Goal: Task Accomplishment & Management: Manage account settings

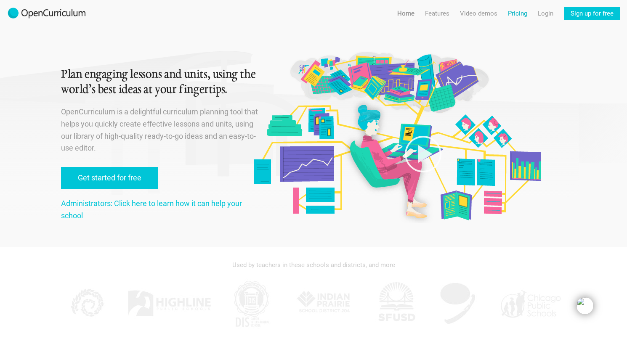
click at [517, 16] on link "Pricing" at bounding box center [517, 13] width 19 height 13
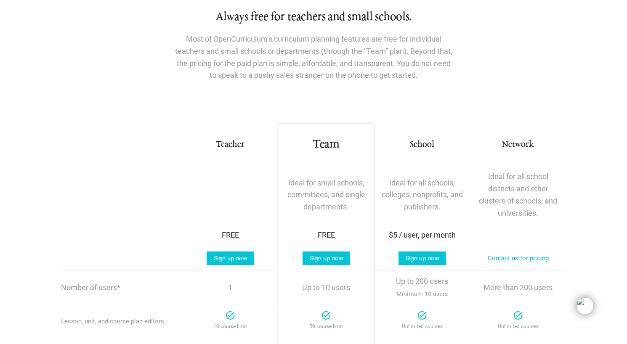
scroll to position [80, 0]
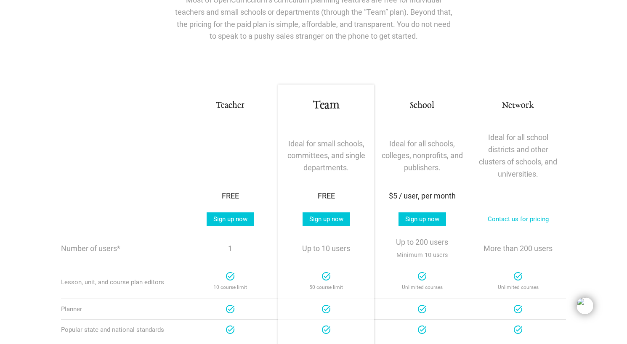
click at [223, 227] on div "Teacher Sign up now" at bounding box center [230, 219] width 96 height 24
click at [228, 219] on link "Sign up now" at bounding box center [231, 218] width 48 height 13
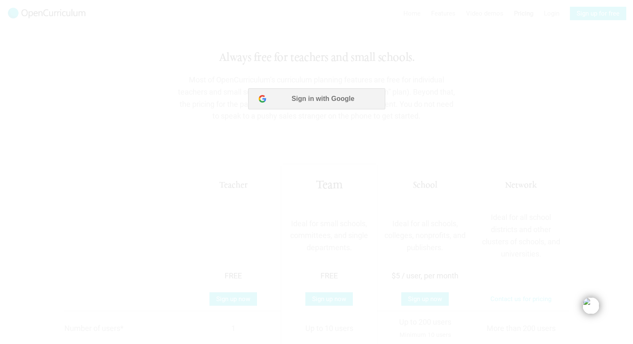
scroll to position [0, 0]
click at [313, 97] on button "Sign in with Google" at bounding box center [316, 98] width 137 height 21
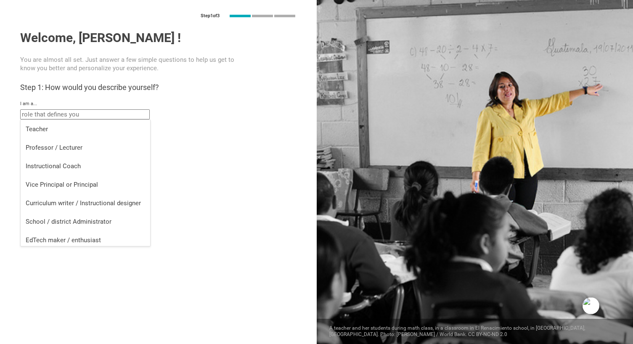
click at [56, 114] on input "text" at bounding box center [85, 114] width 130 height 10
click at [51, 131] on div "Teacher" at bounding box center [85, 129] width 119 height 8
type input "Teacher"
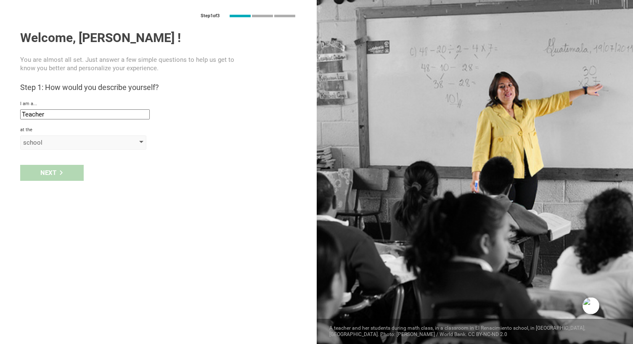
click at [43, 142] on div "school" at bounding box center [71, 142] width 96 height 8
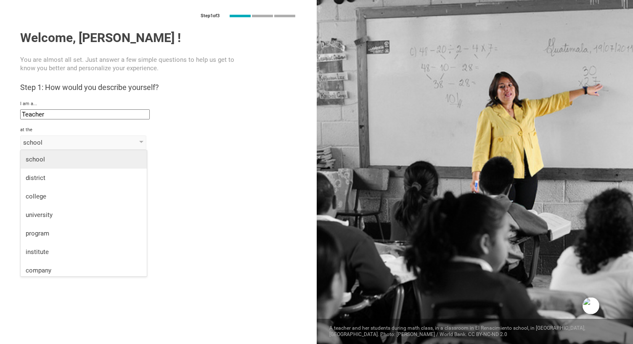
click at [41, 161] on div "school" at bounding box center [84, 159] width 116 height 8
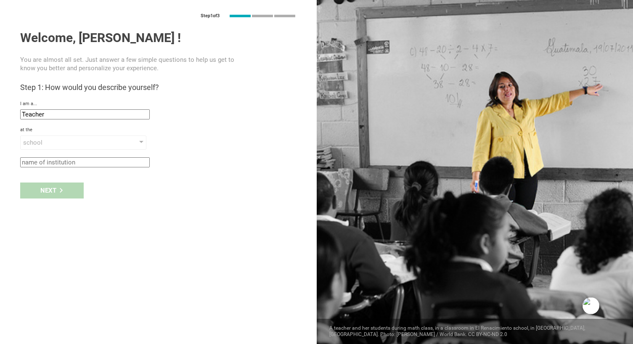
click at [53, 160] on input "text" at bounding box center [85, 162] width 130 height 10
type input "[GEOGRAPHIC_DATA]"
click at [50, 192] on div "Next" at bounding box center [52, 191] width 64 height 16
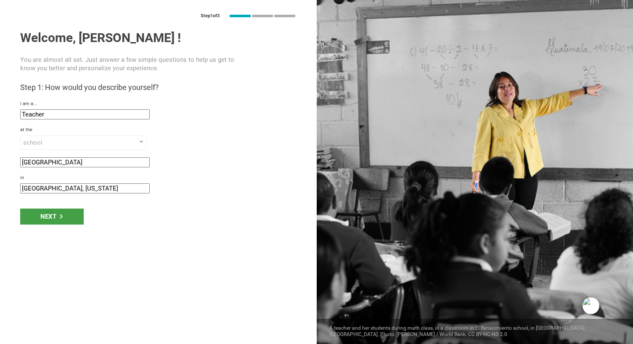
click at [50, 188] on input "Hicksville, New York" at bounding box center [85, 188] width 130 height 10
type input "NJ"
click at [44, 217] on div "Next" at bounding box center [52, 217] width 64 height 16
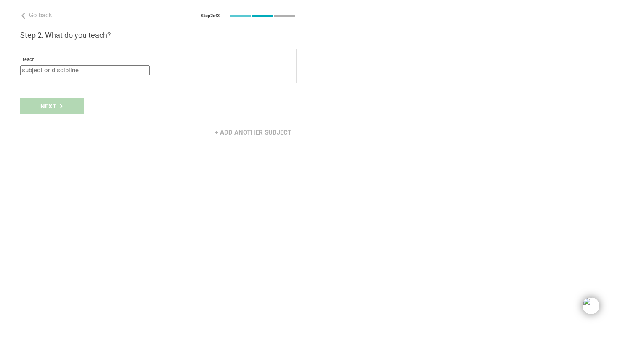
click at [61, 66] on input "text" at bounding box center [85, 70] width 130 height 10
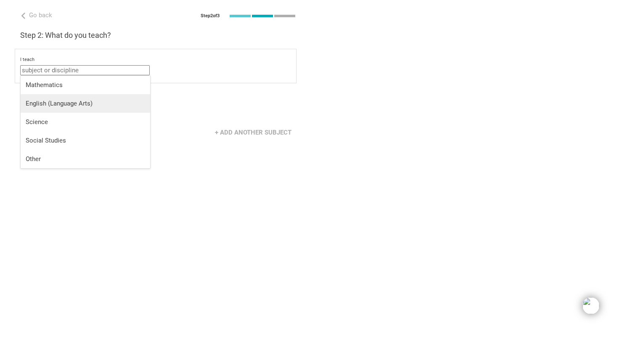
click at [60, 100] on div "English (Language Arts)" at bounding box center [85, 103] width 119 height 8
type input "English (Language Arts)"
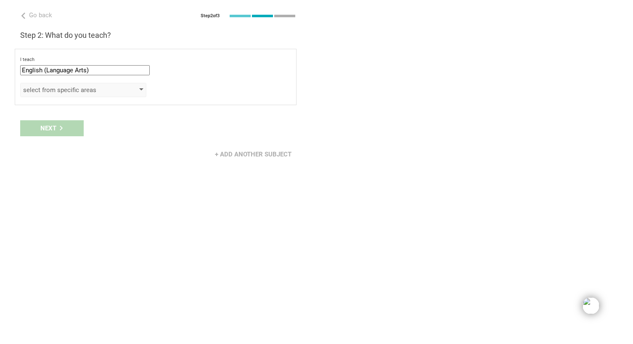
click at [64, 91] on div "select from specific areas" at bounding box center [71, 90] width 96 height 8
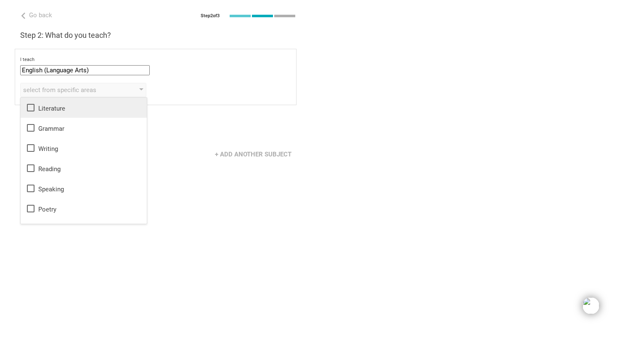
click at [31, 106] on icon at bounding box center [31, 108] width 10 height 10
click at [31, 124] on icon at bounding box center [31, 128] width 8 height 8
click at [31, 136] on li "Grammar" at bounding box center [84, 128] width 126 height 20
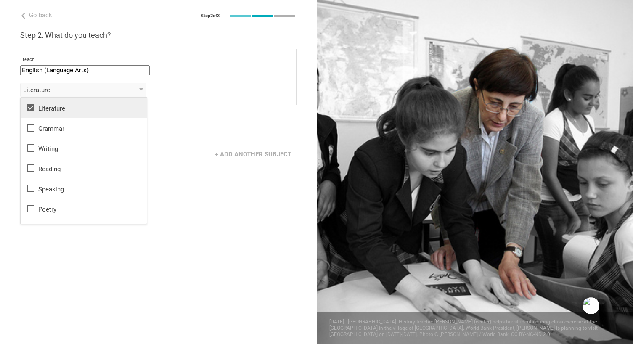
click at [31, 129] on icon at bounding box center [31, 128] width 10 height 10
click at [31, 148] on icon at bounding box center [31, 148] width 10 height 10
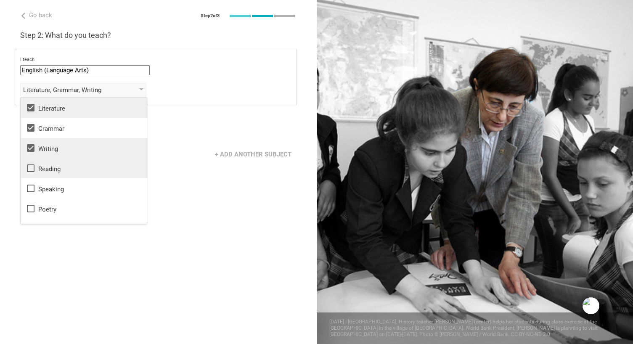
click at [32, 168] on icon at bounding box center [31, 168] width 10 height 10
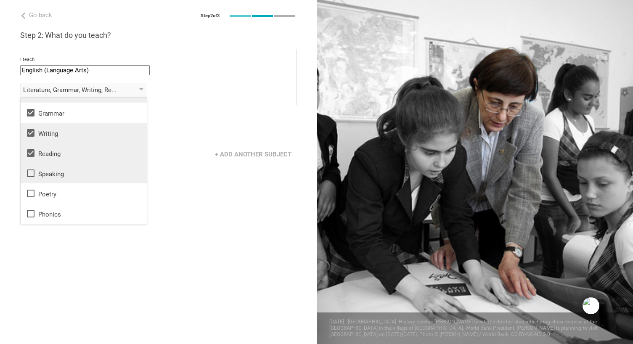
click at [32, 169] on icon at bounding box center [31, 173] width 10 height 10
click at [31, 190] on icon at bounding box center [31, 194] width 8 height 8
click at [48, 258] on div "Go back Step 2 of 3 Welcome, Danielle ! You are almost all set. Just answer a f…" at bounding box center [158, 172] width 317 height 344
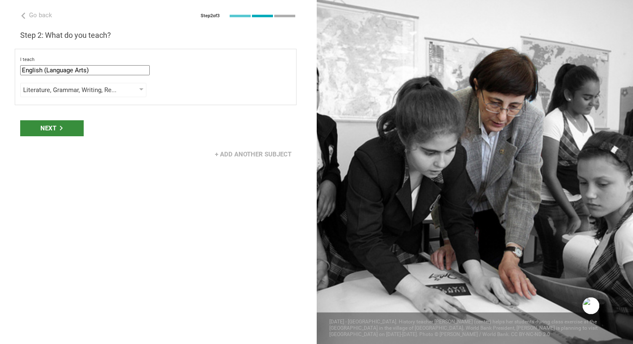
click at [56, 130] on div "Next" at bounding box center [52, 128] width 64 height 16
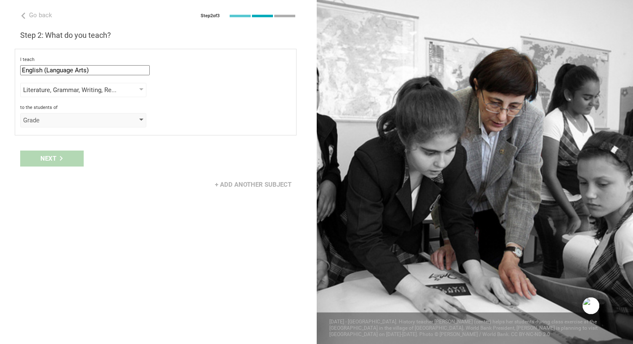
click at [59, 113] on div "Grade" at bounding box center [83, 120] width 126 height 14
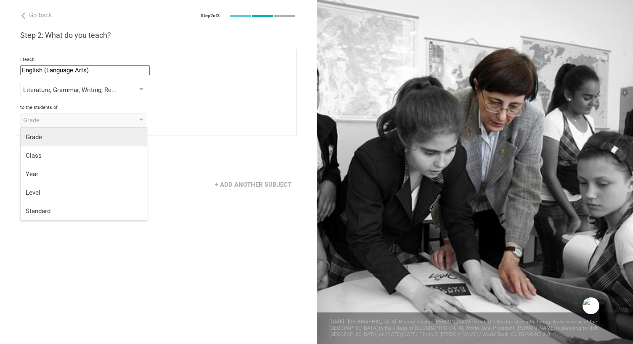
click at [57, 133] on div "Grade" at bounding box center [84, 137] width 116 height 8
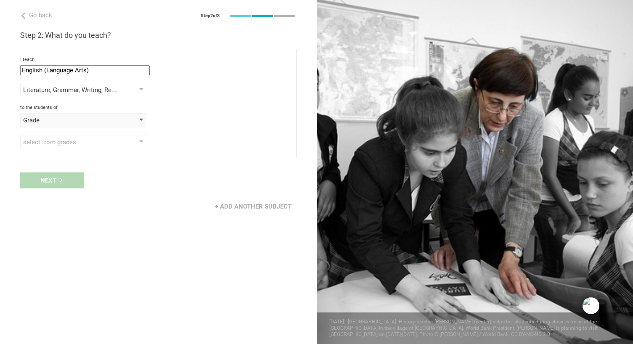
click at [62, 122] on div "Grade" at bounding box center [71, 120] width 96 height 8
click at [50, 140] on div "select from grades" at bounding box center [71, 142] width 96 height 8
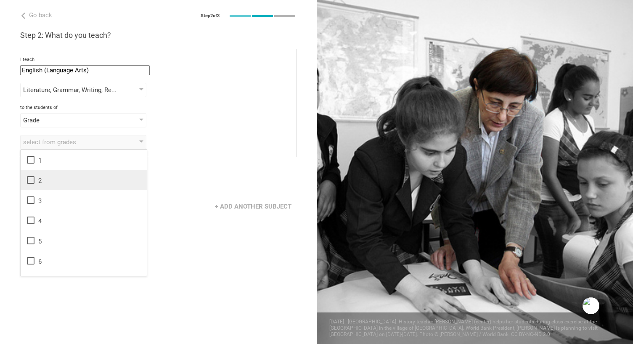
scroll to position [136, 0]
click at [31, 187] on icon at bounding box center [31, 185] width 10 height 10
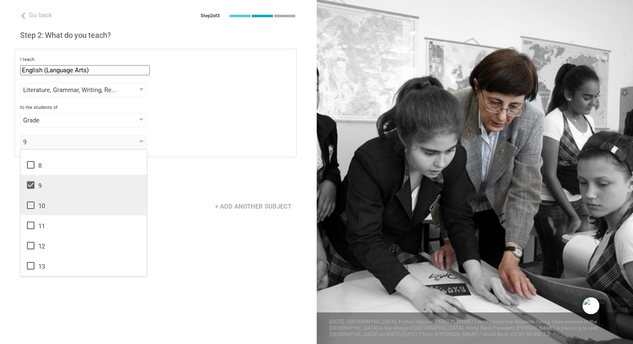
click at [31, 200] on icon at bounding box center [31, 205] width 10 height 10
click at [31, 222] on icon at bounding box center [31, 226] width 8 height 8
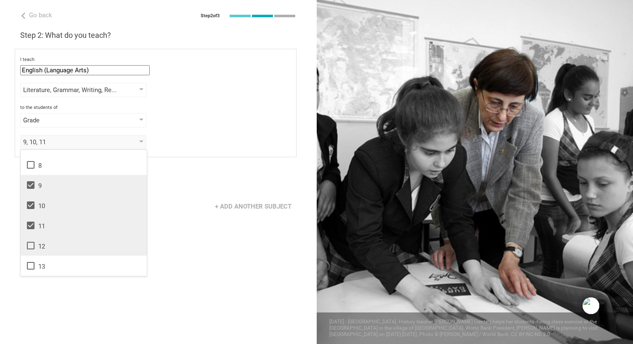
click at [33, 248] on icon at bounding box center [31, 246] width 10 height 10
click at [179, 202] on div "+ Add another subject" at bounding box center [158, 206] width 317 height 26
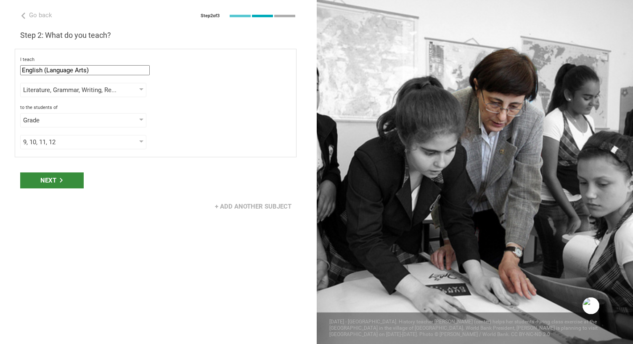
click at [57, 180] on div "Next" at bounding box center [52, 180] width 64 height 16
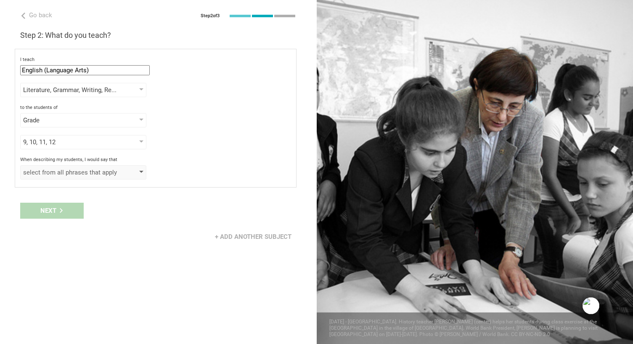
click at [90, 174] on div "select from all phrases that apply" at bounding box center [71, 172] width 96 height 8
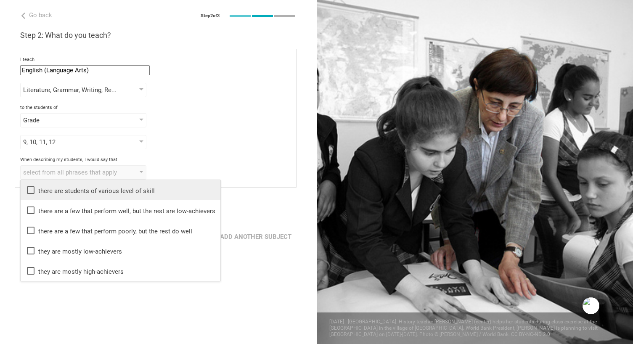
click at [72, 188] on div "there are students of various level of skill" at bounding box center [121, 190] width 190 height 10
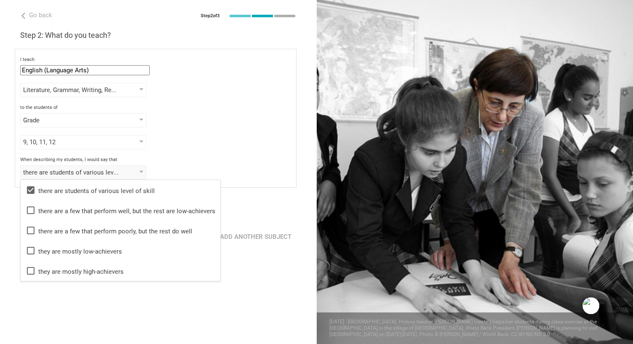
click at [74, 309] on div "Go back Step 2 of 3 Welcome, Danielle ! You are almost all set. Just answer a f…" at bounding box center [158, 172] width 317 height 344
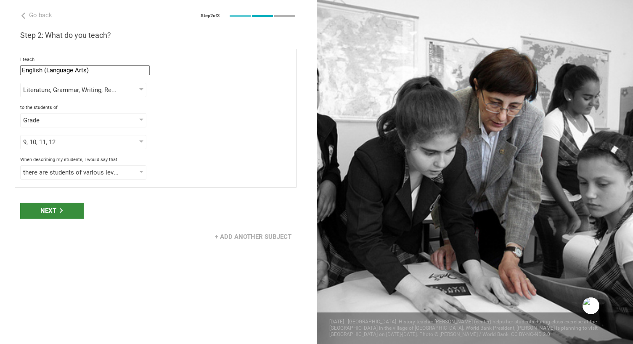
click at [63, 213] on div "Next" at bounding box center [52, 211] width 64 height 16
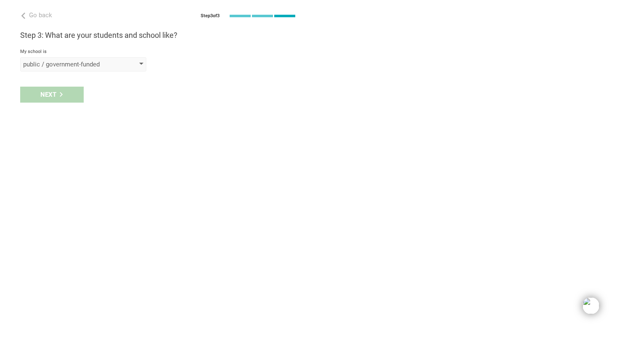
click at [97, 66] on div "public / government-funded" at bounding box center [71, 64] width 96 height 8
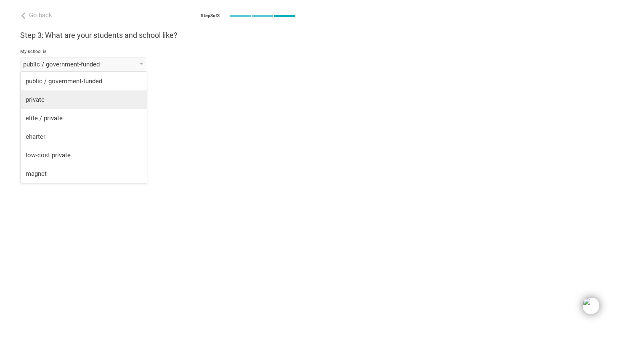
click at [68, 96] on div "private" at bounding box center [84, 99] width 116 height 8
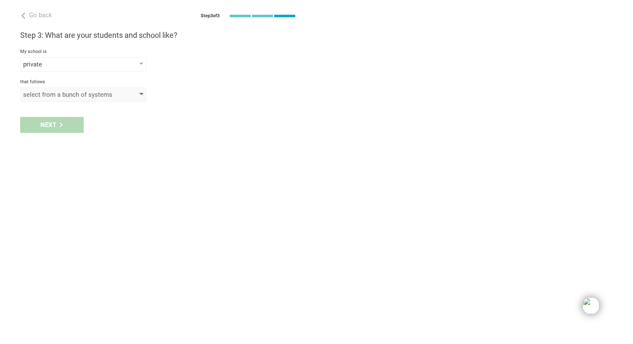
click at [58, 99] on div "select from a bunch of systems" at bounding box center [83, 94] width 126 height 14
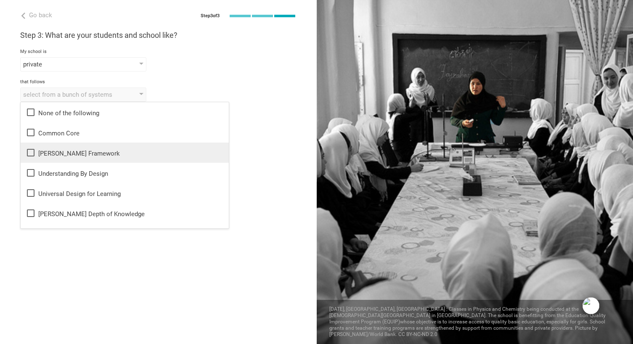
click at [31, 153] on icon at bounding box center [31, 153] width 10 height 10
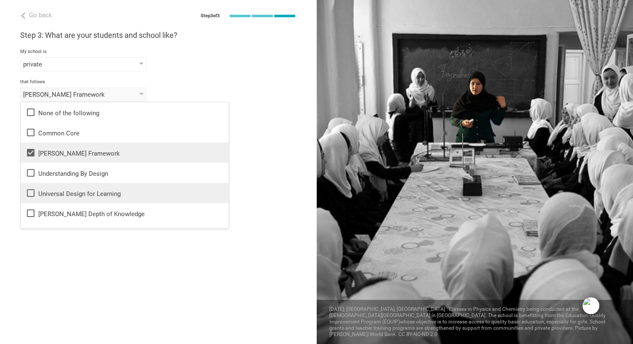
click at [29, 191] on icon at bounding box center [31, 193] width 10 height 10
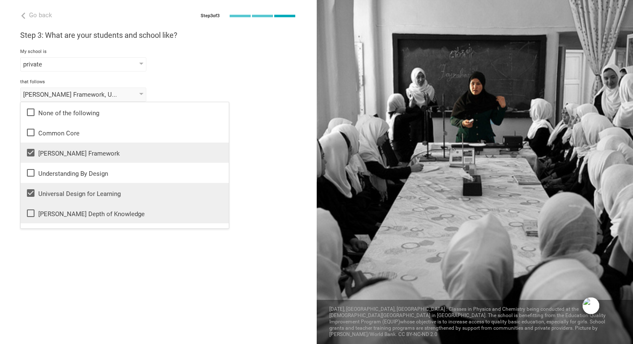
click at [30, 214] on icon at bounding box center [31, 213] width 10 height 10
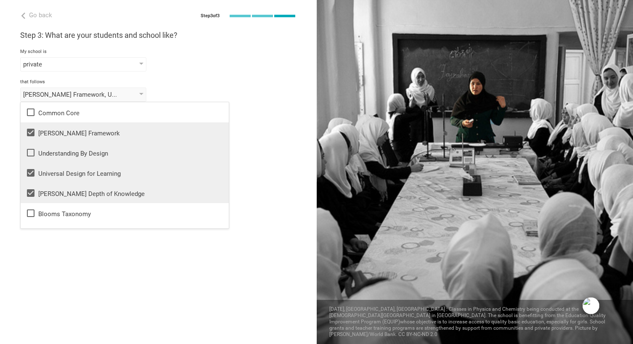
scroll to position [0, 0]
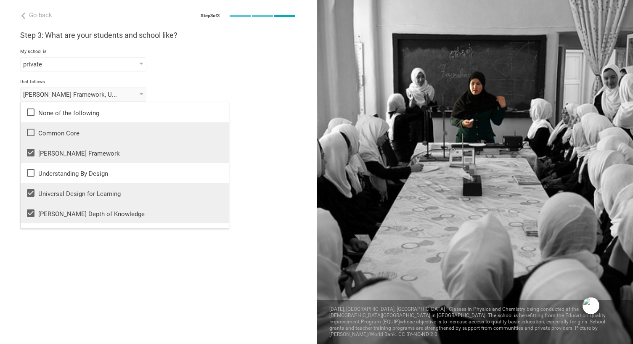
click at [28, 132] on icon at bounding box center [31, 132] width 10 height 10
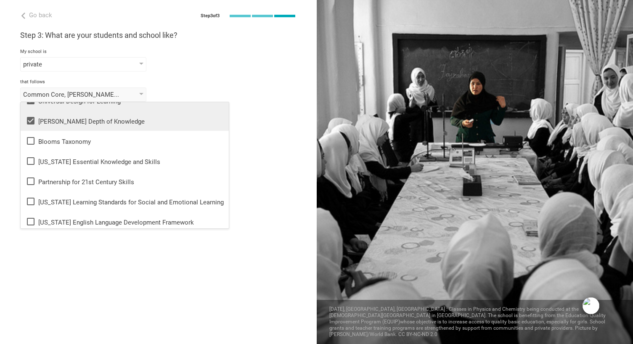
scroll to position [118, 0]
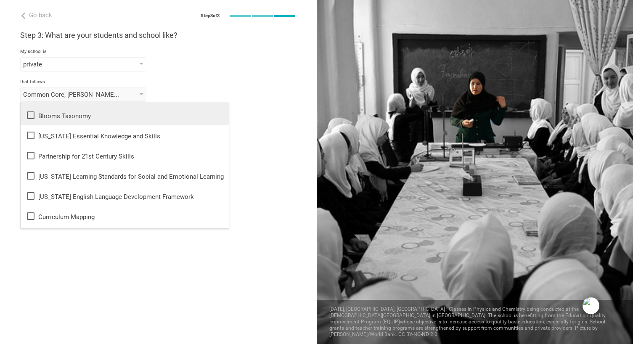
click at [29, 119] on icon at bounding box center [31, 115] width 10 height 10
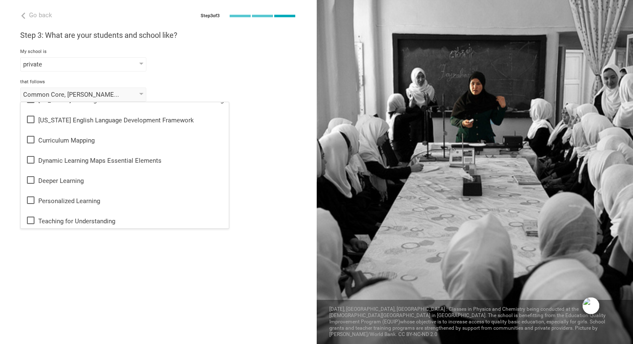
scroll to position [200, 0]
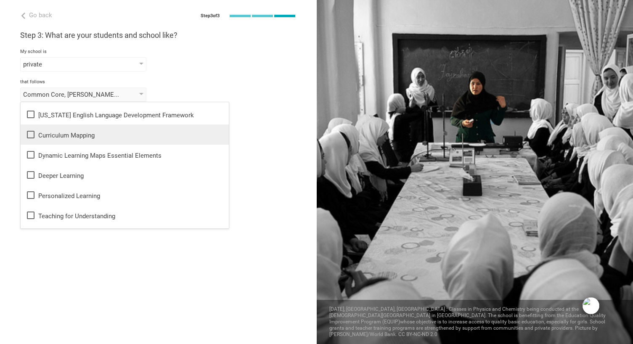
click at [30, 135] on icon at bounding box center [31, 135] width 10 height 10
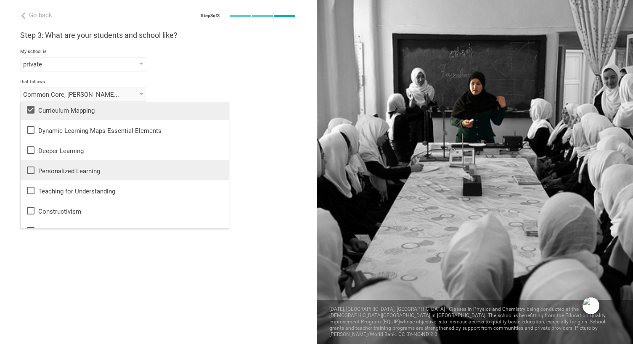
scroll to position [226, 0]
click at [30, 170] on icon at bounding box center [31, 169] width 10 height 10
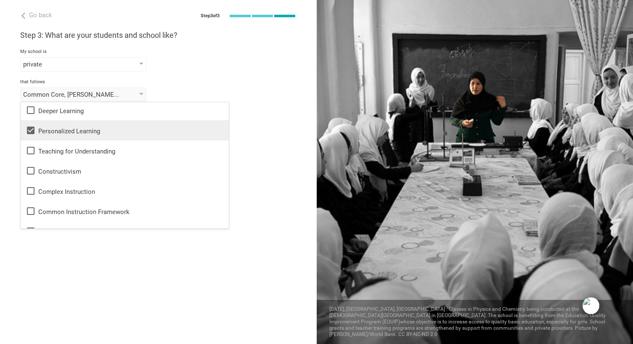
scroll to position [203, 0]
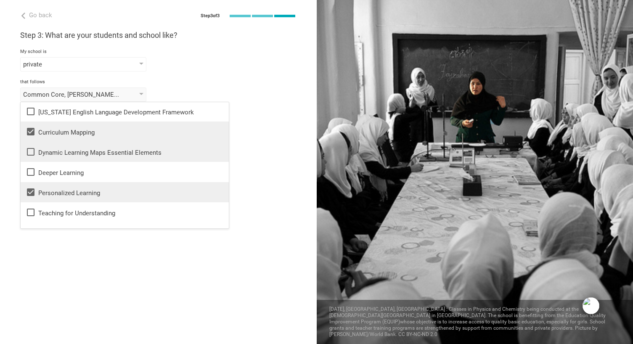
click at [29, 150] on icon at bounding box center [31, 152] width 10 height 10
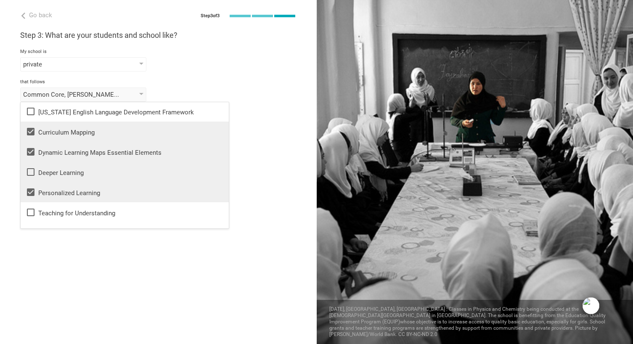
click at [31, 170] on icon at bounding box center [31, 172] width 10 height 10
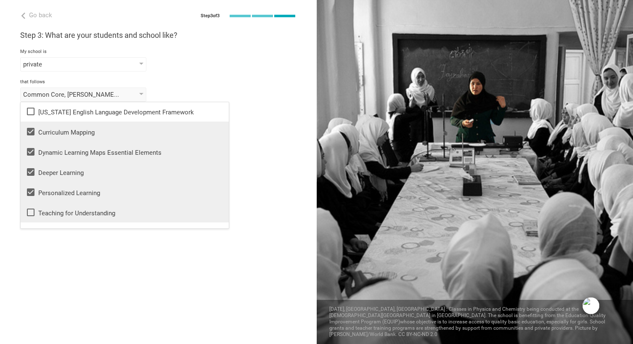
click at [29, 213] on icon at bounding box center [31, 212] width 10 height 10
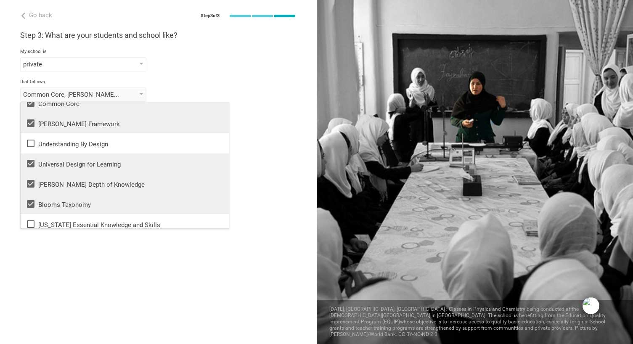
scroll to position [0, 0]
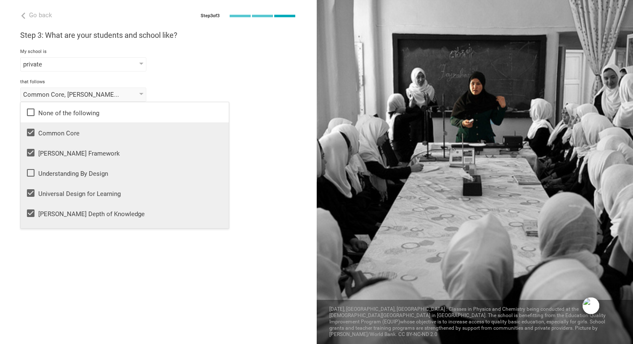
click at [30, 175] on icon at bounding box center [31, 173] width 10 height 10
click at [5, 157] on div "Go back Step 3 of 3 Welcome, Danielle ! You are almost all set. Just answer a f…" at bounding box center [158, 172] width 317 height 344
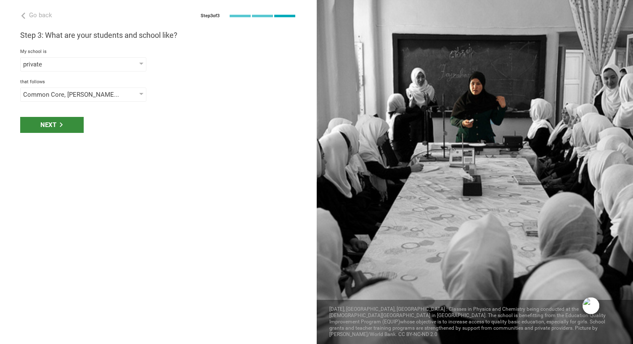
click at [62, 127] on icon at bounding box center [61, 124] width 5 height 5
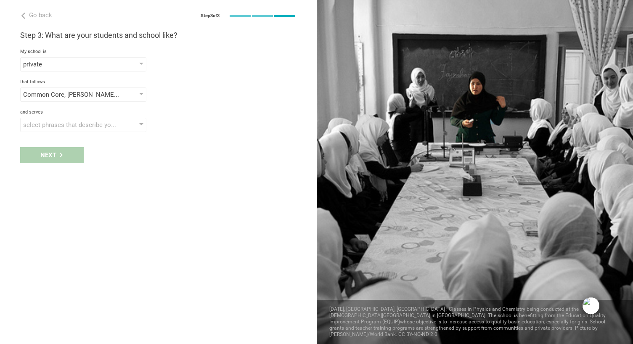
click at [62, 127] on div "select phrases that describe your student population" at bounding box center [71, 125] width 96 height 8
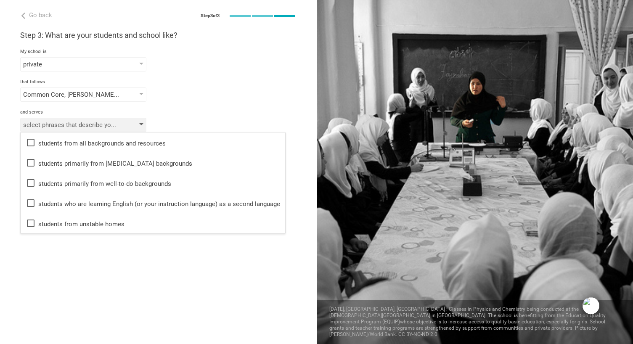
click at [62, 126] on div "select phrases that describe your student population" at bounding box center [71, 125] width 96 height 8
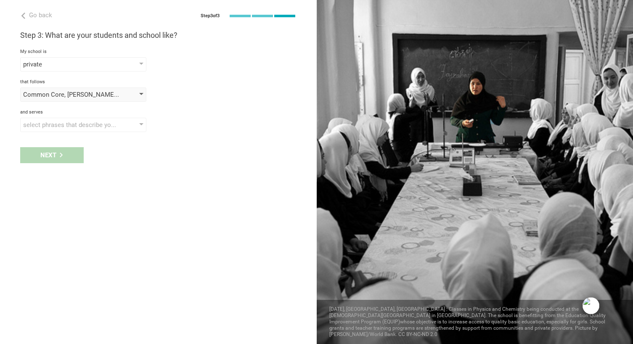
click at [79, 94] on div "Common Core, Danielson Framework, Understanding By Design, Universal Design for…" at bounding box center [71, 94] width 96 height 8
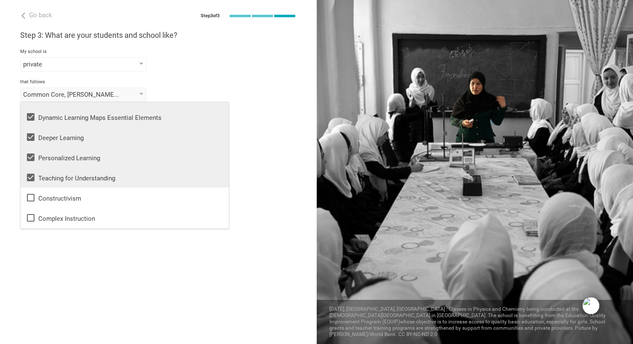
scroll to position [240, 0]
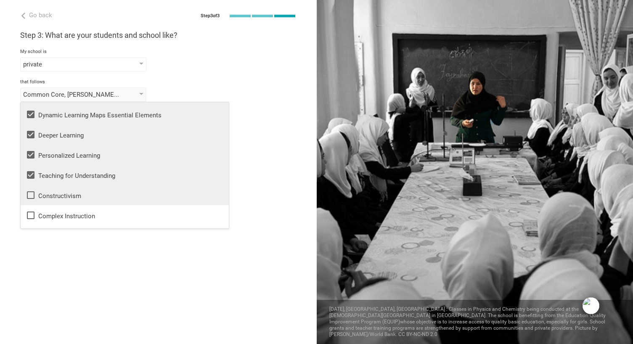
click at [30, 197] on icon at bounding box center [31, 195] width 10 height 10
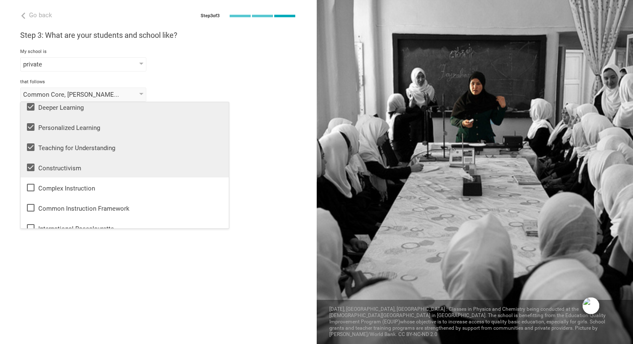
scroll to position [319, 0]
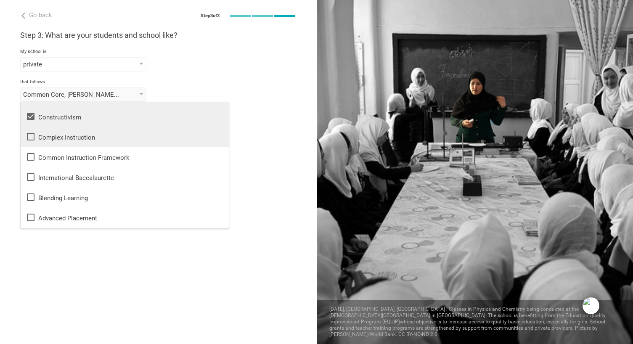
click at [31, 138] on icon at bounding box center [31, 137] width 10 height 10
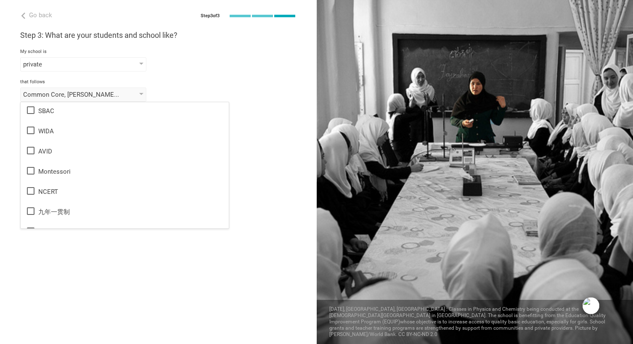
scroll to position [500, 0]
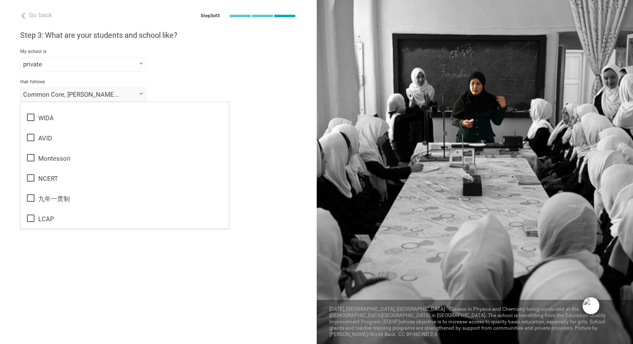
click at [113, 284] on div "Go back Step 3 of 3 Welcome, Danielle ! You are almost all set. Just answer a f…" at bounding box center [158, 172] width 317 height 344
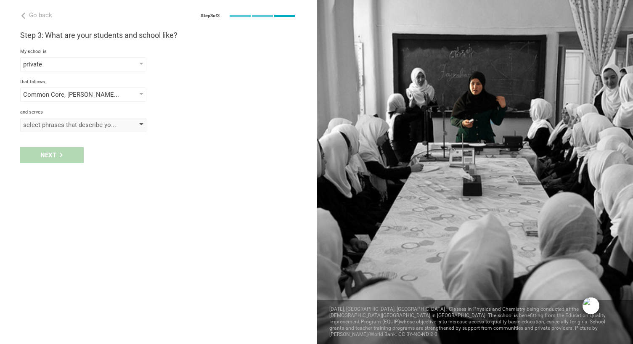
click at [71, 129] on div "select phrases that describe your student population" at bounding box center [83, 125] width 126 height 14
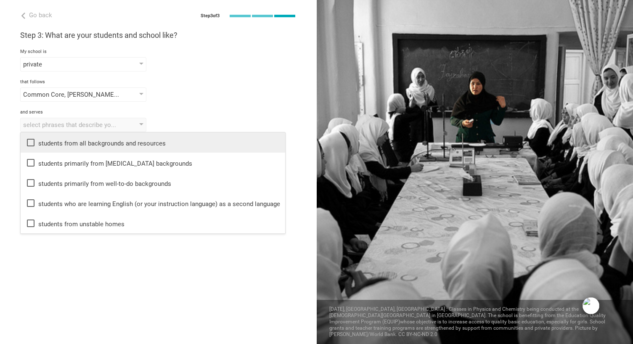
click at [28, 142] on icon at bounding box center [31, 143] width 10 height 10
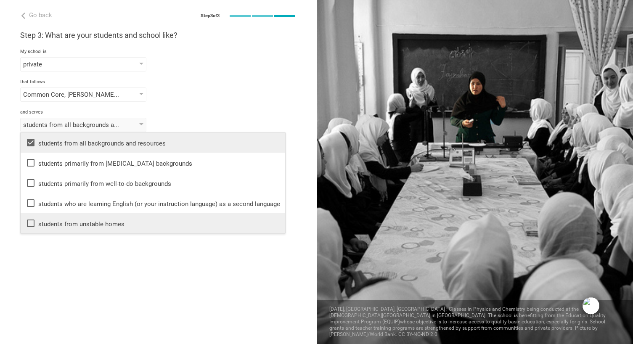
click at [31, 221] on icon at bounding box center [31, 223] width 10 height 10
click at [51, 254] on div "Go back Step 3 of 3 Welcome, Danielle ! You are almost all set. Just answer a f…" at bounding box center [158, 172] width 317 height 344
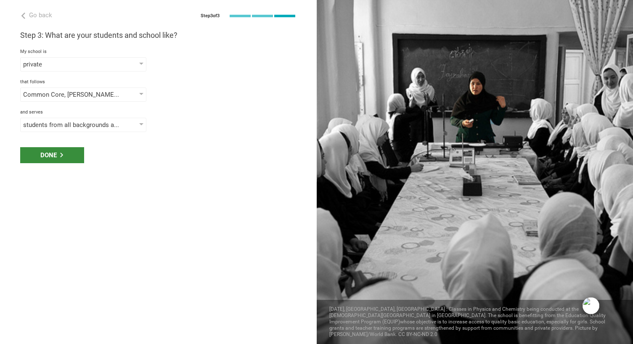
click at [58, 156] on div "Done" at bounding box center [52, 155] width 64 height 16
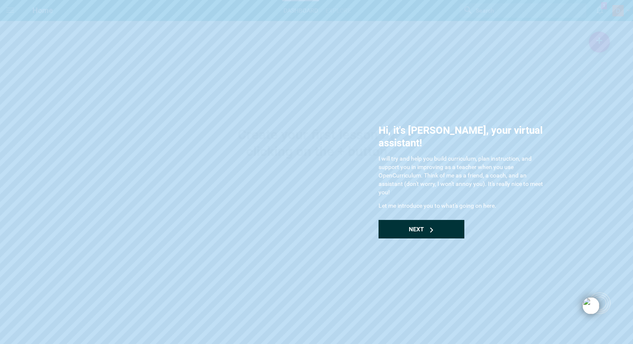
click at [417, 226] on span "Next" at bounding box center [416, 229] width 15 height 7
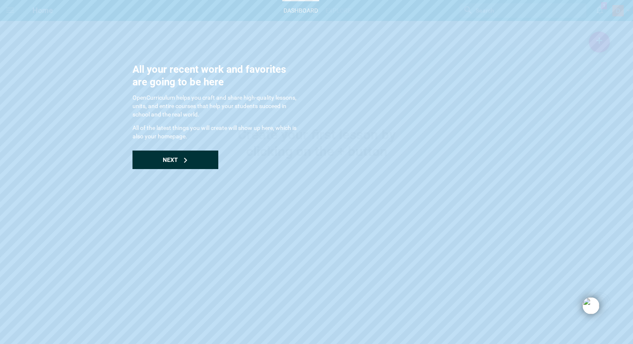
click at [165, 159] on span "Next" at bounding box center [170, 159] width 15 height 7
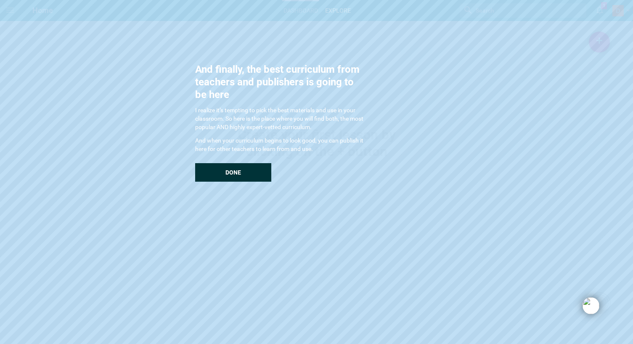
click at [245, 175] on div "Done" at bounding box center [233, 172] width 76 height 19
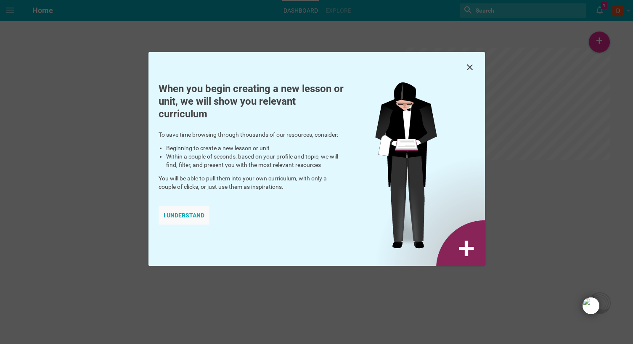
click at [180, 214] on div "I understand" at bounding box center [184, 215] width 51 height 19
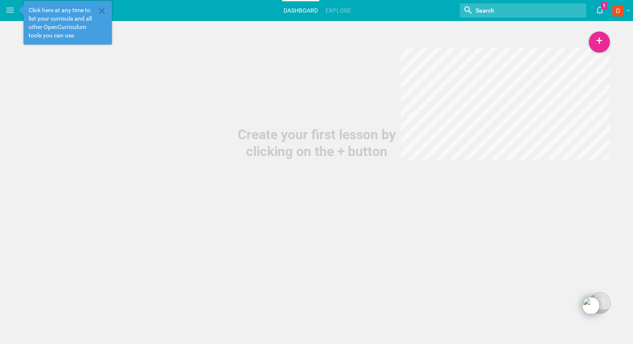
click at [65, 13] on span "Click here at any time to list your curricula and all other OpenCurriculum tool…" at bounding box center [62, 23] width 66 height 34
click at [101, 13] on icon at bounding box center [102, 11] width 10 height 10
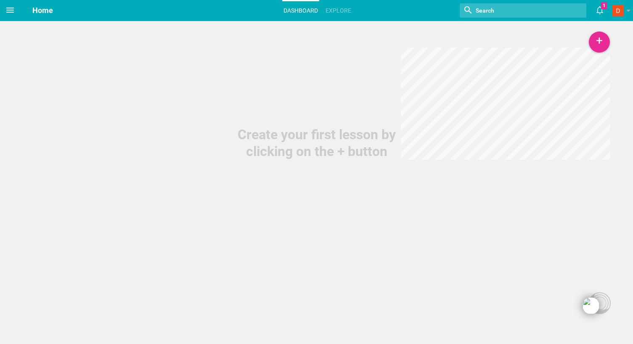
click at [12, 11] on icon at bounding box center [10, 10] width 10 height 10
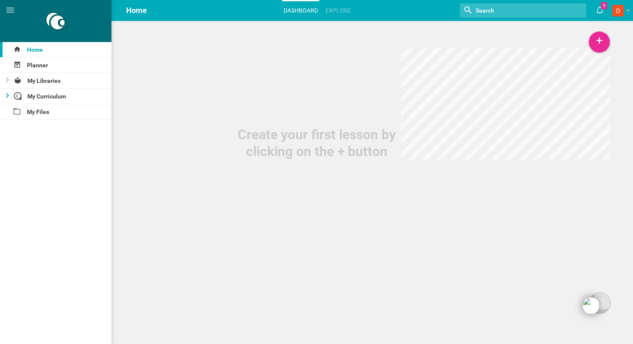
click at [6, 95] on icon at bounding box center [7, 95] width 3 height 5
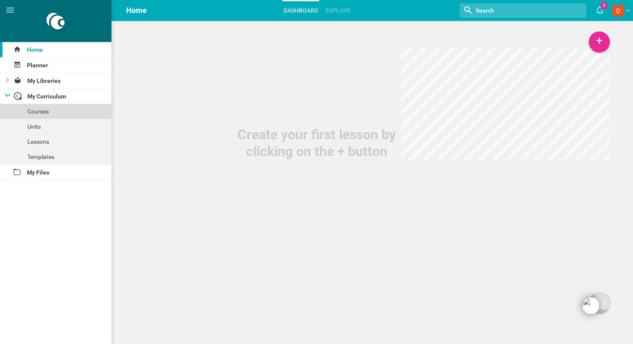
click at [41, 112] on div "Courses" at bounding box center [55, 111] width 111 height 15
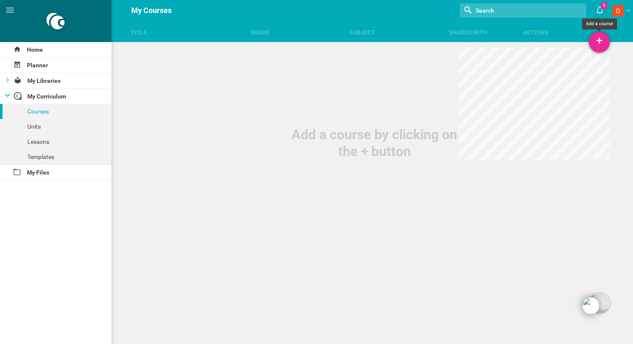
click at [600, 39] on div "+" at bounding box center [599, 42] width 21 height 21
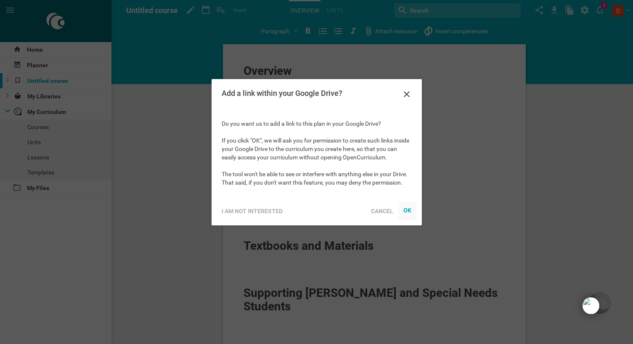
click at [408, 211] on div "OK" at bounding box center [407, 210] width 8 height 7
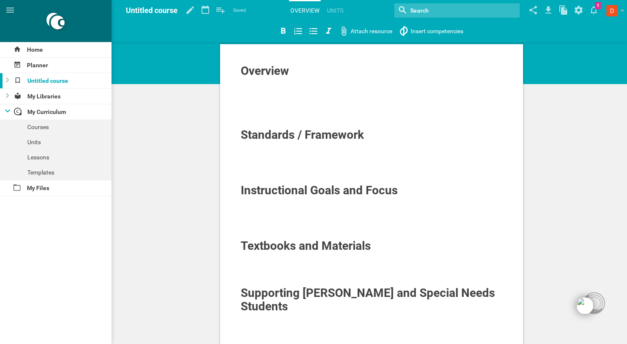
scroll to position [86, 0]
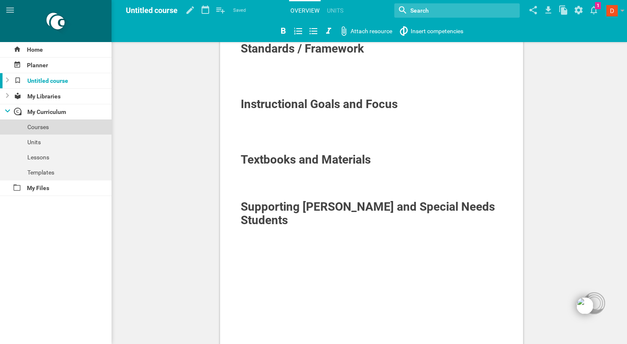
click at [42, 128] on div "Courses" at bounding box center [55, 126] width 111 height 15
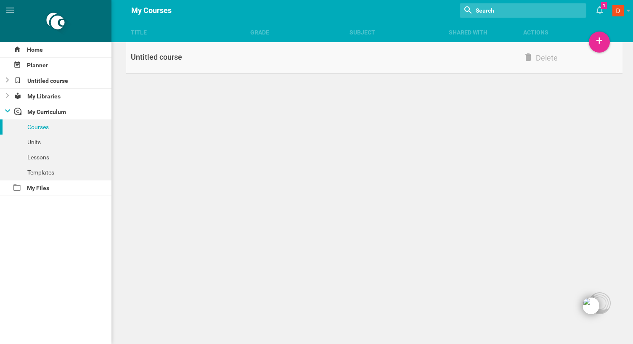
click at [166, 59] on div "Untitled course" at bounding box center [188, 57] width 124 height 10
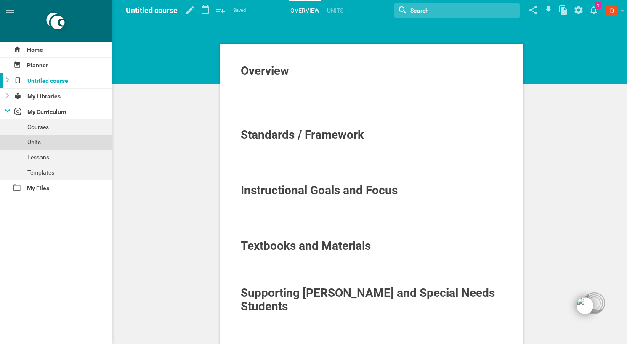
click at [36, 140] on div "Units" at bounding box center [55, 142] width 111 height 15
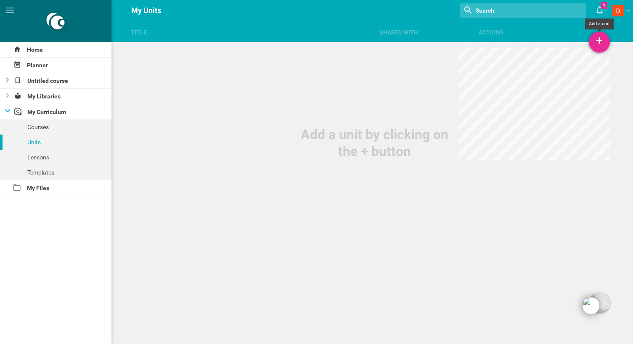
click at [596, 41] on div "+" at bounding box center [599, 42] width 21 height 21
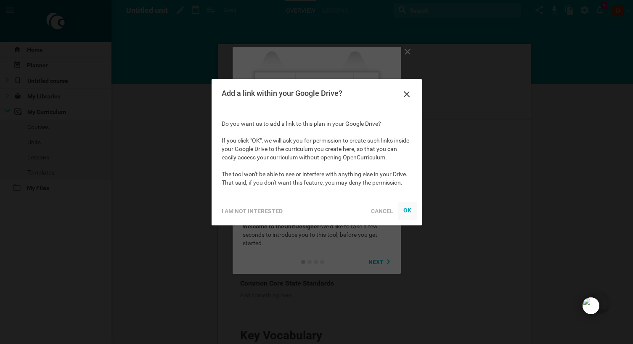
click at [406, 210] on div "OK" at bounding box center [407, 210] width 8 height 7
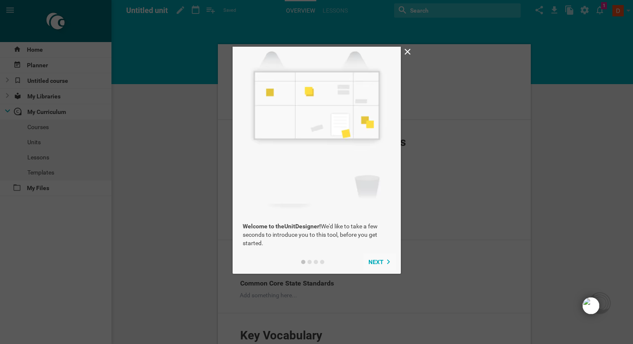
click at [380, 266] on button "Next" at bounding box center [379, 262] width 32 height 17
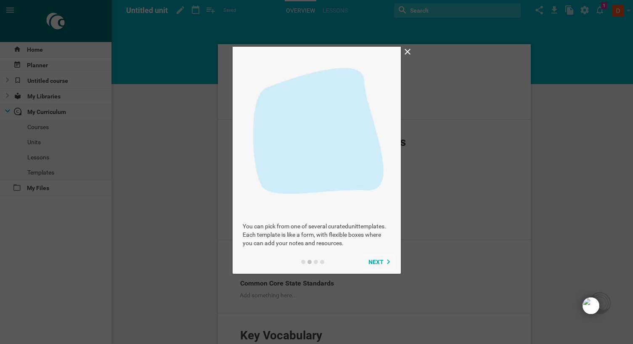
click at [379, 265] on span "Next" at bounding box center [375, 262] width 15 height 7
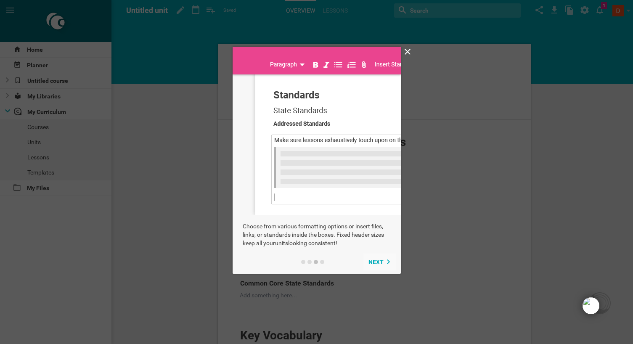
click at [379, 265] on span "Next" at bounding box center [375, 262] width 15 height 7
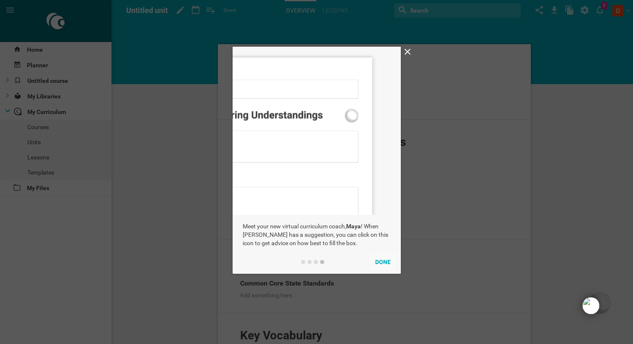
click at [380, 263] on button "Done" at bounding box center [383, 262] width 26 height 17
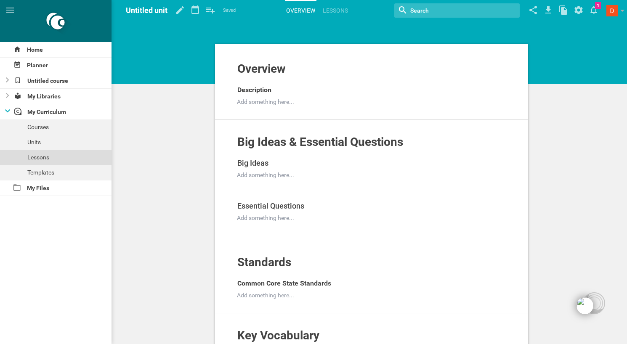
click at [40, 154] on div "Lessons" at bounding box center [55, 157] width 111 height 15
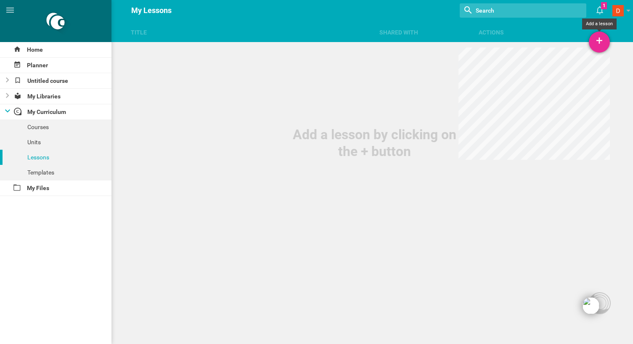
click at [591, 43] on div "+" at bounding box center [599, 42] width 21 height 21
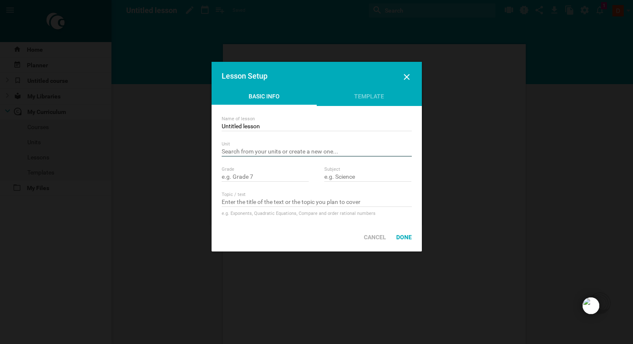
click at [347, 153] on input "text" at bounding box center [317, 152] width 190 height 8
click at [272, 176] on input "text" at bounding box center [265, 177] width 87 height 8
click at [404, 235] on div "Done" at bounding box center [404, 237] width 26 height 19
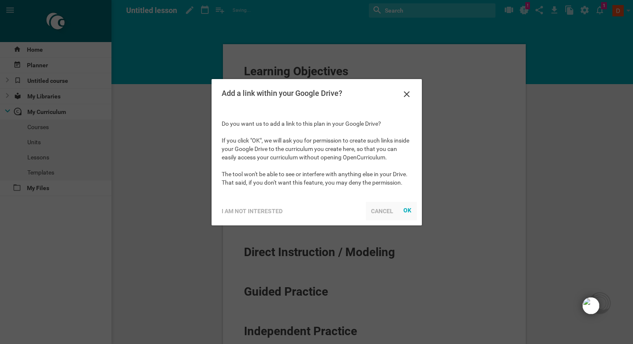
click at [378, 213] on div "Cancel" at bounding box center [382, 211] width 32 height 19
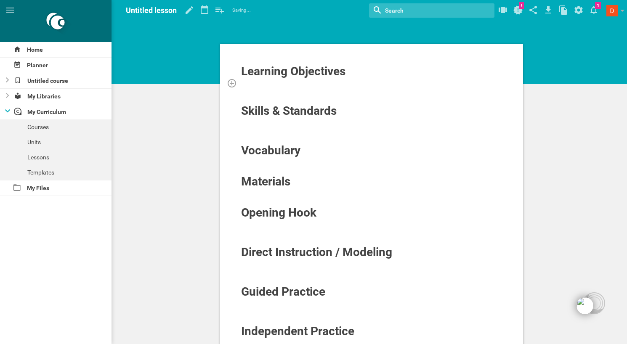
click at [345, 82] on div at bounding box center [372, 83] width 262 height 8
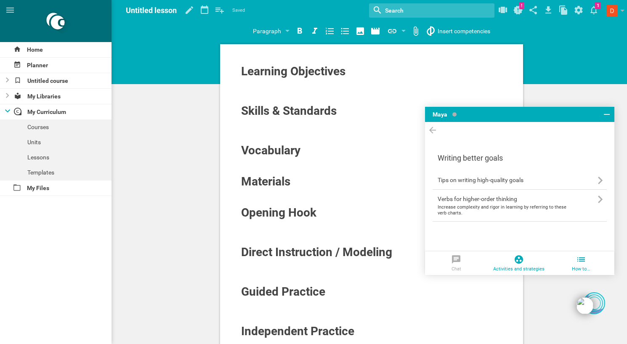
click at [509, 260] on div at bounding box center [518, 260] width 63 height 12
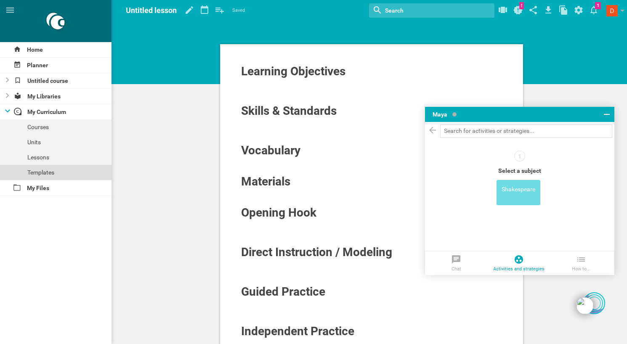
click at [54, 169] on div "Templates" at bounding box center [55, 172] width 111 height 15
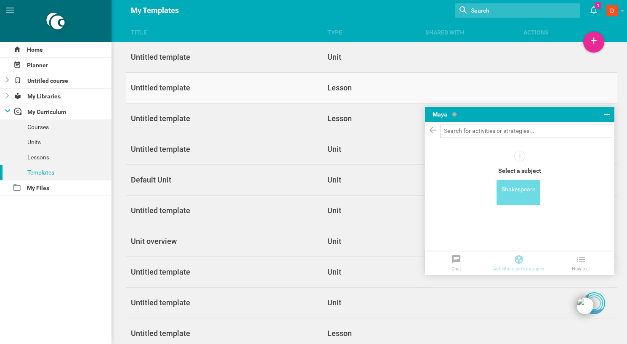
click at [185, 83] on div "Untitled template" at bounding box center [224, 88] width 196 height 10
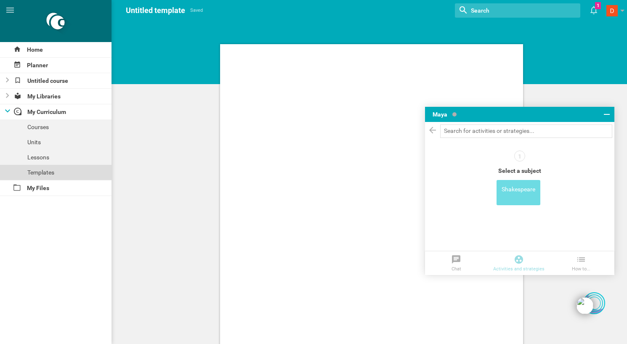
click at [45, 170] on div "Templates" at bounding box center [55, 172] width 111 height 15
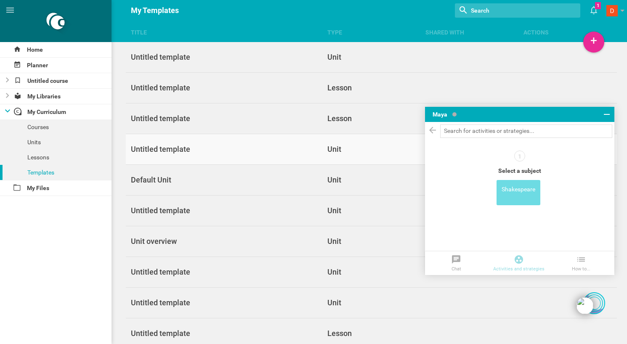
click at [230, 148] on div "Untitled template" at bounding box center [224, 149] width 196 height 10
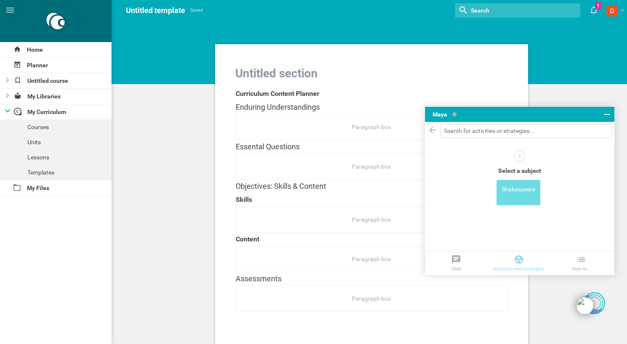
click at [365, 169] on div "Paragraph box" at bounding box center [371, 167] width 273 height 26
drag, startPoint x: 389, startPoint y: 174, endPoint x: 354, endPoint y: 159, distance: 38.7
click at [358, 160] on div "Paragraph box" at bounding box center [371, 167] width 273 height 26
click at [352, 158] on div "Paragraph box" at bounding box center [371, 167] width 273 height 26
click at [54, 168] on div "Templates" at bounding box center [55, 172] width 111 height 15
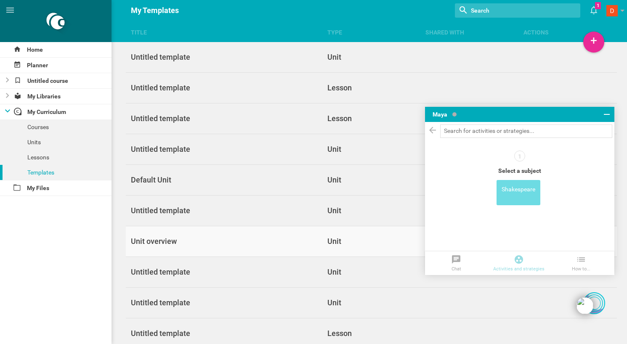
click at [295, 246] on link "Unit overview Unit" at bounding box center [371, 241] width 490 height 31
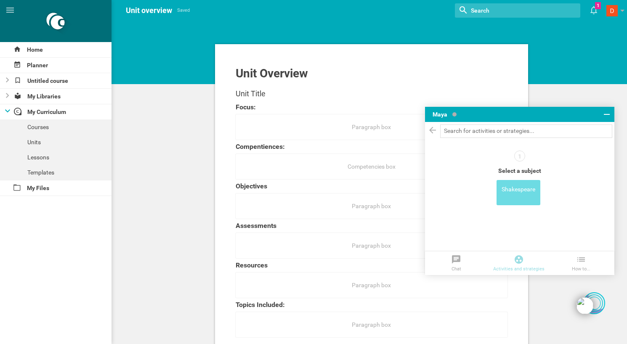
click at [385, 130] on div "Paragraph box" at bounding box center [371, 127] width 273 height 26
click at [372, 183] on div "Objectives" at bounding box center [372, 186] width 272 height 13
click at [464, 133] on input "text" at bounding box center [526, 131] width 172 height 13
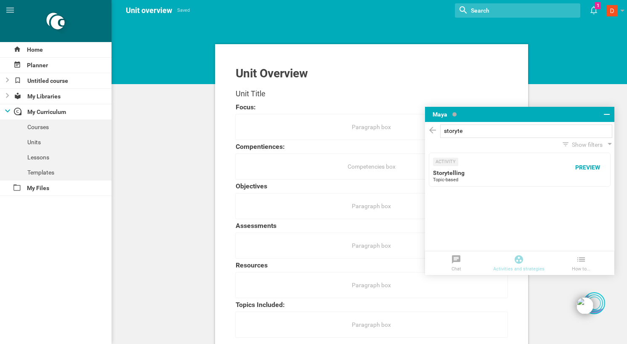
click at [454, 172] on div "Storytelling" at bounding box center [494, 173] width 123 height 8
click at [486, 169] on div "Storytelling" at bounding box center [494, 173] width 123 height 8
click at [448, 160] on div "Activity" at bounding box center [445, 162] width 25 height 8
click at [603, 164] on div "Preview" at bounding box center [587, 167] width 35 height 19
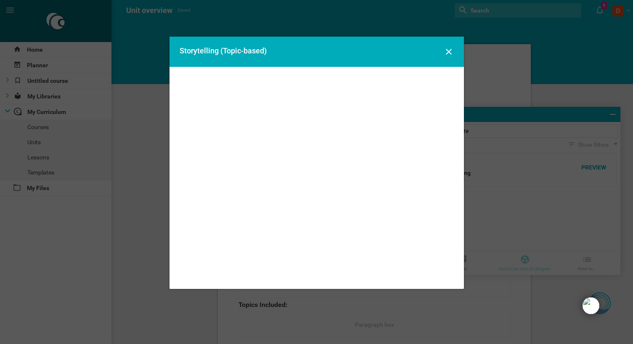
click at [255, 121] on div at bounding box center [317, 178] width 294 height 222
click at [285, 213] on div at bounding box center [317, 178] width 294 height 222
click at [450, 51] on icon at bounding box center [449, 52] width 10 height 10
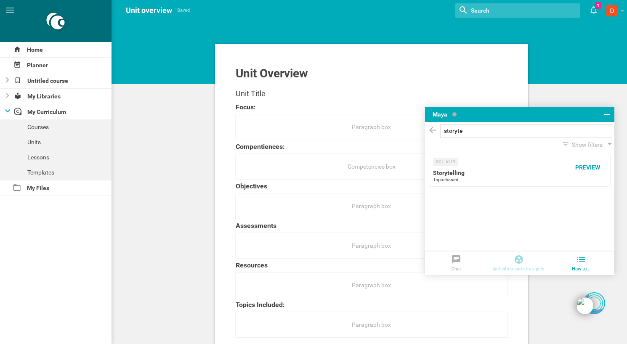
click at [588, 264] on div at bounding box center [581, 260] width 63 height 12
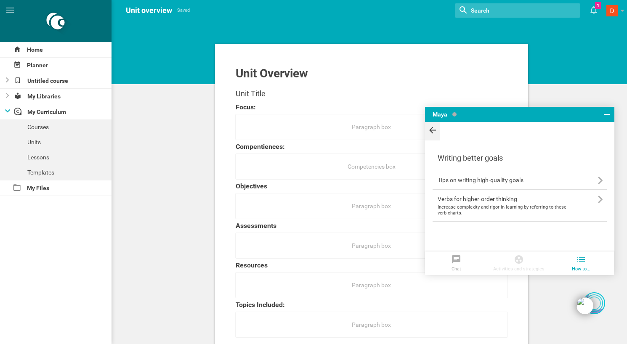
click at [429, 133] on icon at bounding box center [432, 130] width 10 height 11
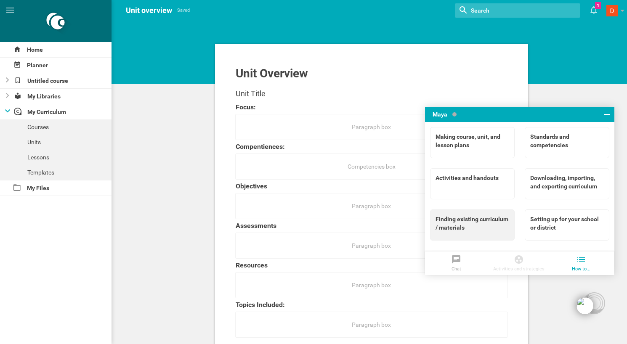
click at [453, 217] on div "Finding existing curriculum / materials" at bounding box center [472, 223] width 74 height 17
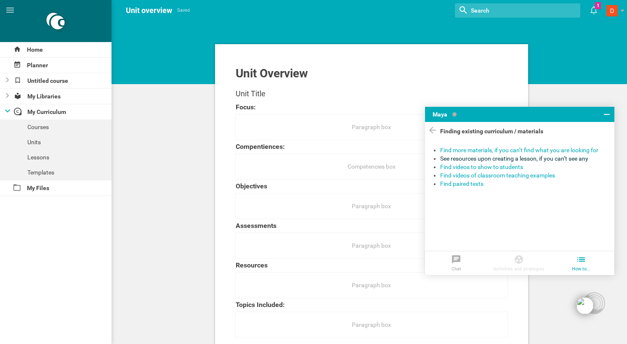
click at [461, 157] on div "See resources upon creating a lesson, if you can’t see any" at bounding box center [523, 158] width 167 height 8
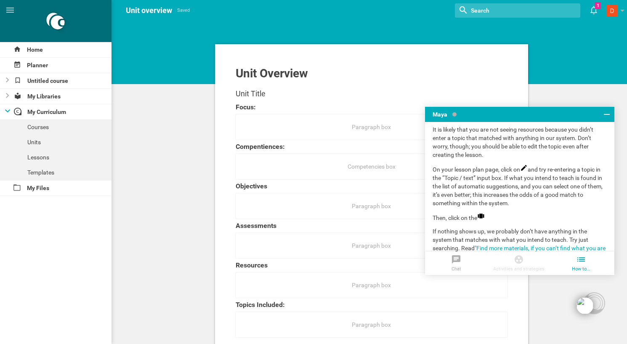
scroll to position [47, 0]
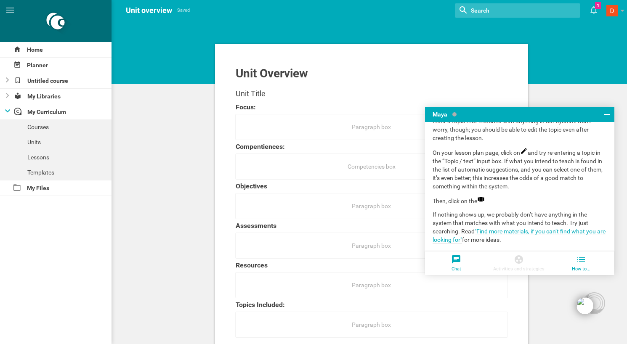
click at [459, 268] on li "Chat" at bounding box center [456, 264] width 63 height 24
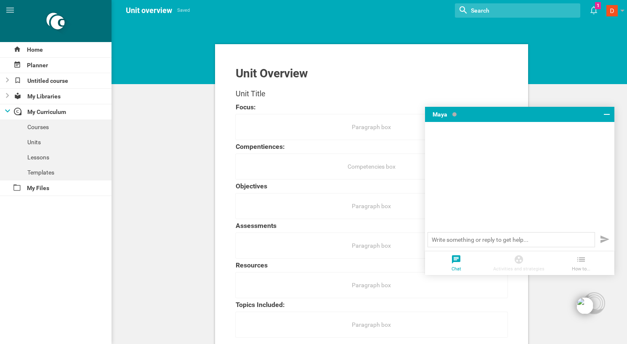
click at [315, 132] on div "Paragraph box" at bounding box center [371, 127] width 273 height 26
click at [581, 266] on li "How to..." at bounding box center [581, 264] width 63 height 24
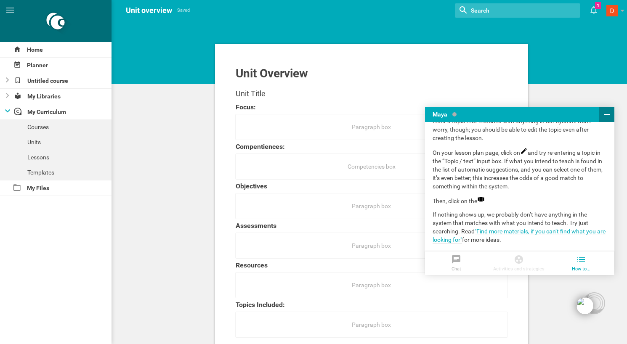
click at [606, 112] on icon at bounding box center [606, 114] width 10 height 10
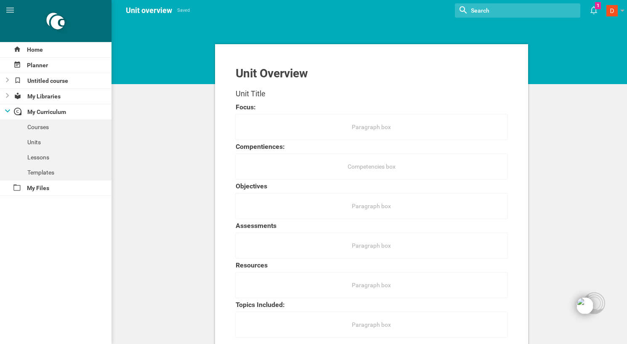
click at [336, 201] on div "Paragraph box" at bounding box center [371, 206] width 273 height 26
click at [367, 206] on div "Paragraph box" at bounding box center [371, 206] width 273 height 26
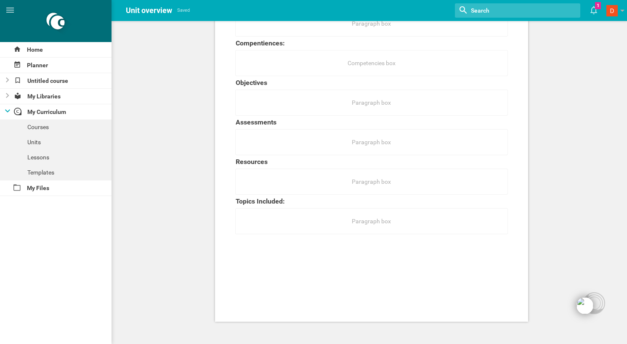
scroll to position [0, 0]
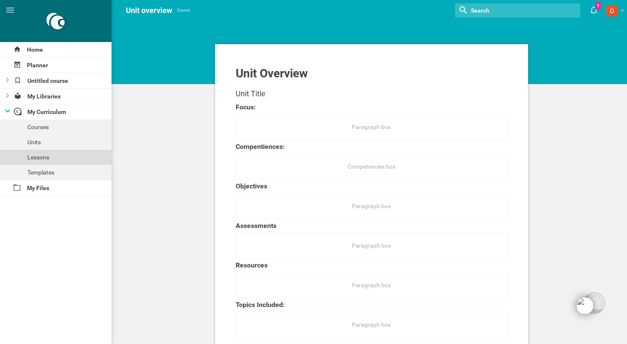
click at [34, 157] on div "Lessons" at bounding box center [55, 157] width 111 height 15
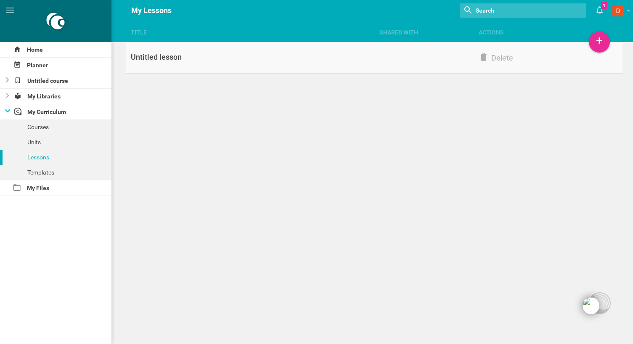
click at [237, 48] on link "Untitled lesson Delete" at bounding box center [374, 58] width 497 height 32
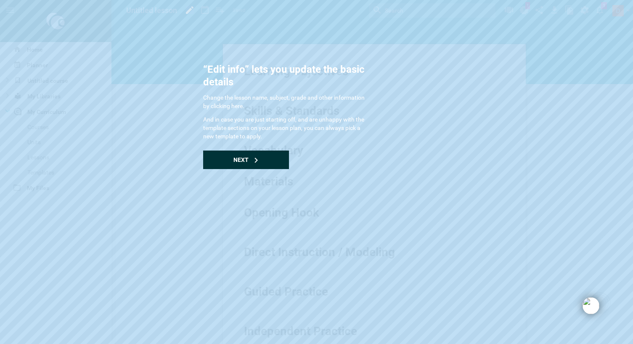
click at [239, 164] on div "Next" at bounding box center [246, 160] width 86 height 19
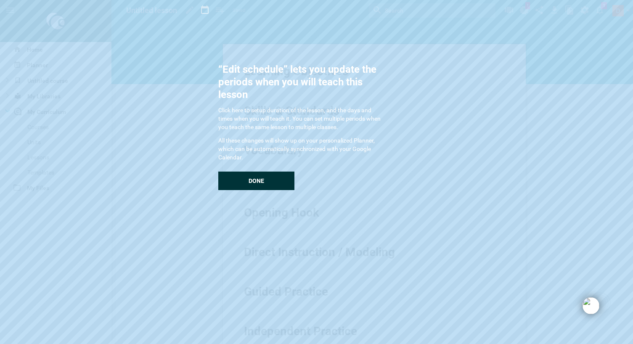
click at [244, 177] on div "Done" at bounding box center [256, 181] width 76 height 19
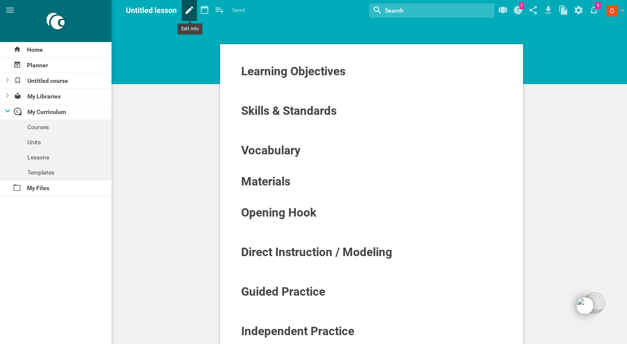
click at [188, 9] on icon at bounding box center [189, 10] width 15 height 20
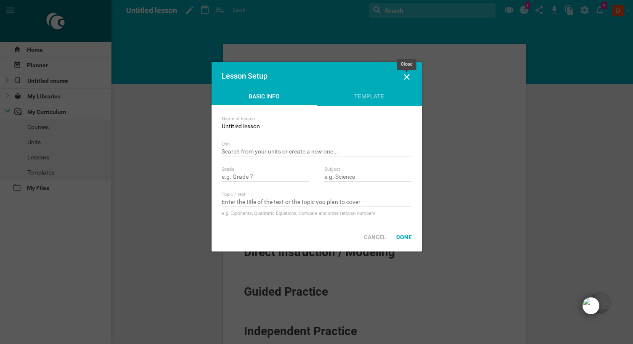
click at [409, 76] on icon at bounding box center [407, 77] width 10 height 10
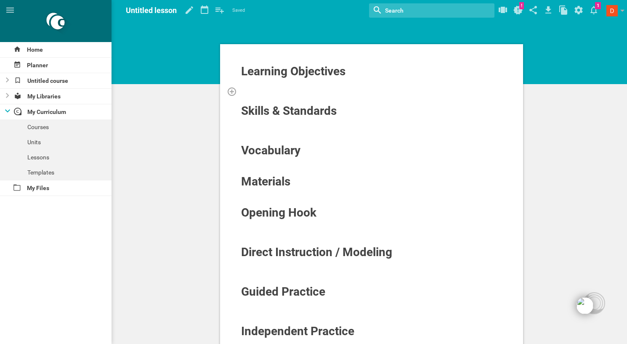
click at [287, 93] on div at bounding box center [372, 91] width 262 height 8
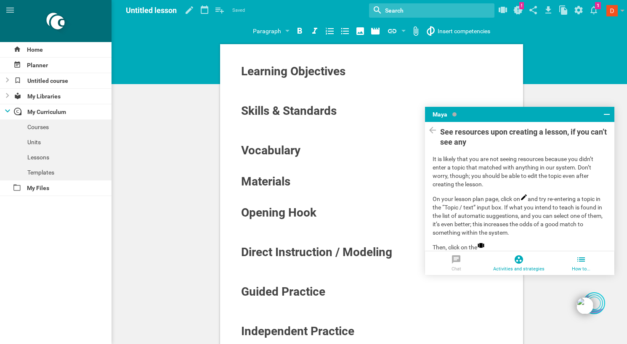
click at [518, 261] on icon at bounding box center [519, 259] width 10 height 10
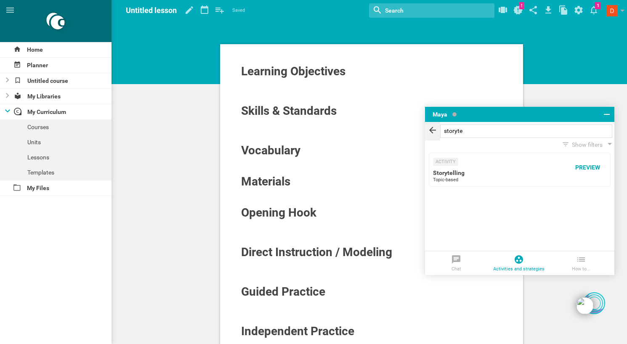
click at [432, 129] on icon at bounding box center [432, 130] width 10 height 11
click at [466, 129] on input "storyte" at bounding box center [526, 131] width 172 height 13
click at [585, 169] on div "Preview" at bounding box center [587, 167] width 35 height 19
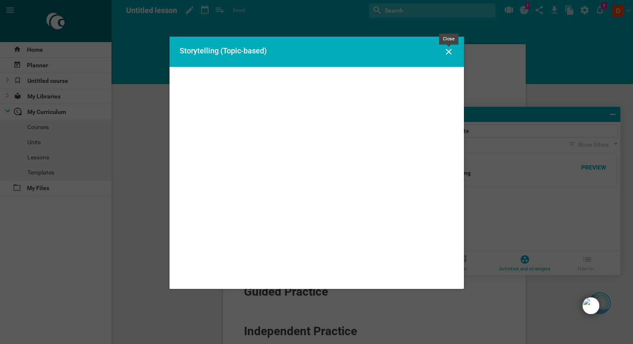
click at [447, 53] on icon at bounding box center [449, 52] width 10 height 10
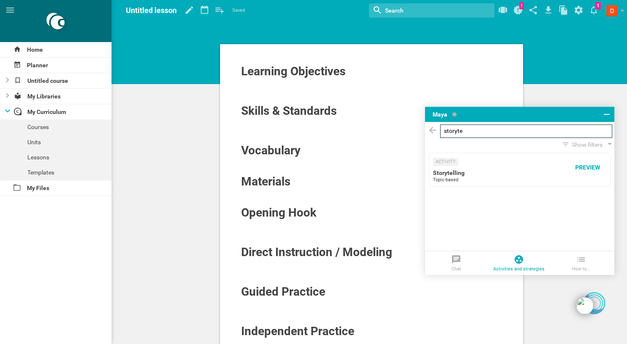
click at [580, 130] on input "storyte" at bounding box center [526, 131] width 172 height 13
click at [430, 132] on icon at bounding box center [432, 130] width 10 height 11
click at [468, 131] on input "storyte" at bounding box center [526, 131] width 172 height 13
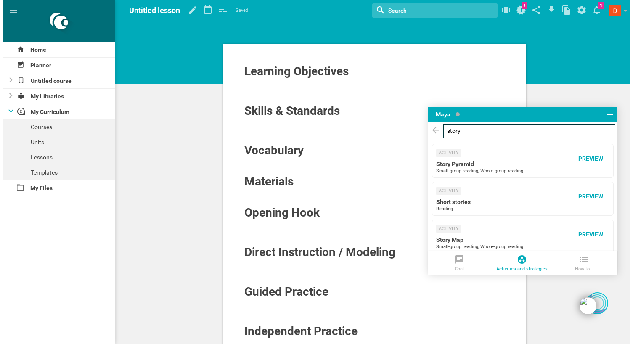
scroll to position [50, 0]
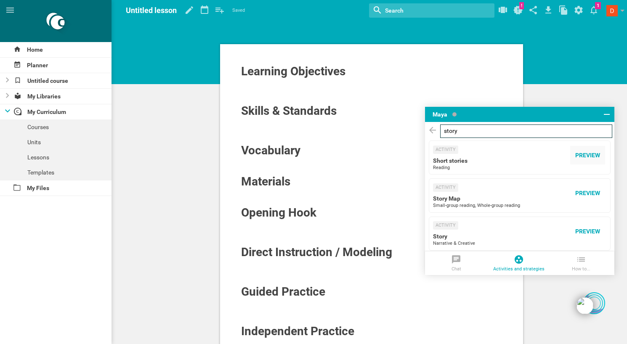
type input "story"
click at [585, 154] on div "Preview" at bounding box center [587, 155] width 35 height 19
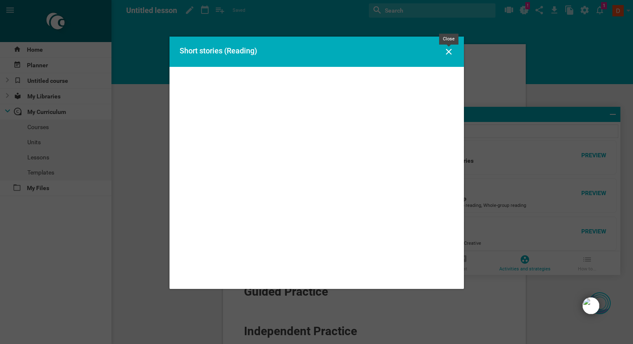
click at [448, 53] on icon at bounding box center [449, 52] width 10 height 10
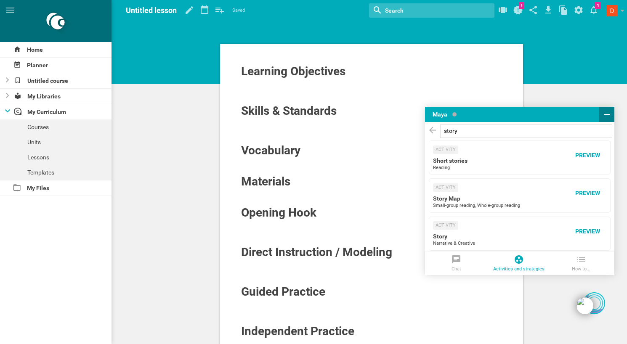
click at [605, 114] on icon at bounding box center [607, 114] width 6 height 1
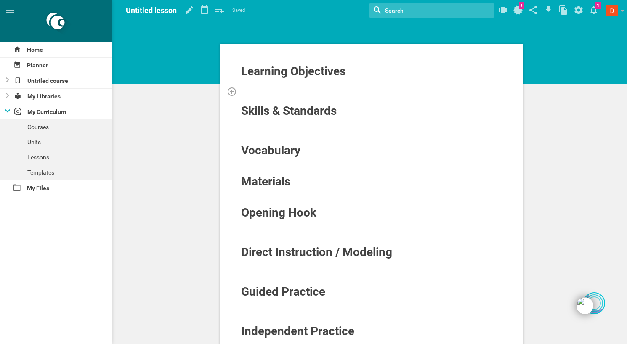
click at [285, 87] on div at bounding box center [372, 91] width 262 height 8
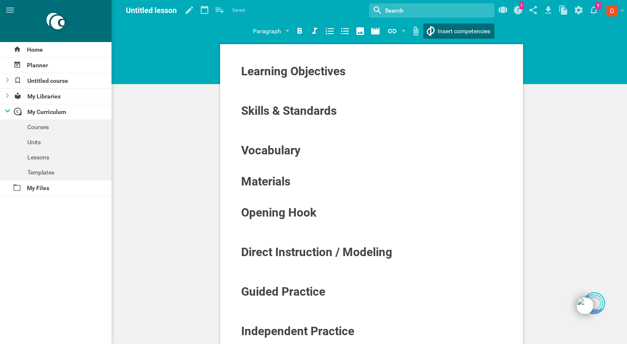
click at [451, 33] on div "Home Planner Untitled course My Libraries My Curriculum Courses Units Lessons T…" at bounding box center [313, 172] width 627 height 344
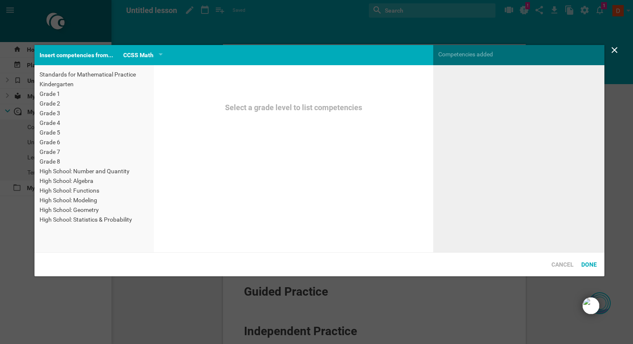
click at [66, 152] on div "Grade 7" at bounding box center [94, 152] width 109 height 8
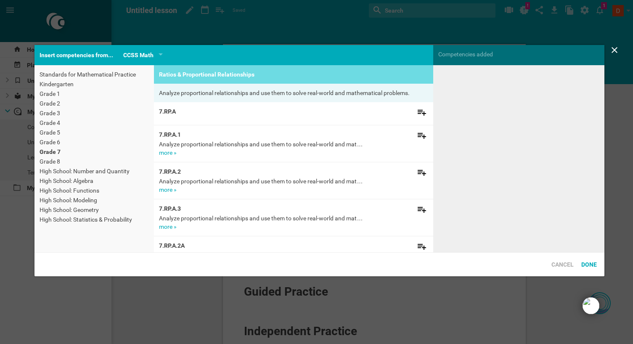
click at [77, 191] on div "High School: Functions" at bounding box center [94, 190] width 109 height 8
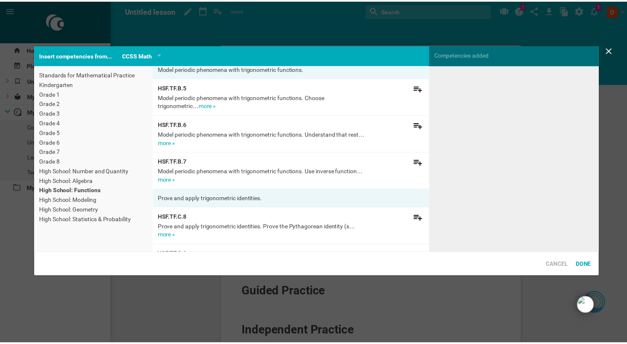
scroll to position [1721, 0]
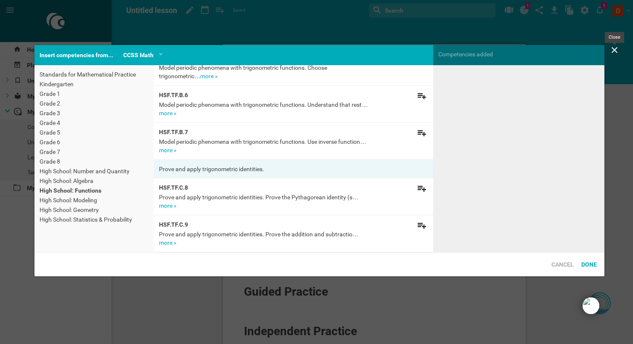
click at [613, 48] on icon at bounding box center [615, 50] width 6 height 6
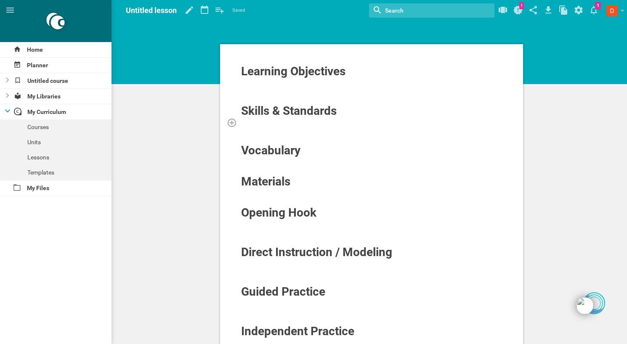
click at [308, 119] on div at bounding box center [372, 122] width 262 height 8
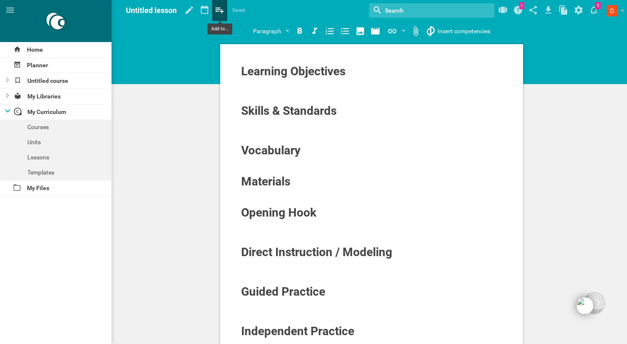
click at [220, 13] on icon at bounding box center [219, 10] width 15 height 20
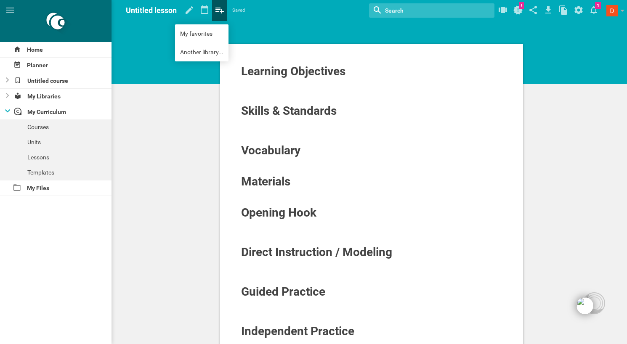
click at [220, 13] on icon at bounding box center [219, 10] width 15 height 20
click at [260, 95] on div at bounding box center [372, 99] width 262 height 8
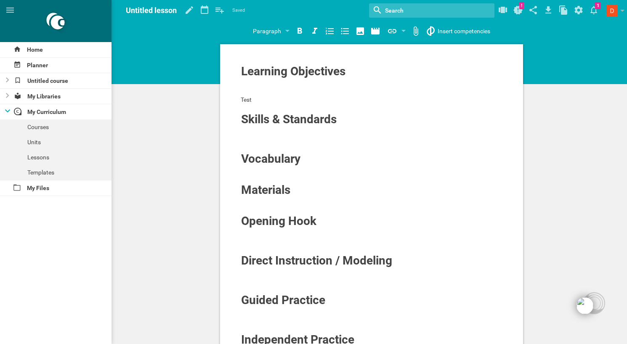
click at [156, 16] on div "Untitled lesson" at bounding box center [151, 10] width 51 height 21
click at [158, 13] on span "Untitled lesson" at bounding box center [151, 10] width 51 height 9
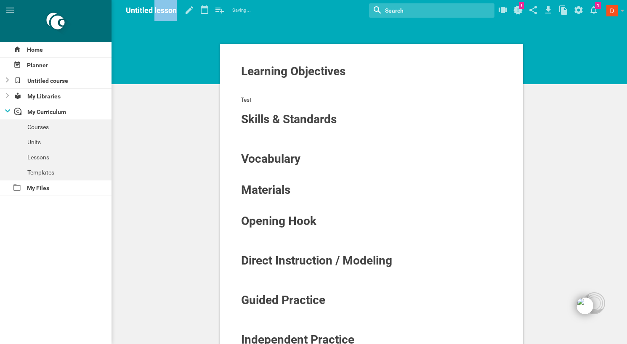
click at [158, 13] on span "Untitled lesson" at bounding box center [151, 10] width 51 height 9
click at [188, 8] on icon at bounding box center [189, 10] width 15 height 20
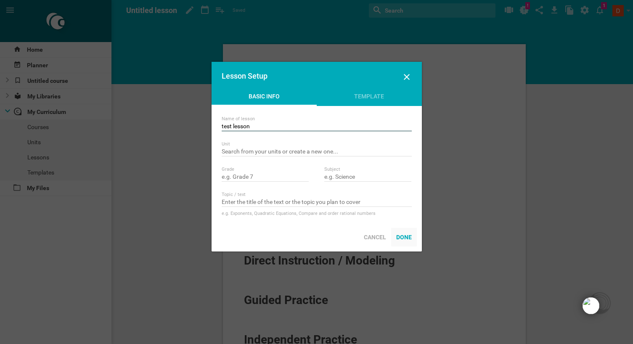
type input "test lesson"
click at [409, 239] on div "Done" at bounding box center [404, 237] width 26 height 19
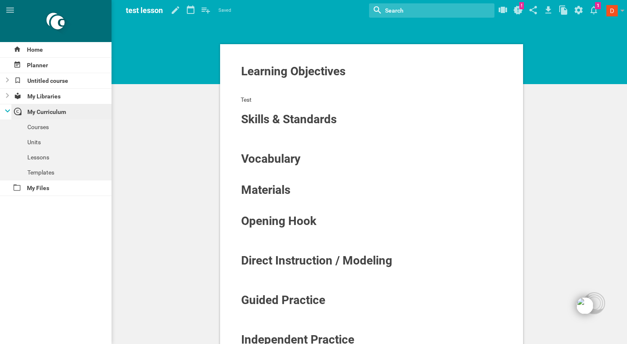
click at [43, 119] on div "My Curriculum" at bounding box center [61, 111] width 101 height 15
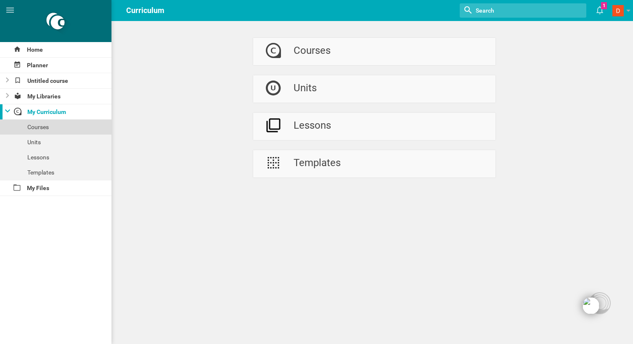
click at [42, 125] on div "Courses" at bounding box center [55, 126] width 111 height 15
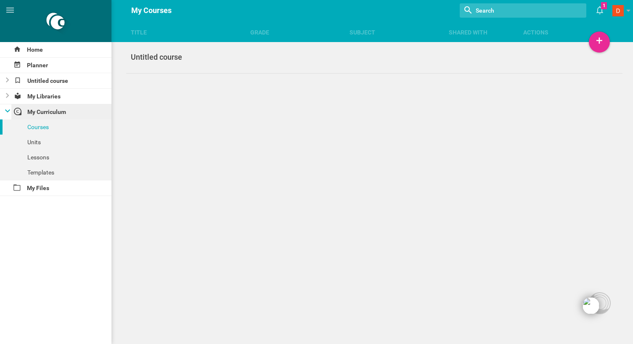
click at [43, 111] on div "My Curriculum" at bounding box center [61, 111] width 101 height 15
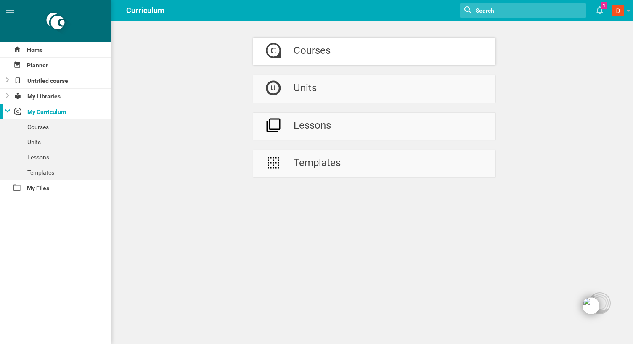
click at [364, 56] on link "Courses" at bounding box center [374, 51] width 242 height 27
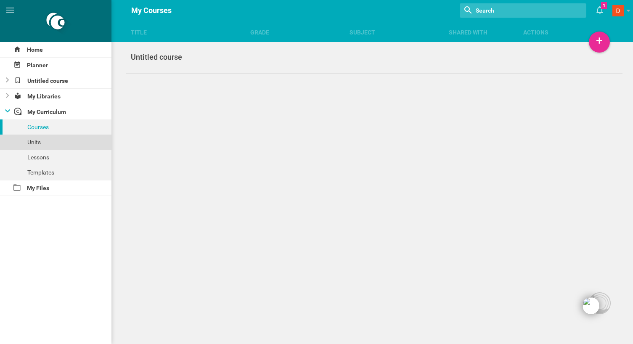
click at [52, 137] on div "Units" at bounding box center [55, 142] width 111 height 15
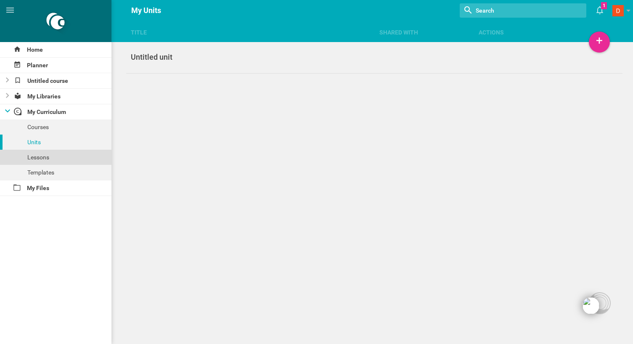
click at [56, 154] on div "Lessons" at bounding box center [55, 157] width 111 height 15
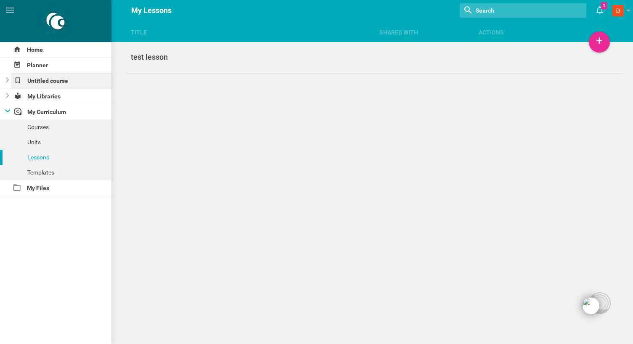
click at [54, 76] on div "Untitled course" at bounding box center [61, 80] width 101 height 15
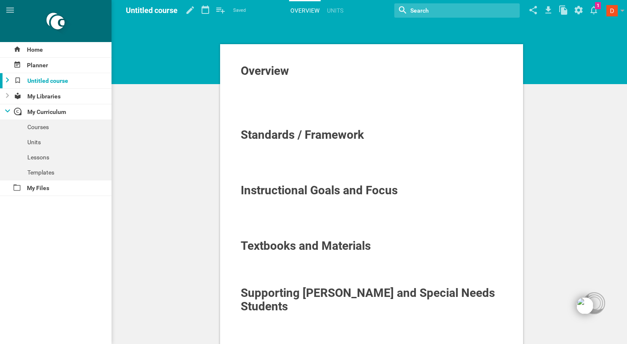
click at [9, 80] on div at bounding box center [5, 80] width 10 height 15
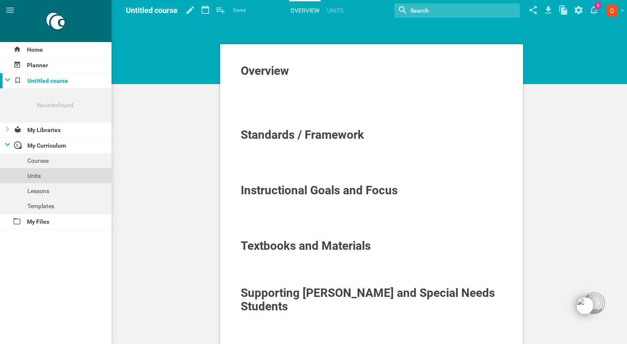
click at [53, 171] on div "Units" at bounding box center [55, 175] width 111 height 15
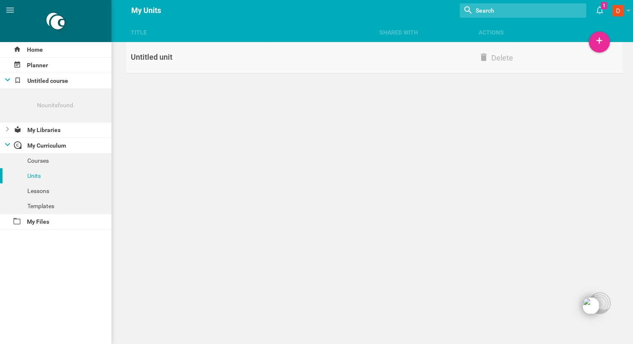
click at [324, 52] on link "Untitled unit Delete" at bounding box center [374, 58] width 497 height 32
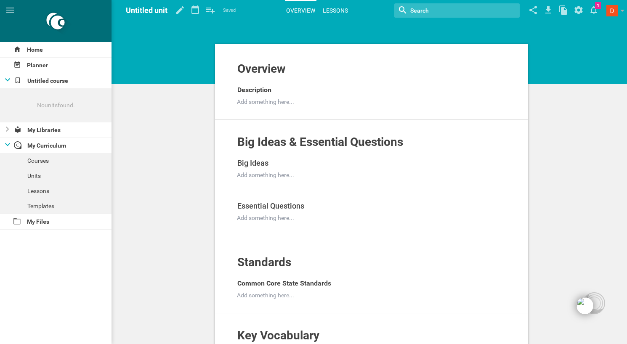
click at [333, 11] on link "Lessons" at bounding box center [335, 10] width 28 height 19
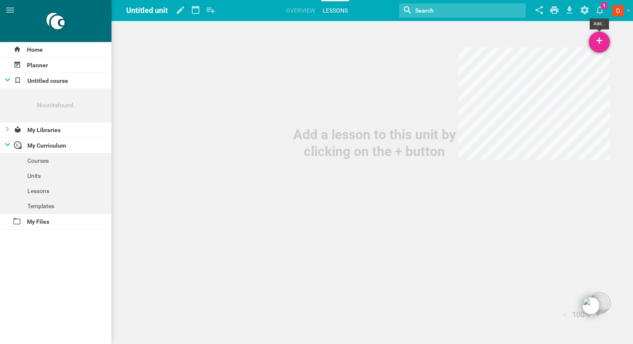
click at [597, 42] on div "+" at bounding box center [599, 42] width 21 height 21
click at [567, 82] on link "Existing Lesson or URL..." at bounding box center [559, 84] width 101 height 19
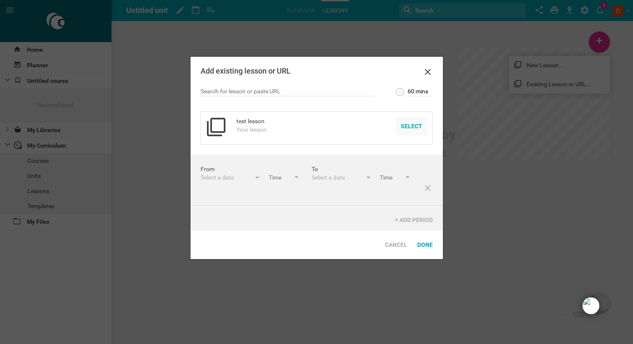
click at [411, 124] on div "Select" at bounding box center [412, 126] width 32 height 19
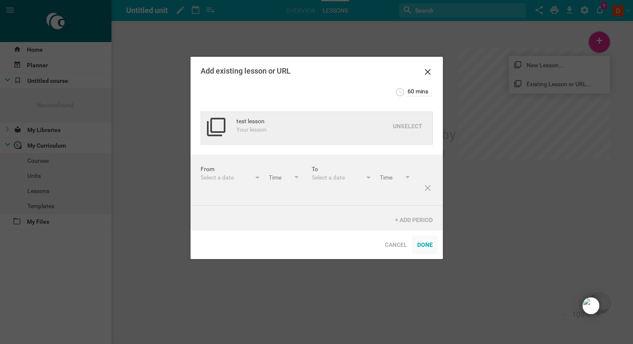
click at [427, 246] on div "Done" at bounding box center [425, 245] width 26 height 19
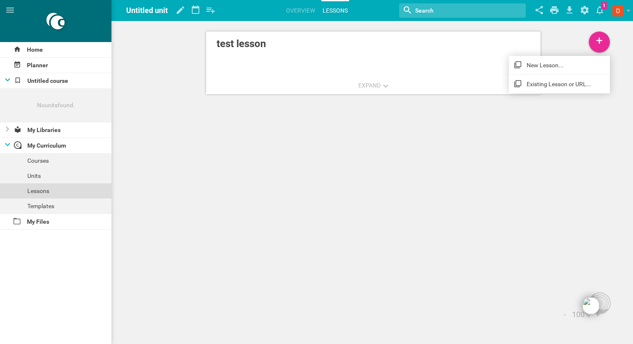
click at [57, 193] on div "Lessons" at bounding box center [55, 190] width 111 height 15
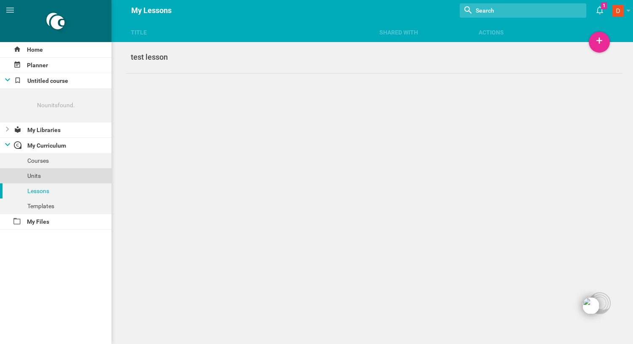
click at [52, 174] on div "Units" at bounding box center [55, 175] width 111 height 15
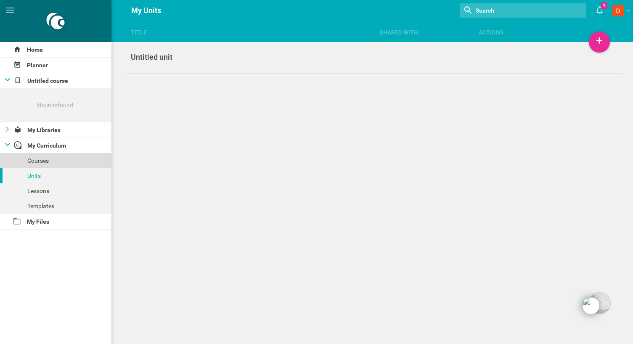
click at [48, 159] on div "Courses" at bounding box center [55, 160] width 111 height 15
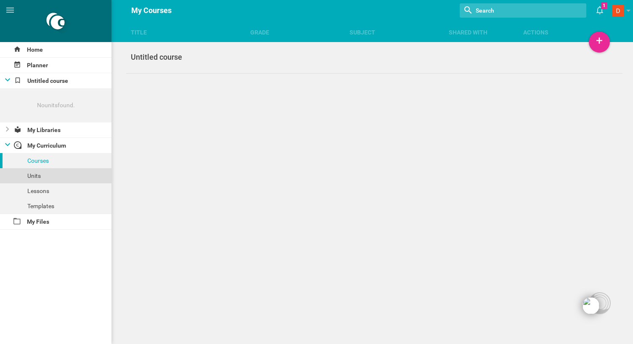
click at [48, 174] on div "Units" at bounding box center [55, 175] width 111 height 15
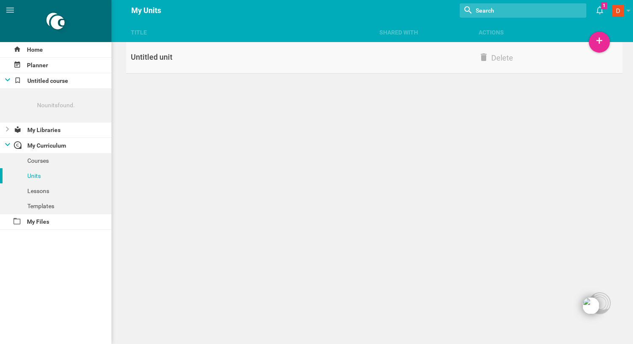
click at [180, 58] on div "Untitled unit" at bounding box center [250, 57] width 248 height 10
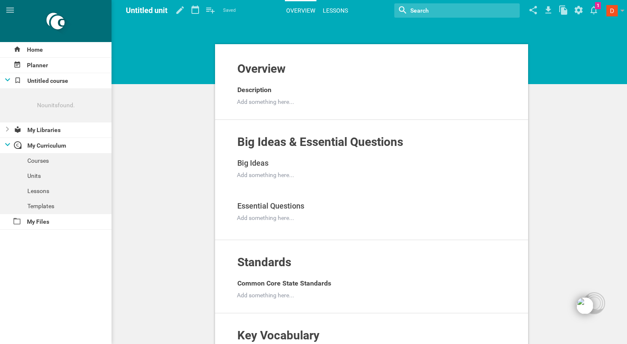
click at [333, 4] on link "Lessons" at bounding box center [335, 10] width 28 height 19
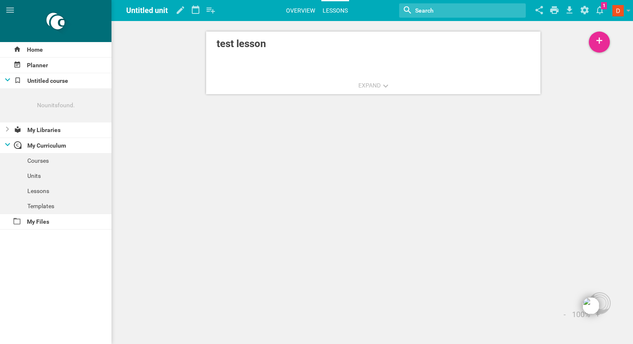
click at [300, 8] on link "Overview" at bounding box center [301, 10] width 32 height 19
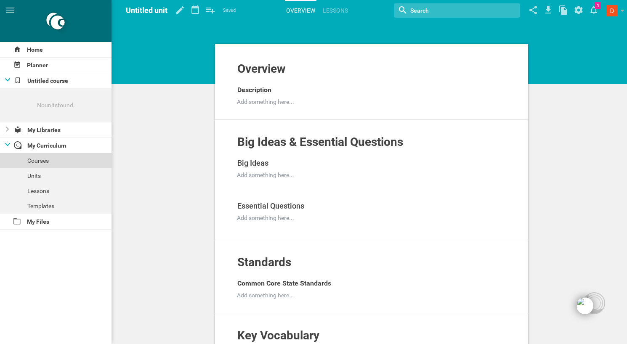
click at [44, 159] on div "Courses" at bounding box center [55, 160] width 111 height 15
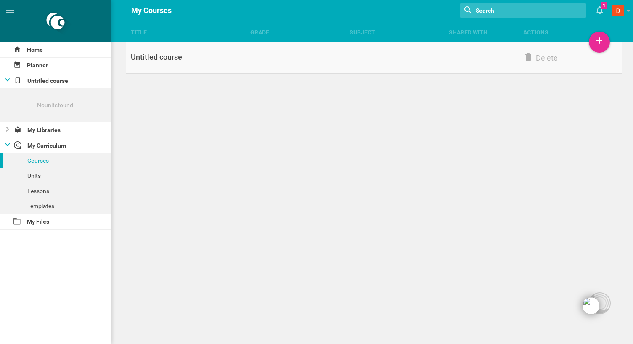
click at [289, 58] on link "Untitled course Delete" at bounding box center [374, 58] width 497 height 32
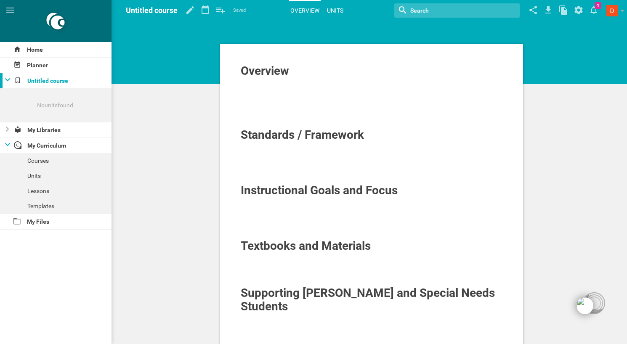
click at [331, 9] on link "Units" at bounding box center [335, 10] width 19 height 19
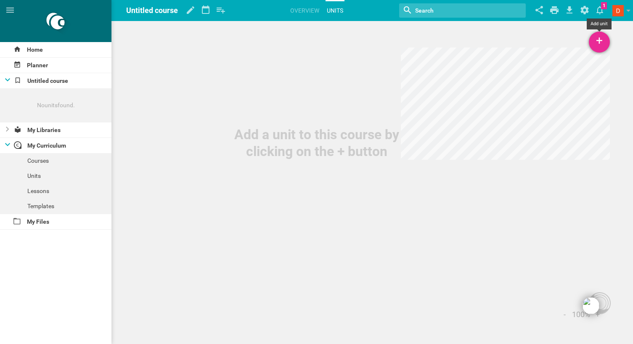
click at [596, 43] on div "+" at bounding box center [599, 42] width 21 height 21
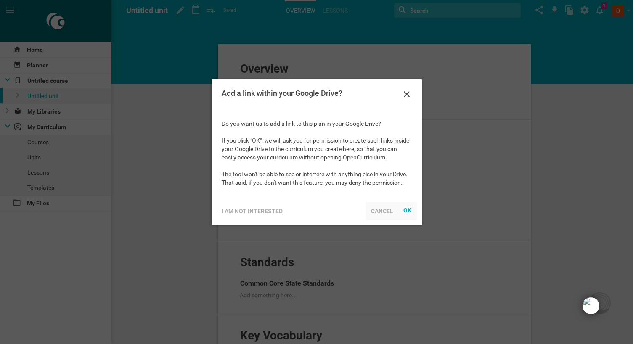
click at [378, 209] on div "Cancel" at bounding box center [382, 211] width 32 height 19
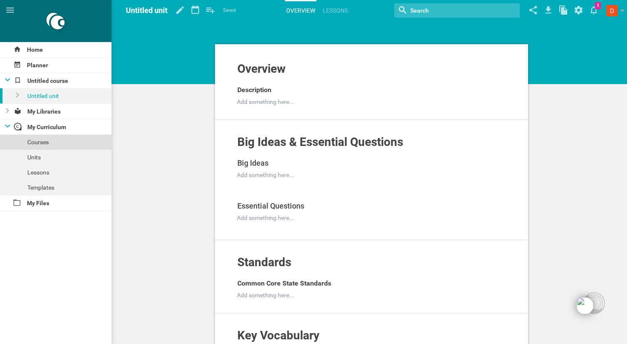
click at [74, 140] on div "Courses" at bounding box center [55, 142] width 111 height 15
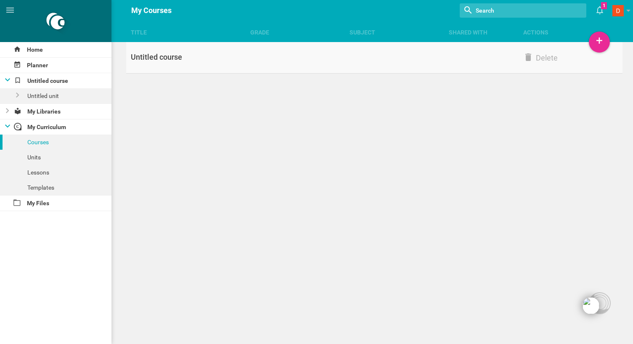
click at [194, 66] on link "Untitled course Delete" at bounding box center [374, 58] width 497 height 32
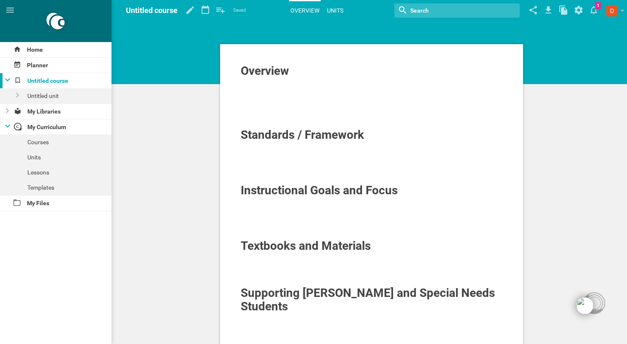
click at [336, 10] on link "Units" at bounding box center [335, 10] width 19 height 19
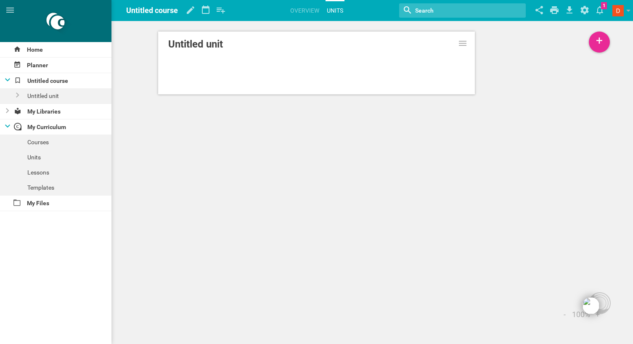
click at [304, 58] on div at bounding box center [316, 55] width 297 height 7
click at [230, 44] on link "Untitled unit" at bounding box center [316, 44] width 297 height 15
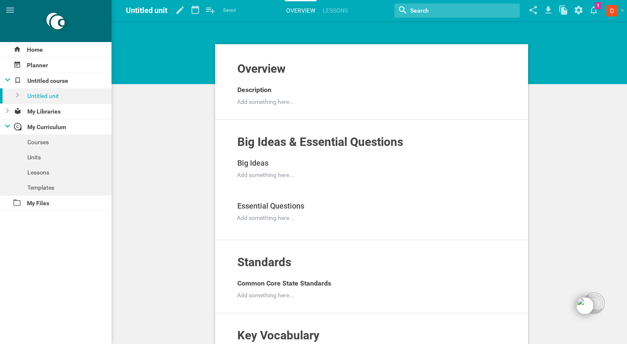
scroll to position [9, 0]
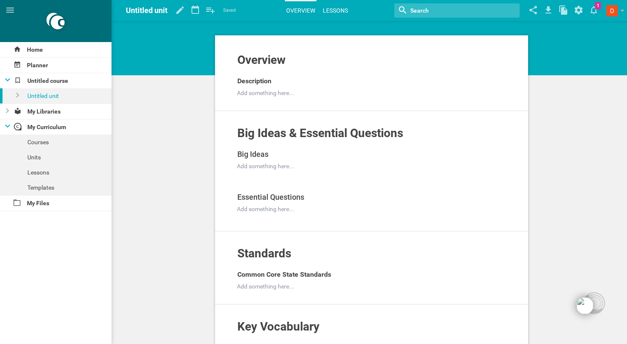
click at [347, 13] on link "Lessons" at bounding box center [335, 10] width 28 height 19
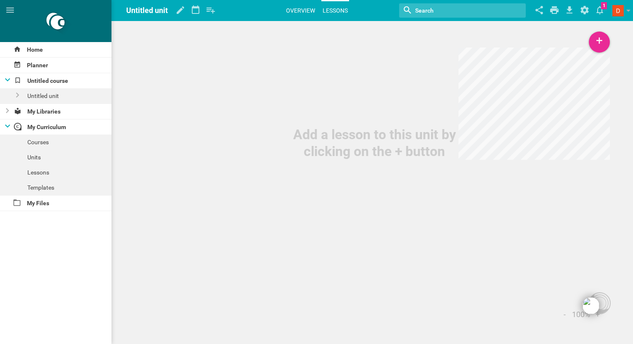
click at [305, 10] on link "Overview" at bounding box center [301, 10] width 32 height 19
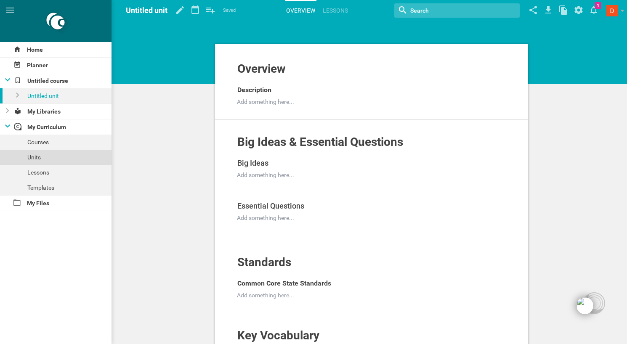
click at [54, 160] on div "Units" at bounding box center [55, 157] width 111 height 15
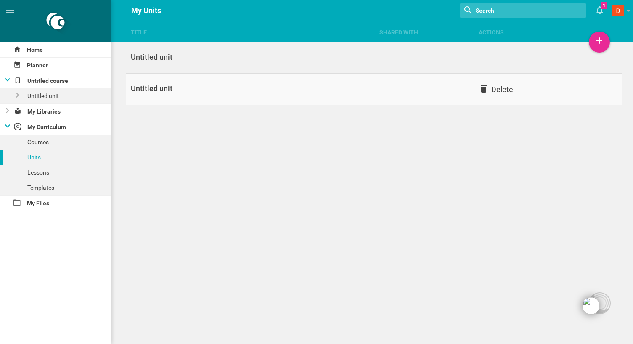
click at [500, 85] on div "Title Shared with Actions Home Planner Untitled course Untitled unit My Librari…" at bounding box center [316, 172] width 633 height 344
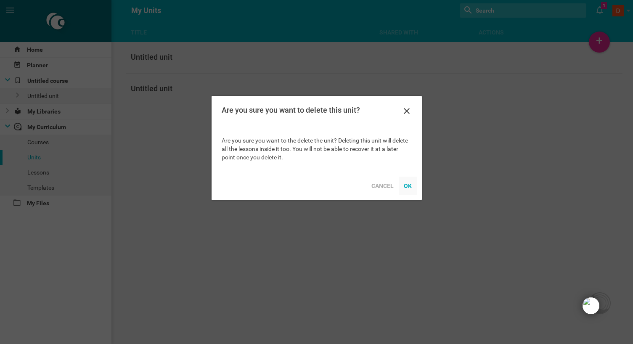
click at [412, 180] on div "OK" at bounding box center [408, 186] width 18 height 19
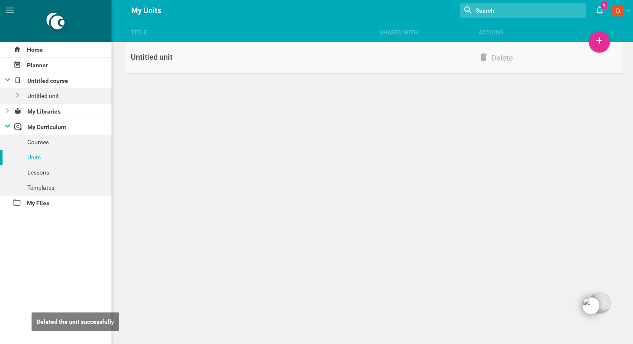
click at [153, 54] on div "Untitled unit" at bounding box center [250, 57] width 248 height 10
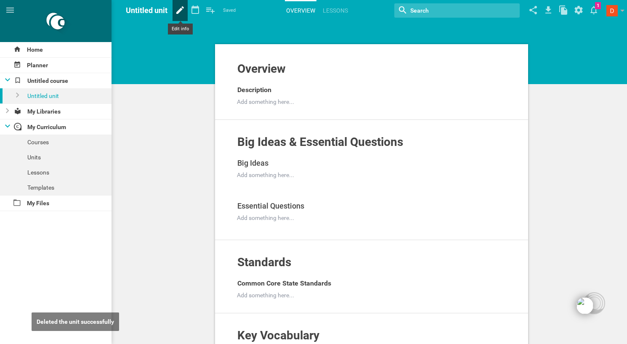
click at [176, 10] on icon at bounding box center [179, 10] width 15 height 20
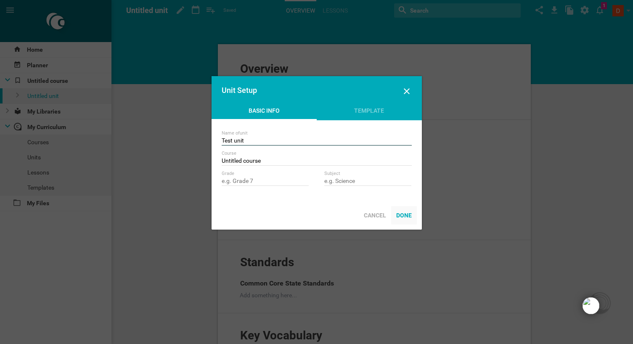
type input "Test unit"
click at [405, 220] on div "Done" at bounding box center [404, 215] width 26 height 19
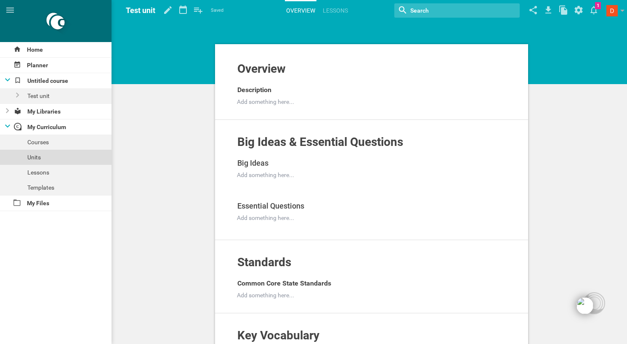
click at [51, 161] on div "Units" at bounding box center [55, 157] width 111 height 15
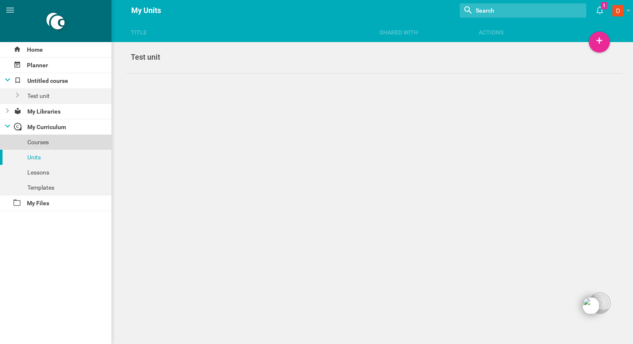
click at [58, 148] on div "Courses" at bounding box center [55, 142] width 111 height 15
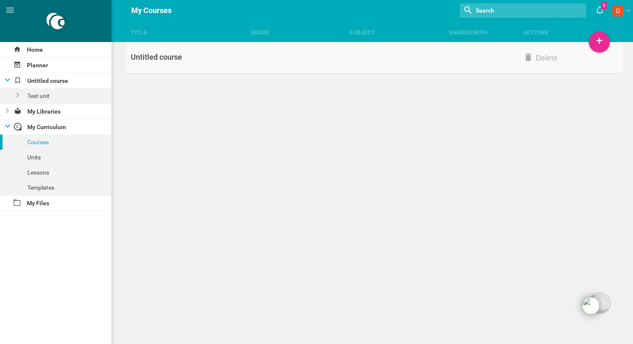
click at [181, 61] on div "Untitled course" at bounding box center [188, 57] width 124 height 10
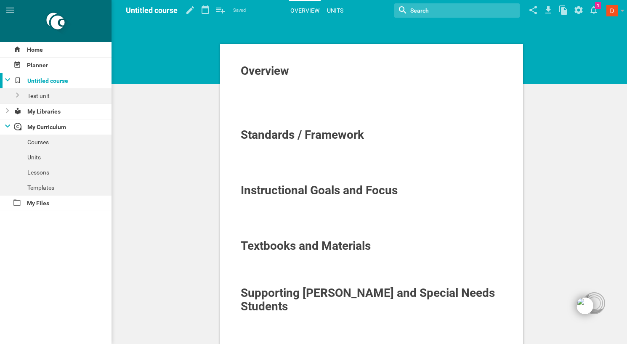
click at [336, 7] on link "Units" at bounding box center [335, 10] width 19 height 19
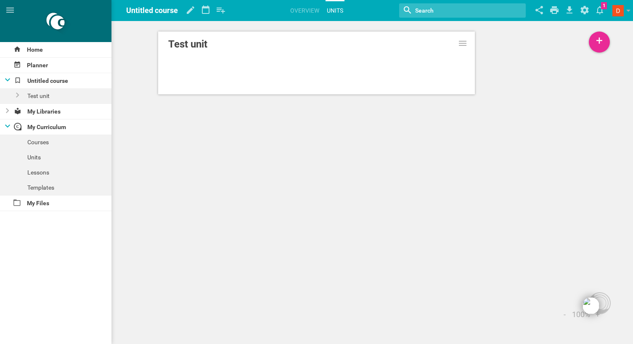
click at [278, 63] on div "Test unit" at bounding box center [316, 48] width 317 height 32
click at [197, 45] on link "Test unit" at bounding box center [316, 44] width 297 height 15
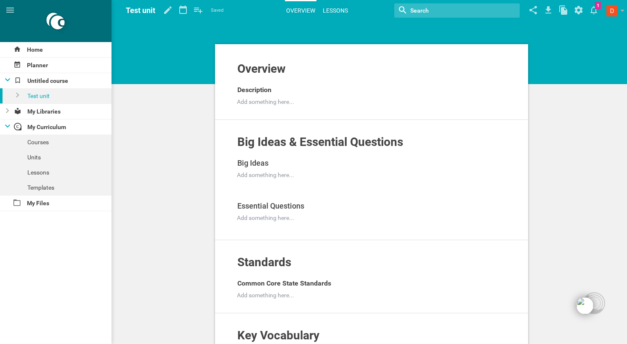
click at [336, 12] on link "Lessons" at bounding box center [335, 10] width 28 height 19
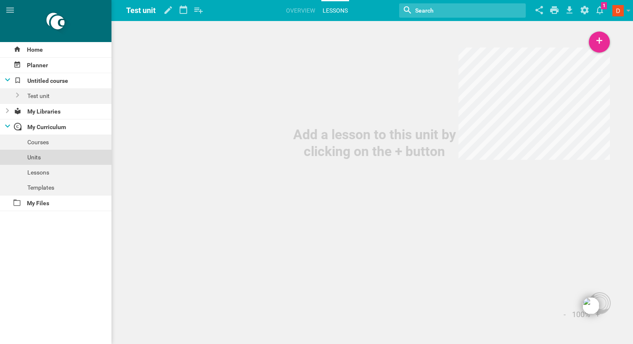
click at [46, 159] on div "Units" at bounding box center [55, 157] width 111 height 15
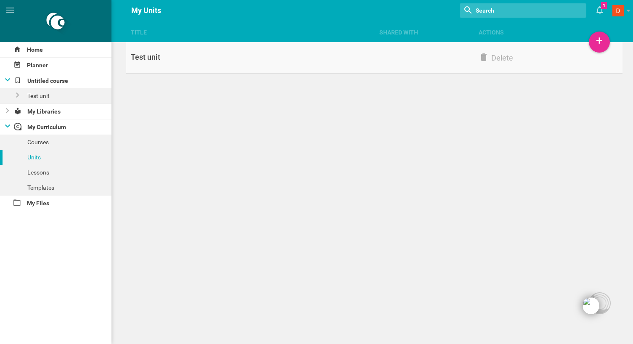
click at [215, 60] on div "Test unit" at bounding box center [250, 57] width 248 height 10
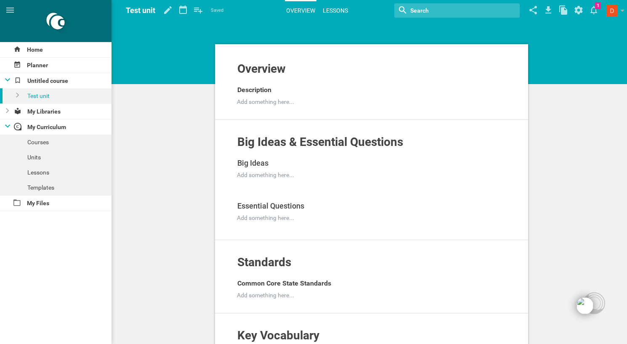
click at [342, 9] on link "Lessons" at bounding box center [335, 10] width 28 height 19
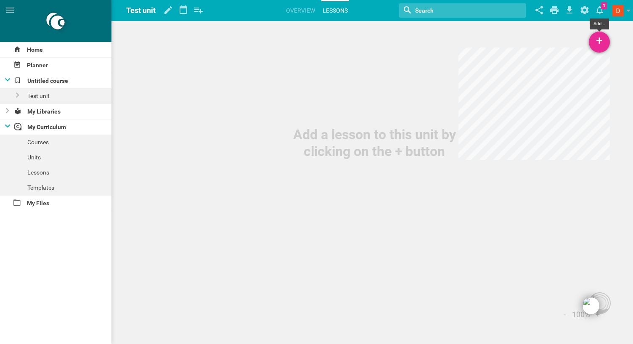
click at [601, 40] on div "+" at bounding box center [599, 42] width 21 height 21
click at [270, 100] on div "Add a lesson to this unit by clicking on the + button" at bounding box center [374, 80] width 517 height 160
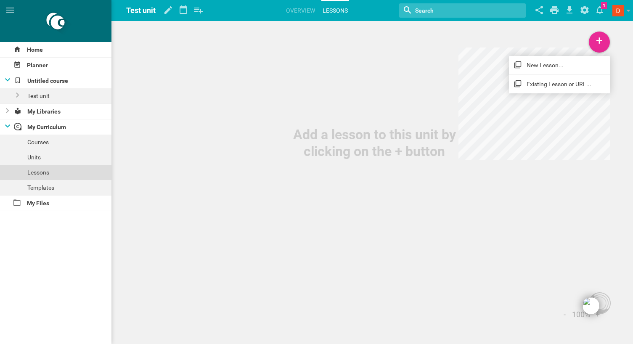
click at [50, 176] on div "Lessons" at bounding box center [55, 172] width 111 height 15
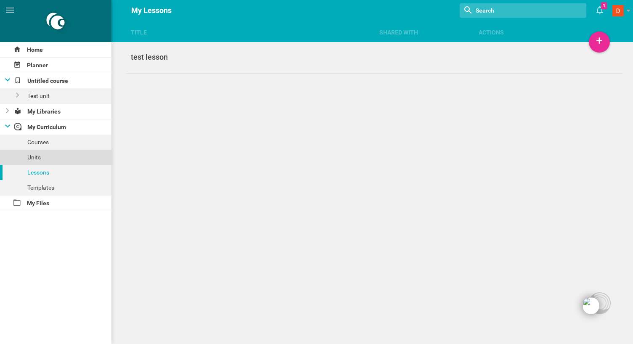
click at [50, 158] on div "Units" at bounding box center [55, 157] width 111 height 15
click at [601, 42] on div "+" at bounding box center [599, 42] width 21 height 21
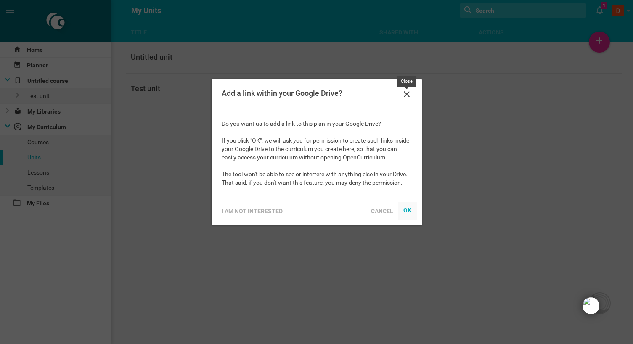
click at [402, 95] on icon at bounding box center [407, 94] width 10 height 10
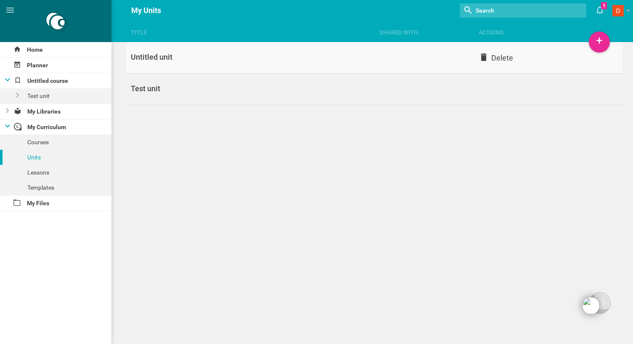
click at [503, 57] on div "Title Shared with Actions Home Planner Untitled course Test unit My Libraries M…" at bounding box center [316, 172] width 633 height 344
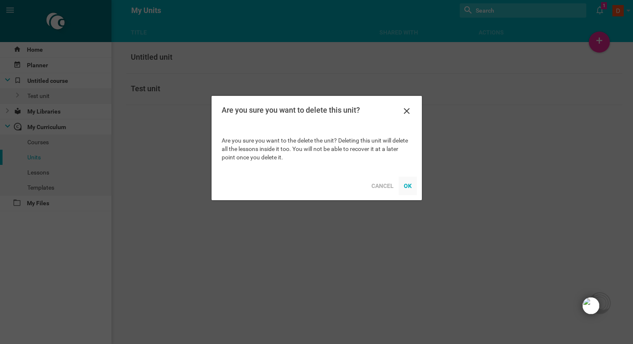
click at [410, 185] on div "OK" at bounding box center [408, 186] width 18 height 19
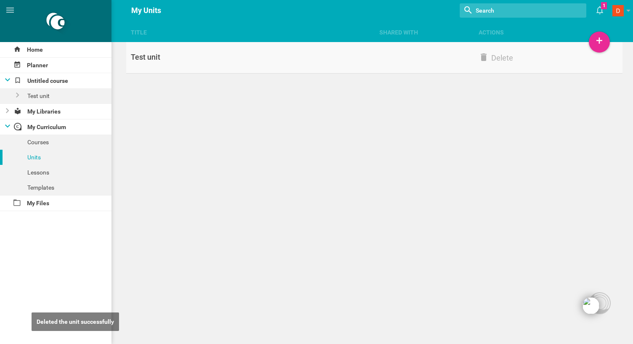
click at [275, 67] on link "Test unit Delete" at bounding box center [374, 58] width 497 height 32
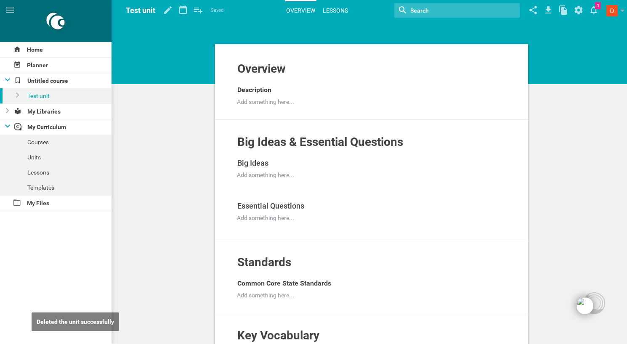
click at [338, 10] on link "Lessons" at bounding box center [335, 10] width 28 height 19
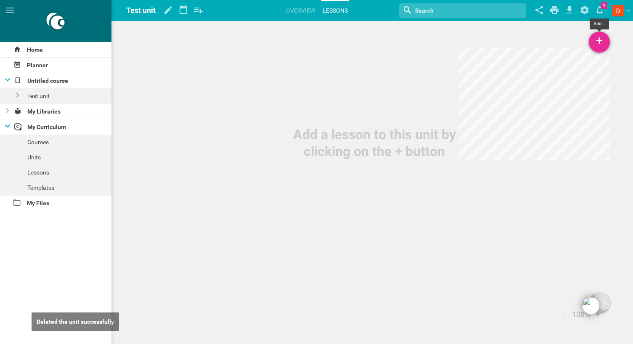
click at [600, 48] on div "+" at bounding box center [599, 42] width 21 height 21
click at [557, 80] on link "Existing Lesson or URL..." at bounding box center [559, 84] width 101 height 19
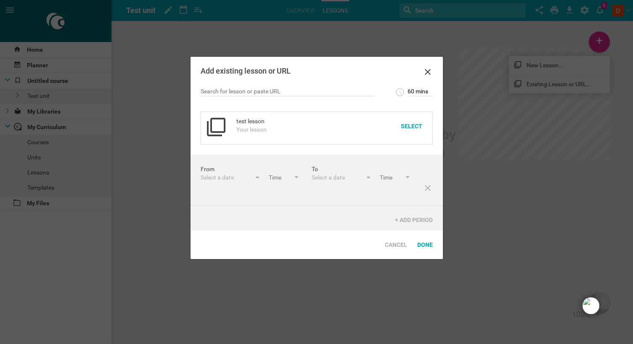
click at [263, 127] on div "Your lesson" at bounding box center [305, 129] width 139 height 8
click at [413, 129] on div "Select" at bounding box center [412, 126] width 32 height 19
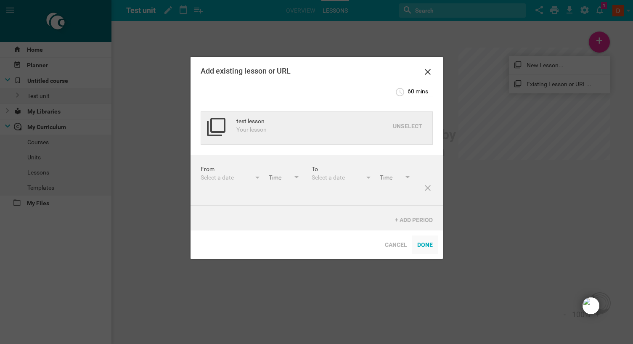
click at [424, 249] on div "Done" at bounding box center [425, 245] width 26 height 19
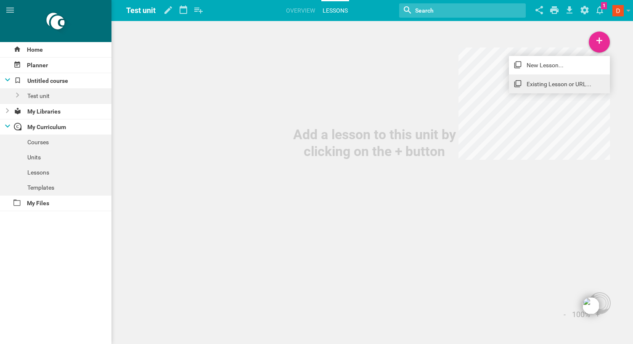
click at [546, 81] on link "Existing Lesson or URL..." at bounding box center [559, 84] width 101 height 19
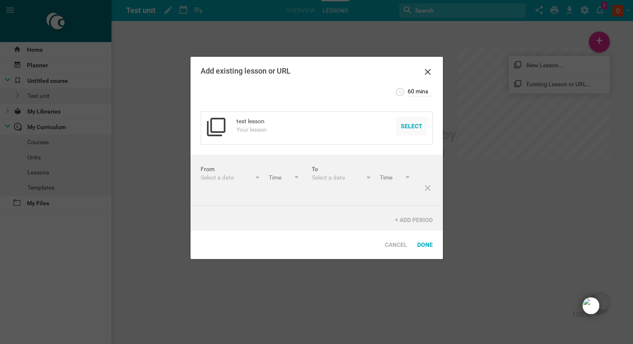
click at [408, 122] on div "Select" at bounding box center [412, 126] width 32 height 19
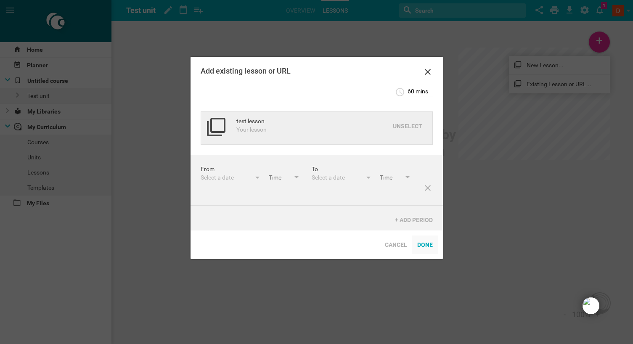
click at [421, 250] on div "Done" at bounding box center [425, 245] width 26 height 19
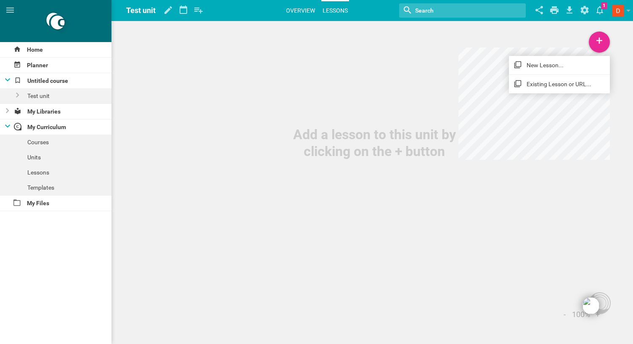
click at [302, 9] on link "Overview" at bounding box center [301, 10] width 32 height 19
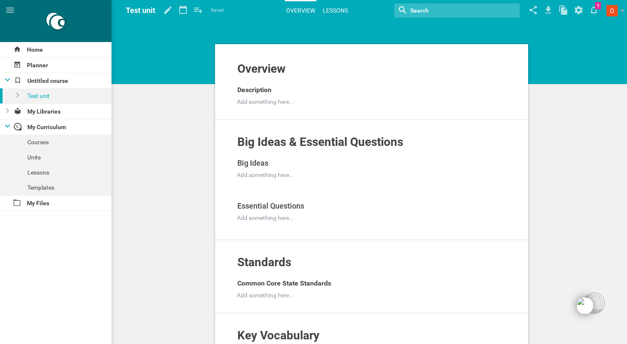
click at [339, 1] on link "Lessons" at bounding box center [335, 10] width 28 height 19
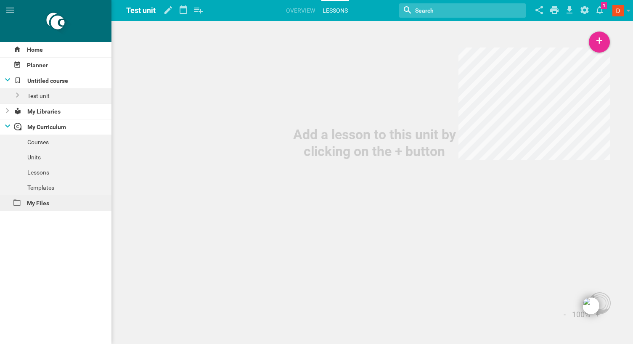
click at [37, 196] on div "My Files" at bounding box center [55, 203] width 111 height 15
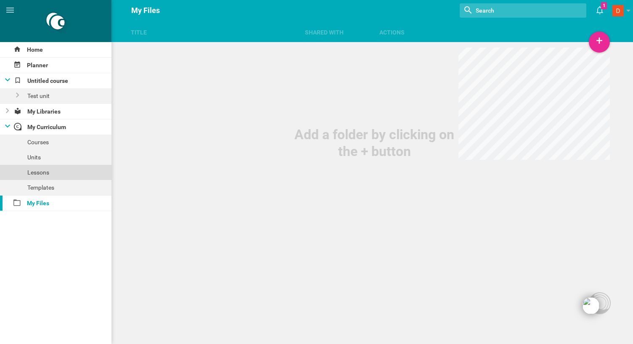
click at [45, 169] on div "Lessons" at bounding box center [55, 172] width 111 height 15
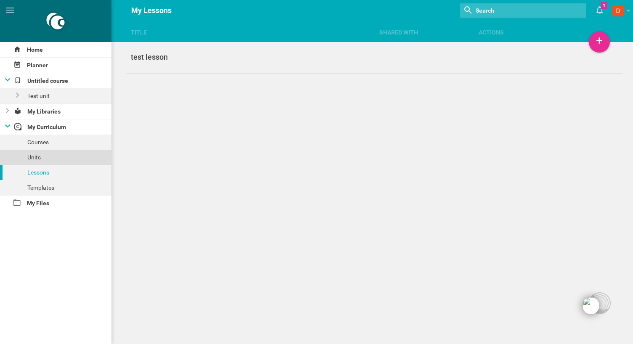
click at [55, 151] on div "Units" at bounding box center [55, 157] width 111 height 15
click at [162, 54] on div "Test unit" at bounding box center [250, 57] width 248 height 10
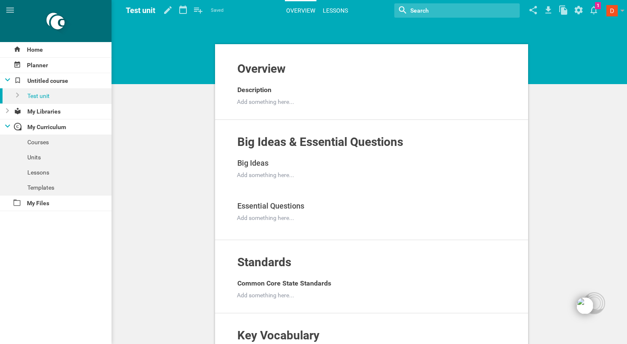
click at [330, 13] on link "Lessons" at bounding box center [335, 10] width 28 height 19
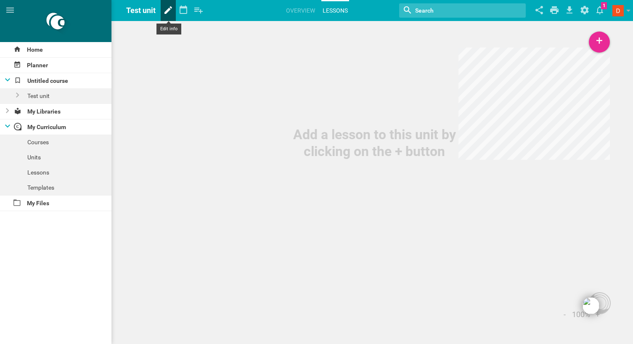
click at [166, 9] on icon at bounding box center [168, 10] width 15 height 20
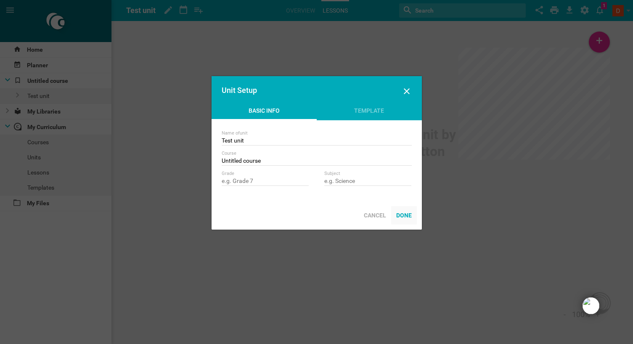
click at [407, 209] on div "Done" at bounding box center [404, 215] width 26 height 19
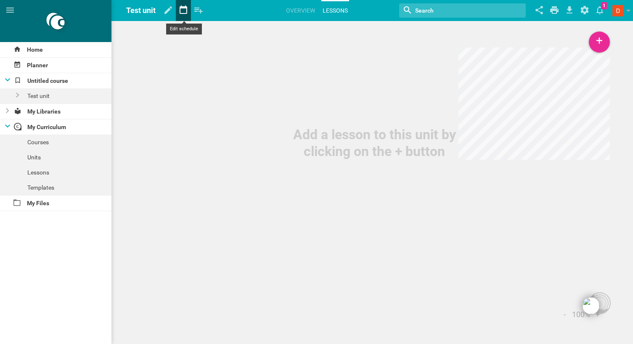
click at [189, 14] on icon at bounding box center [183, 10] width 15 height 20
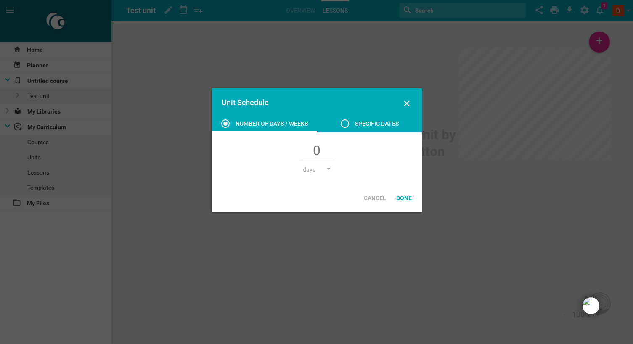
click at [355, 126] on div "Specific dates" at bounding box center [377, 124] width 44 height 10
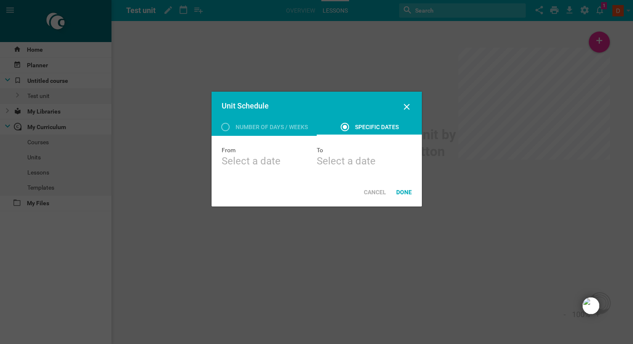
click at [263, 162] on div "Select a date" at bounding box center [269, 160] width 95 height 13
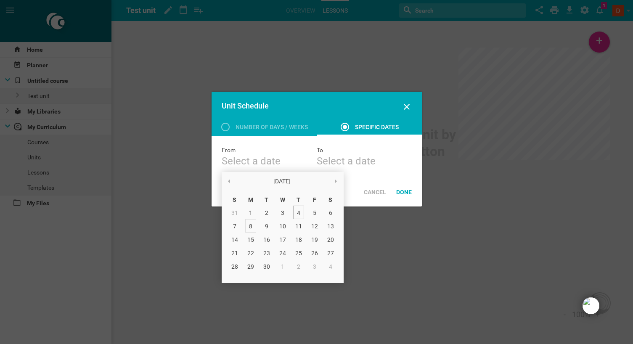
click at [251, 226] on div "8" at bounding box center [250, 225] width 11 height 13
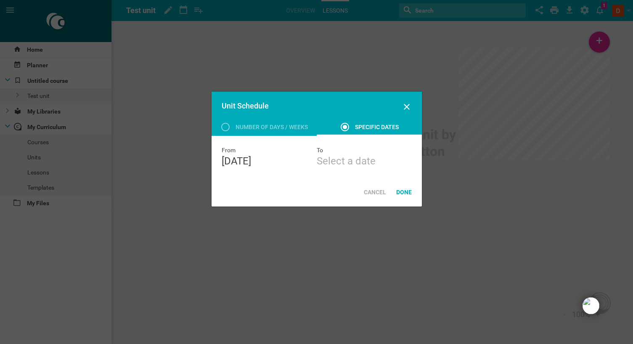
click at [343, 164] on div "Select a date" at bounding box center [364, 160] width 95 height 13
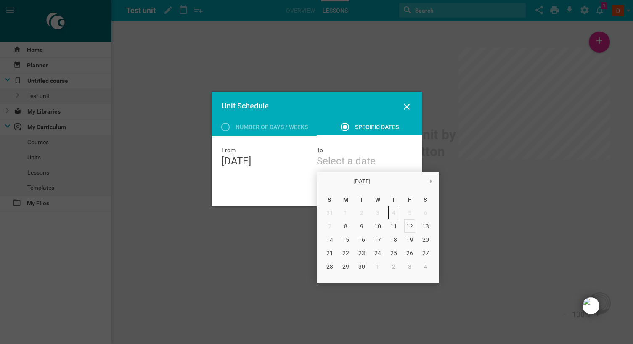
click at [408, 228] on div "12" at bounding box center [409, 225] width 11 height 13
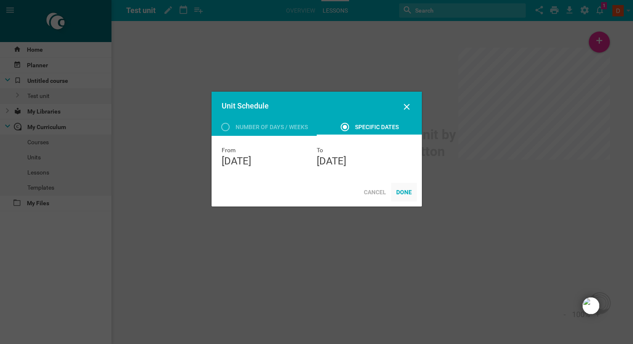
click at [401, 189] on div "Done" at bounding box center [404, 192] width 26 height 19
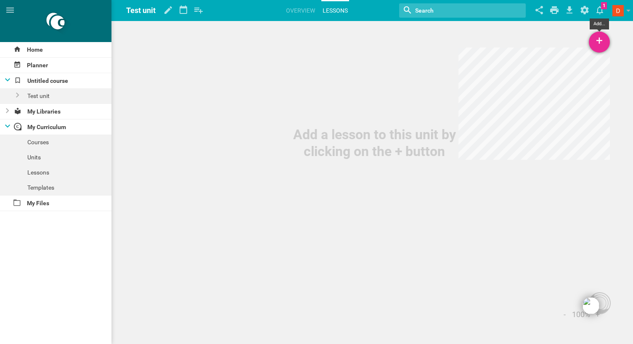
click at [593, 46] on div "+" at bounding box center [599, 42] width 21 height 21
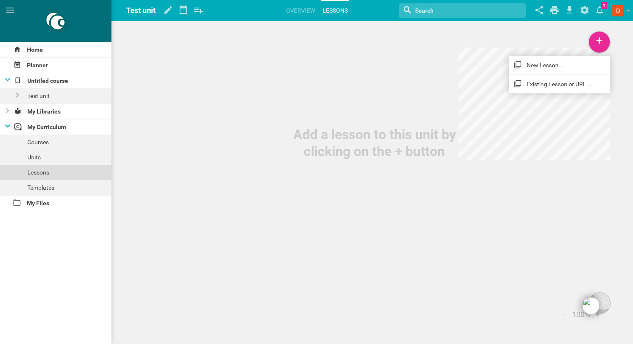
click at [71, 170] on div "Lessons" at bounding box center [55, 172] width 111 height 15
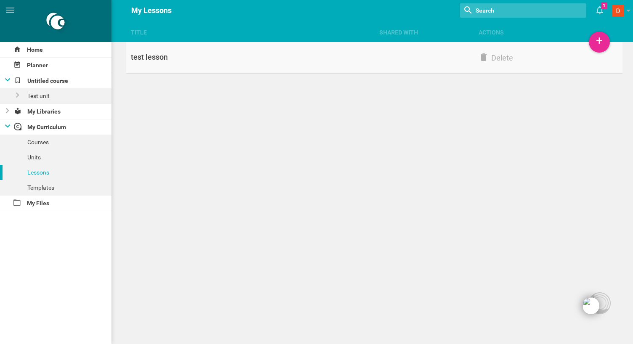
click at [267, 52] on div "test lesson" at bounding box center [250, 57] width 248 height 10
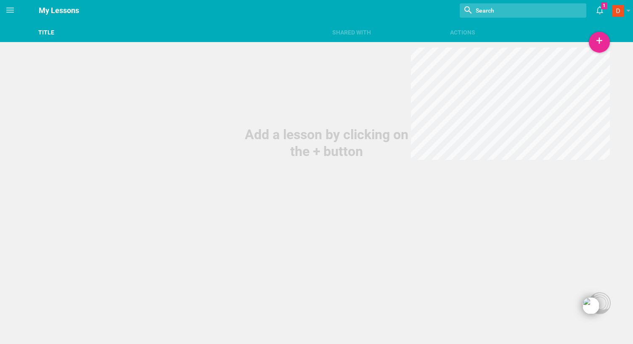
click at [46, 35] on div "Title" at bounding box center [179, 32] width 294 height 8
click at [55, 9] on hgroup "My Lessons" at bounding box center [59, 10] width 40 height 21
click at [12, 8] on icon at bounding box center [10, 10] width 8 height 5
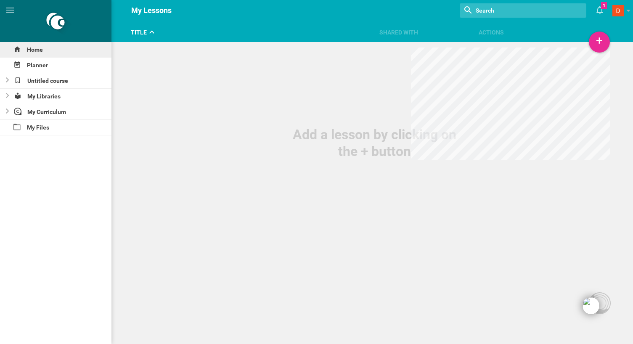
click at [23, 48] on div "Home" at bounding box center [55, 49] width 111 height 15
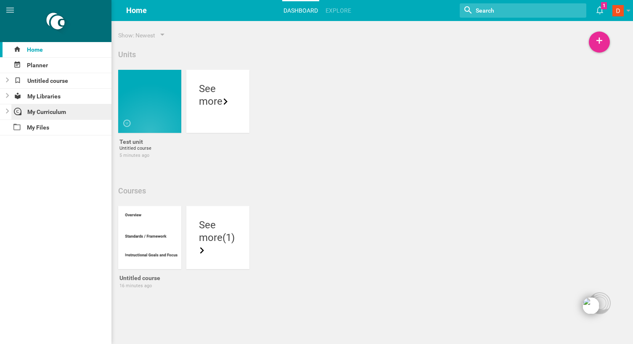
click at [45, 111] on div "My Curriculum" at bounding box center [61, 111] width 101 height 15
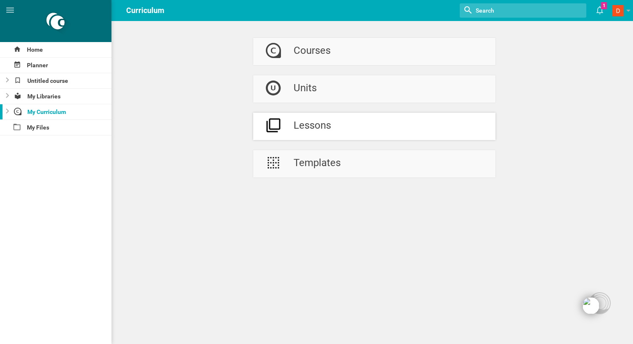
click at [323, 126] on div "Lessons" at bounding box center [312, 126] width 37 height 27
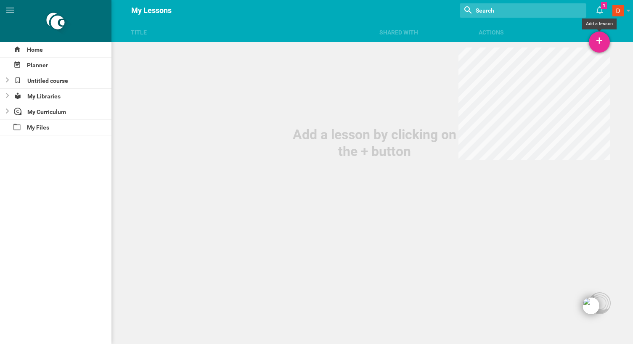
click at [599, 45] on div "+" at bounding box center [599, 42] width 21 height 21
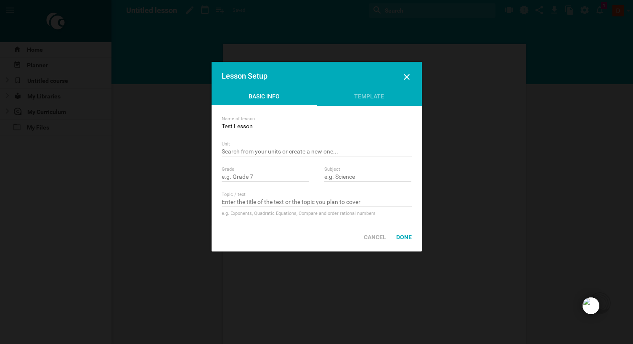
type input "Test Lesson"
click at [272, 149] on input "text" at bounding box center [317, 152] width 190 height 8
click at [250, 164] on div "Test unit" at bounding box center [317, 162] width 190 height 13
type input "Test unit"
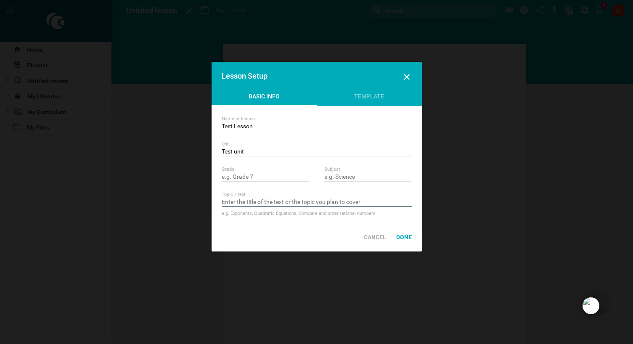
click at [315, 204] on input "text" at bounding box center [317, 203] width 190 height 8
type input "sdfsd"
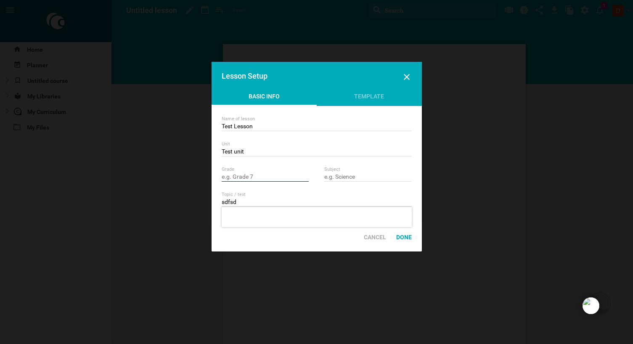
click at [258, 179] on input "text" at bounding box center [265, 177] width 87 height 8
type input "12"
click at [346, 176] on input "text" at bounding box center [367, 177] width 87 height 8
type input "english"
click at [402, 234] on div "Done" at bounding box center [404, 237] width 26 height 19
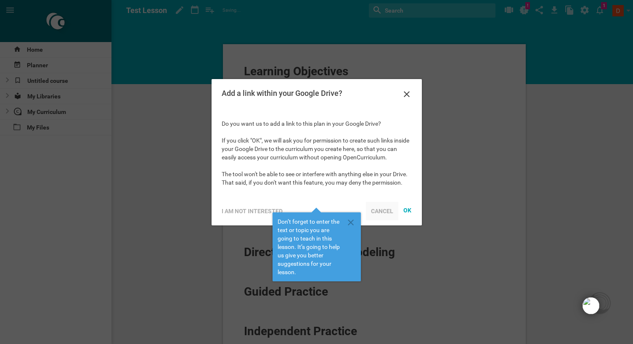
click at [381, 214] on div "Cancel" at bounding box center [382, 211] width 32 height 19
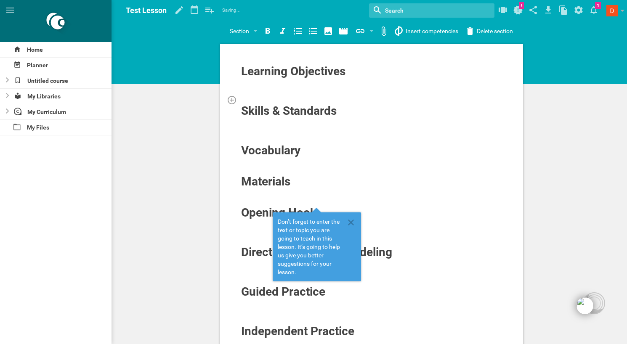
click at [329, 101] on div at bounding box center [372, 99] width 262 height 8
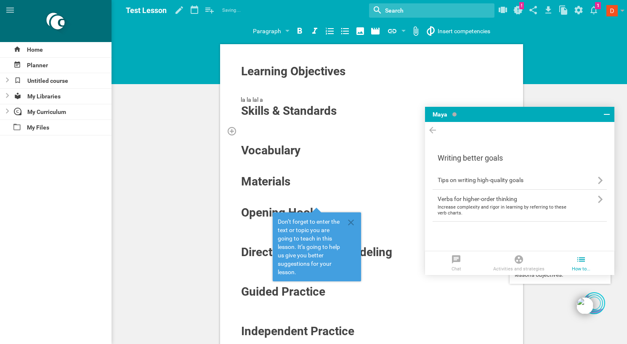
click at [307, 129] on div at bounding box center [372, 131] width 262 height 8
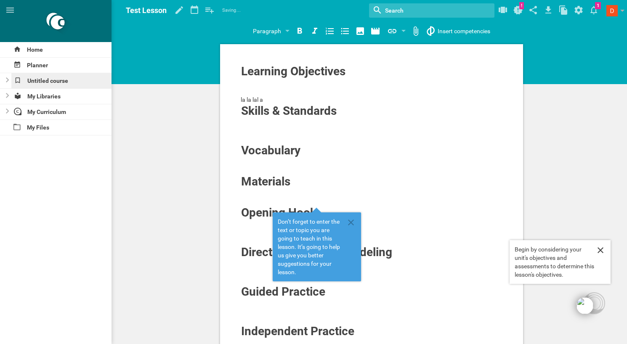
click at [62, 77] on div "Untitled course" at bounding box center [61, 80] width 101 height 15
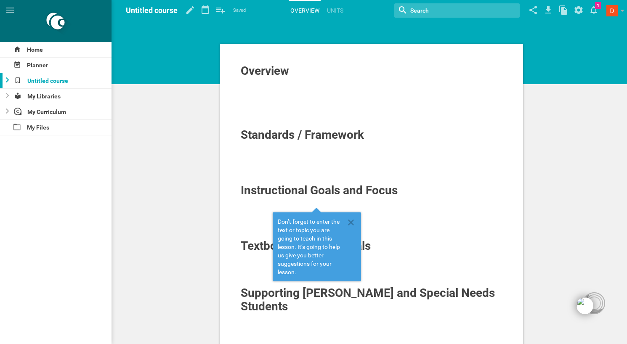
click at [7, 77] on icon at bounding box center [7, 79] width 3 height 5
click at [17, 95] on icon at bounding box center [17, 95] width 3 height 5
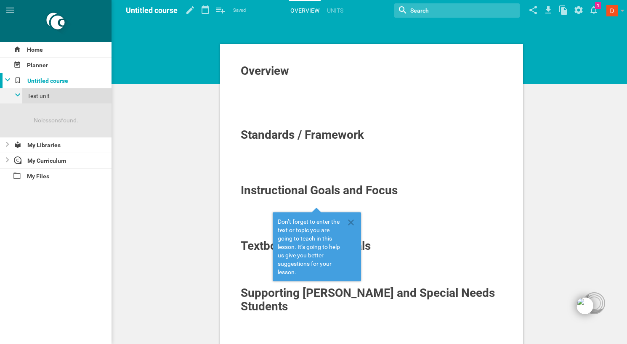
click at [40, 99] on div "Test unit" at bounding box center [66, 95] width 89 height 15
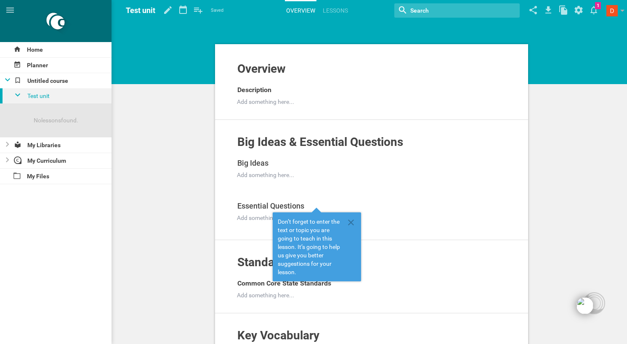
click at [350, 5] on ul "Overview Lessons" at bounding box center [316, 10] width 69 height 20
click at [341, 8] on link "Lessons" at bounding box center [335, 10] width 28 height 19
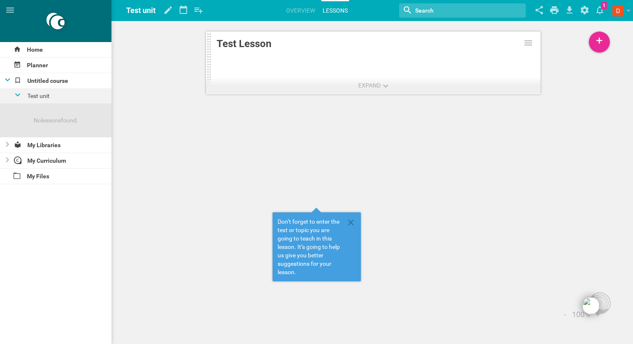
click at [507, 62] on link "Test Lesson" at bounding box center [373, 63] width 334 height 65
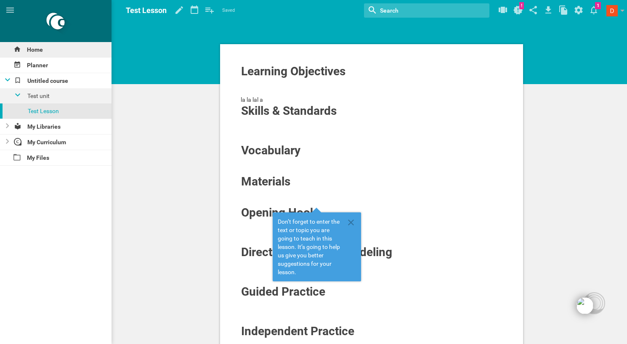
click at [50, 52] on div "Home" at bounding box center [55, 49] width 111 height 15
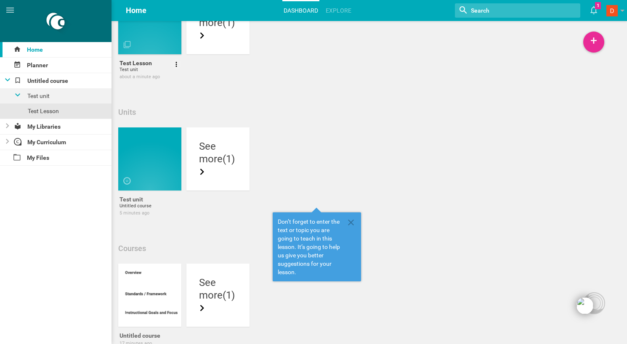
scroll to position [1, 0]
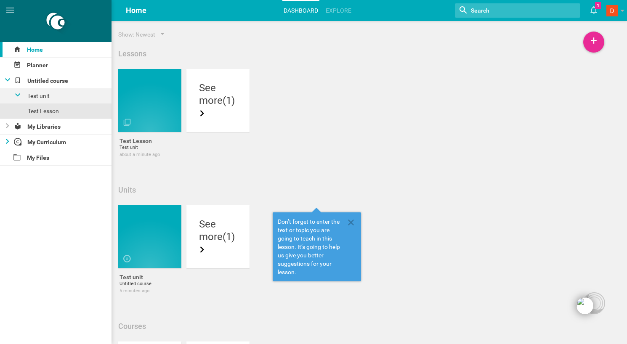
click at [5, 145] on div at bounding box center [5, 142] width 10 height 15
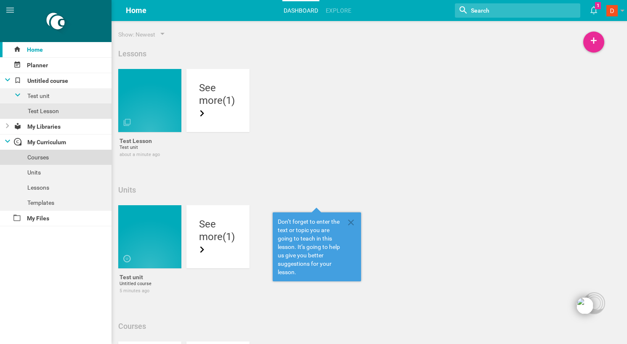
click at [33, 159] on div "Courses" at bounding box center [55, 157] width 111 height 15
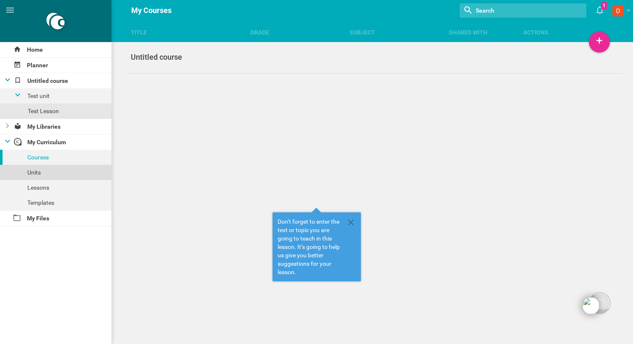
click at [36, 169] on div "Units" at bounding box center [55, 172] width 111 height 15
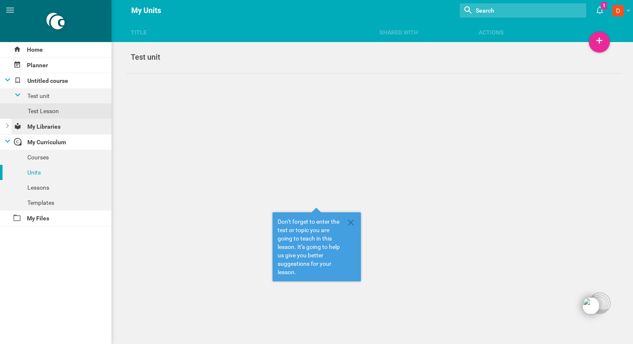
click at [42, 127] on div "My Libraries" at bounding box center [61, 126] width 101 height 15
click at [8, 126] on icon at bounding box center [7, 125] width 3 height 5
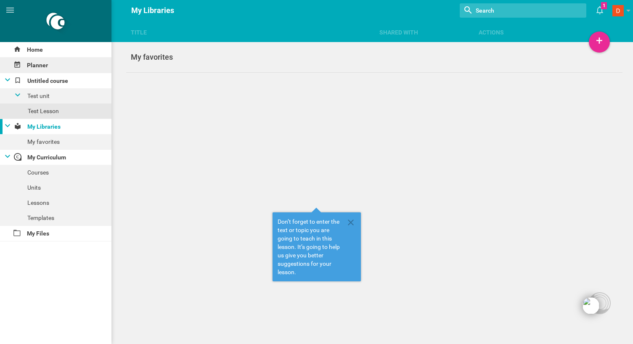
click at [30, 64] on div "Planner" at bounding box center [55, 65] width 111 height 15
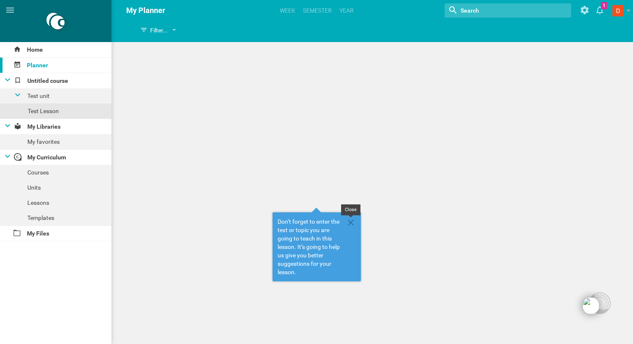
click at [352, 222] on icon at bounding box center [351, 222] width 10 height 10
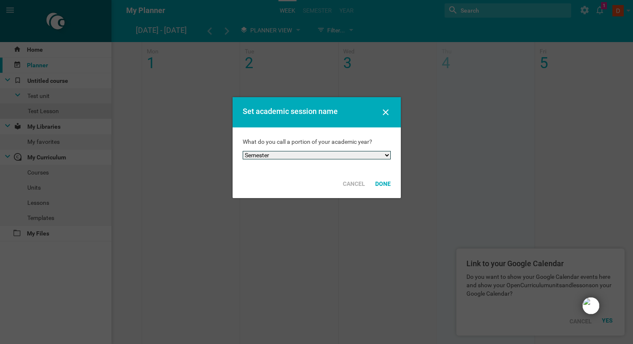
click at [294, 152] on select "Semester Term Quarter Session Period Trimester Other" at bounding box center [317, 155] width 148 height 8
click at [243, 151] on select "Semester Term Quarter Session Period Trimester Other" at bounding box center [317, 155] width 148 height 8
click at [318, 153] on select "Semester Term Quarter Session Period Trimester Other" at bounding box center [317, 155] width 148 height 8
select select "other"
click at [243, 151] on select "Semester Term Quarter Session Period Trimester Other" at bounding box center [317, 155] width 148 height 8
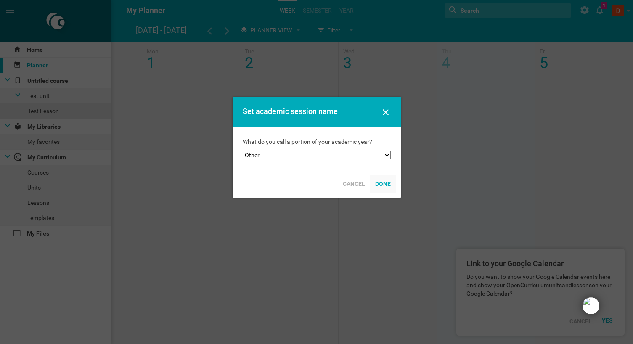
click at [378, 183] on div "Done" at bounding box center [383, 184] width 26 height 19
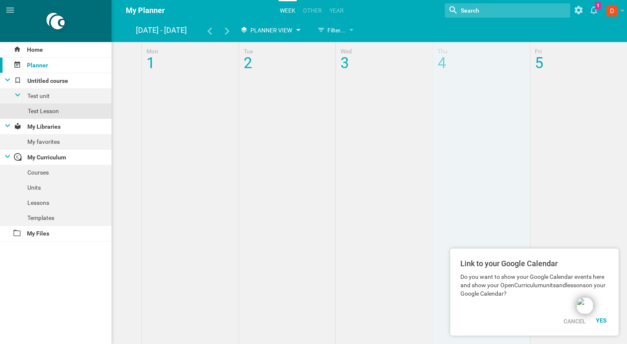
click at [295, 32] on div "Planner View" at bounding box center [269, 30] width 67 height 15
click at [283, 42] on li "Calendar View" at bounding box center [271, 47] width 70 height 19
click at [282, 31] on span "Calendar View" at bounding box center [272, 30] width 45 height 7
click at [267, 58] on li "Planner View" at bounding box center [271, 65] width 70 height 19
click at [309, 9] on link "other" at bounding box center [312, 10] width 21 height 19
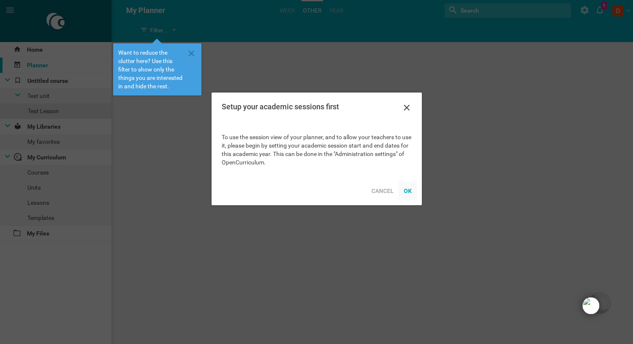
click at [407, 192] on div "OK" at bounding box center [408, 191] width 18 height 19
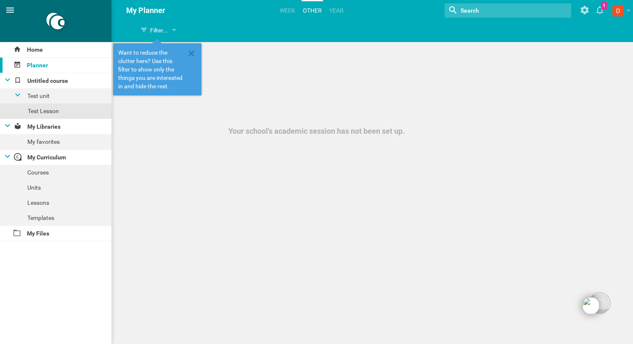
click at [10, 15] on icon at bounding box center [10, 10] width 10 height 10
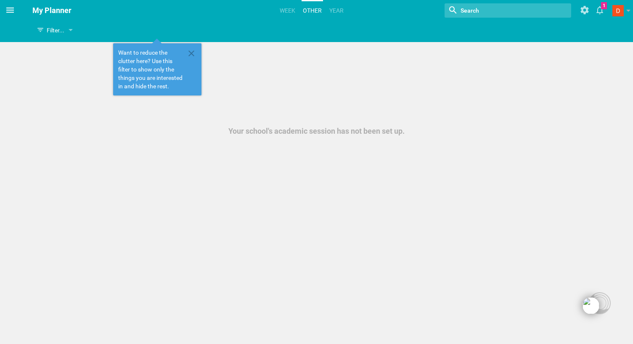
click at [10, 15] on icon at bounding box center [10, 10] width 10 height 10
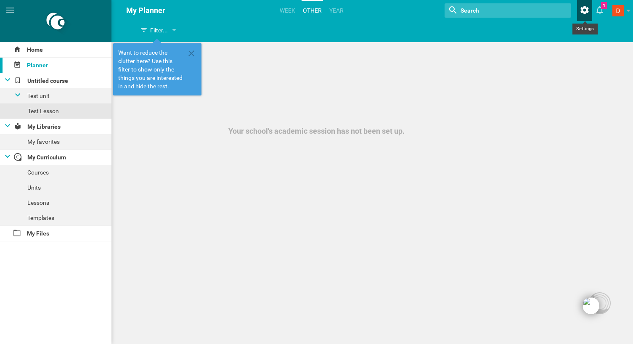
click at [582, 15] on icon at bounding box center [584, 10] width 15 height 20
click at [617, 12] on span at bounding box center [617, 10] width 11 height 11
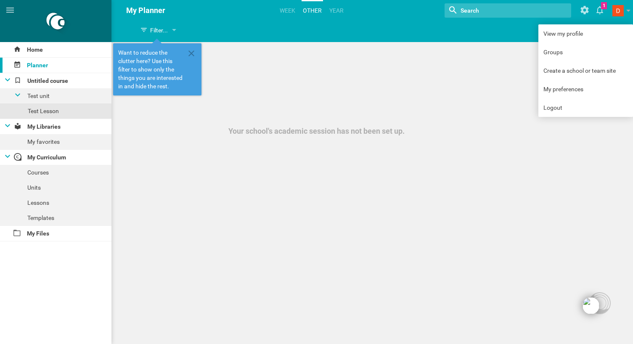
click at [395, 118] on div "Your school's academic session has not been set up." at bounding box center [316, 68] width 633 height 136
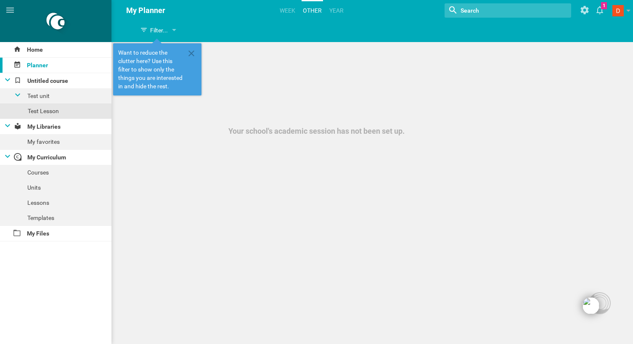
drag, startPoint x: 395, startPoint y: 118, endPoint x: 298, endPoint y: 121, distance: 97.2
click at [299, 121] on div "Your school's academic session has not been set up." at bounding box center [316, 68] width 633 height 136
click at [55, 48] on div "Home" at bounding box center [55, 49] width 111 height 15
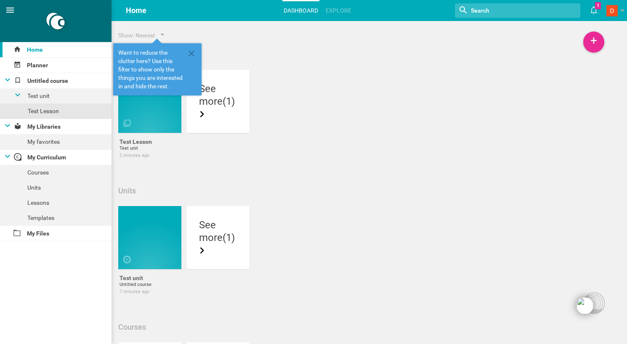
click at [13, 10] on icon at bounding box center [10, 10] width 8 height 5
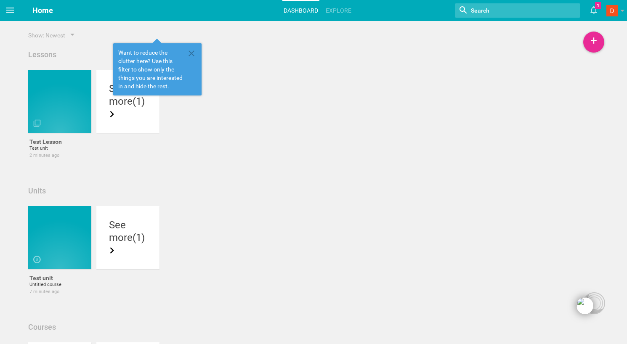
click at [13, 10] on icon at bounding box center [10, 10] width 8 height 5
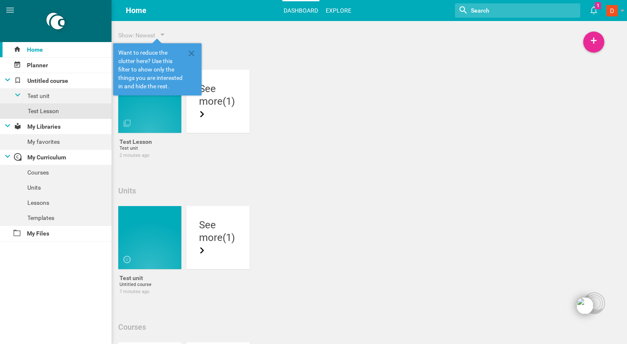
click at [345, 14] on link "Explore" at bounding box center [338, 10] width 28 height 19
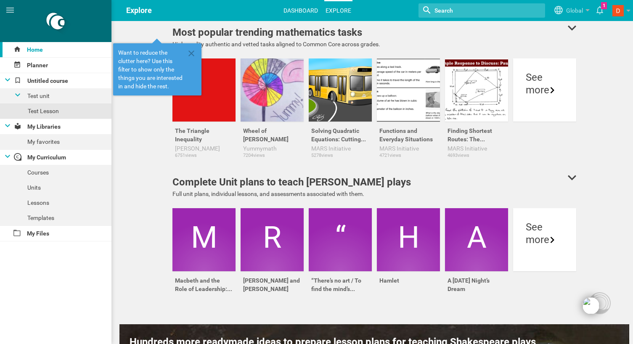
click at [305, 7] on link "Dashboard" at bounding box center [300, 10] width 37 height 19
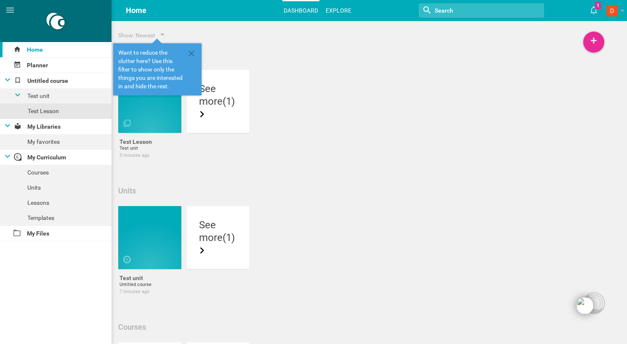
click at [335, 7] on link "Explore" at bounding box center [338, 10] width 28 height 19
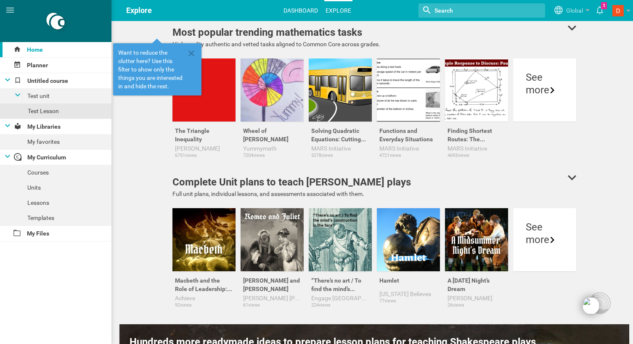
click at [298, 9] on link "Dashboard" at bounding box center [300, 10] width 37 height 19
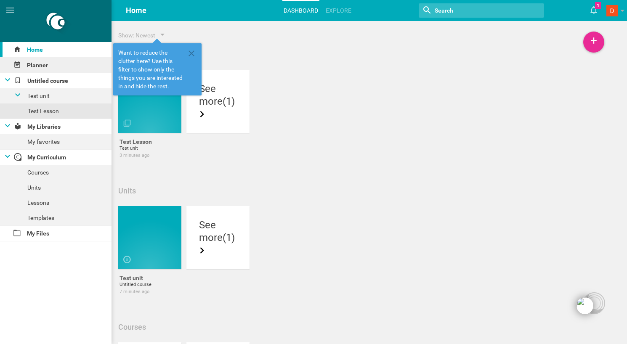
click at [45, 63] on div "Planner" at bounding box center [55, 65] width 111 height 15
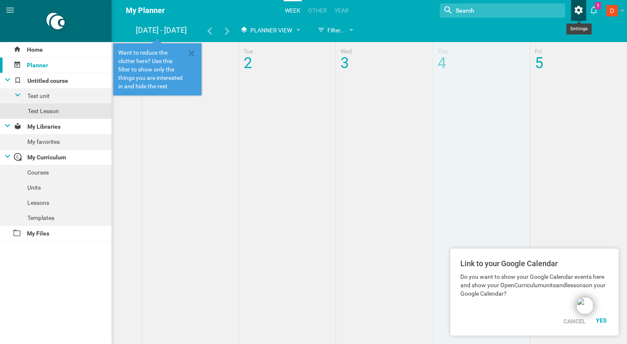
click at [585, 13] on icon at bounding box center [578, 10] width 15 height 20
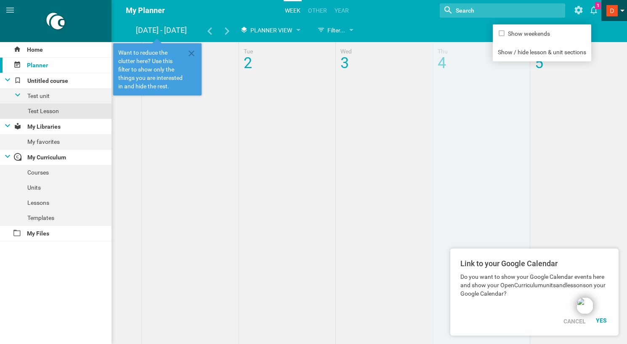
click at [610, 12] on span at bounding box center [611, 10] width 11 height 11
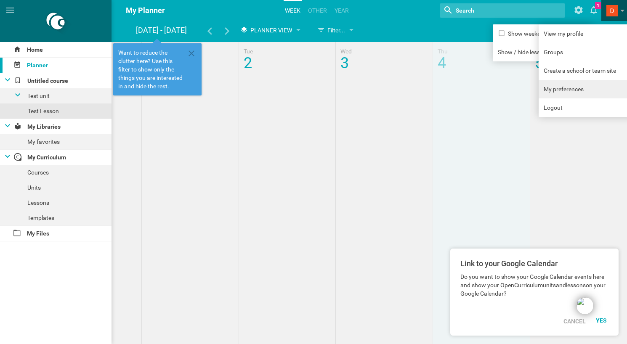
click at [591, 84] on link "My preferences" at bounding box center [585, 89] width 95 height 19
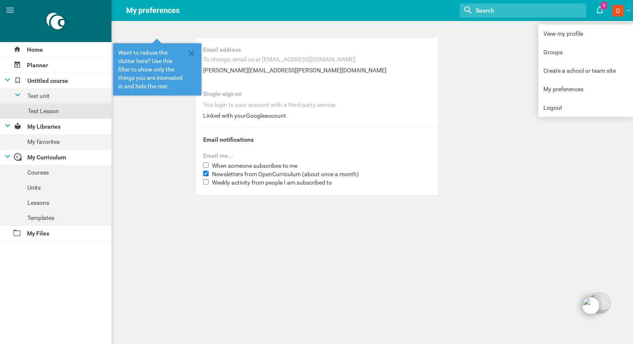
click at [270, 172] on span "Newsletters from OpenCurriculum (about once a month)" at bounding box center [285, 174] width 147 height 7
click at [209, 172] on input "Newsletters from OpenCurriculum (about once a month)" at bounding box center [205, 173] width 5 height 5
checkbox input "false"
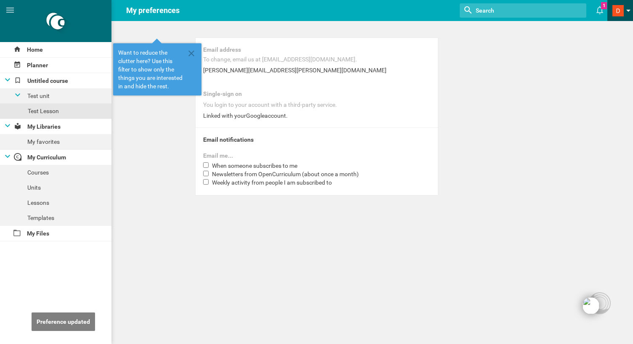
click at [617, 8] on span at bounding box center [617, 10] width 11 height 11
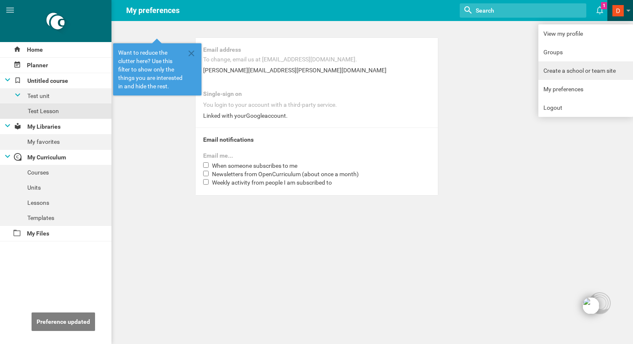
click at [569, 75] on link "Create a school or team site" at bounding box center [585, 70] width 95 height 19
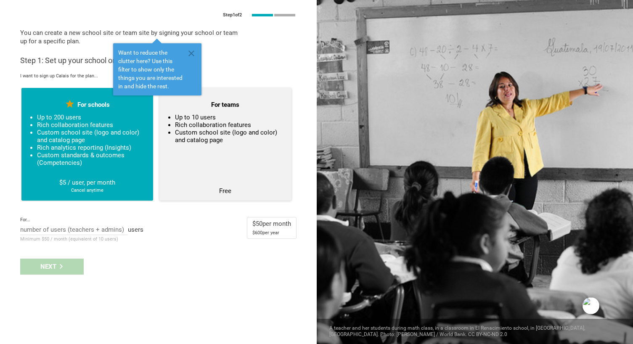
click at [236, 164] on ul "Up to 10 users Rich collaboration features Custom school site (logo and color) …" at bounding box center [225, 146] width 116 height 64
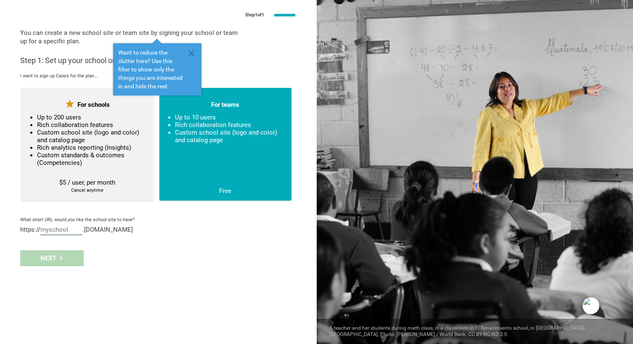
click at [65, 227] on input "text" at bounding box center [61, 230] width 42 height 9
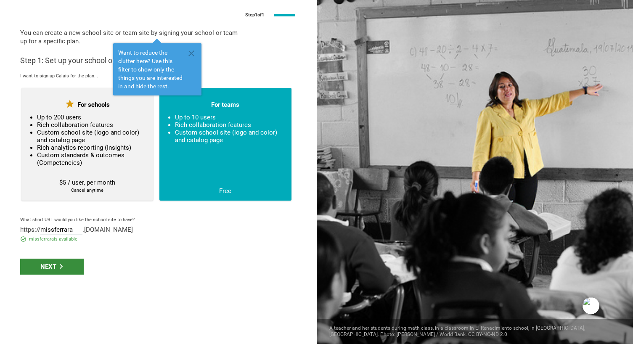
type input "missferrara"
click at [48, 268] on div "Next" at bounding box center [52, 267] width 64 height 16
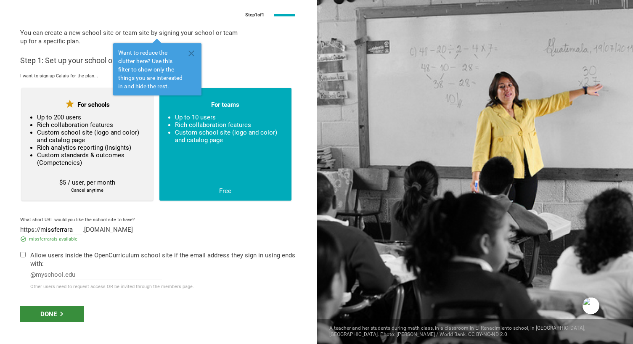
click at [56, 310] on div "Done" at bounding box center [52, 314] width 64 height 16
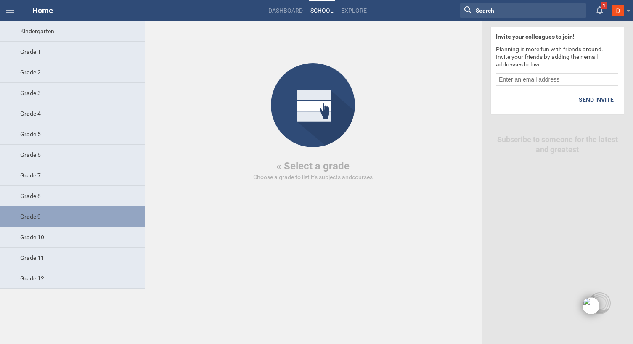
click at [70, 220] on div "Grade 9" at bounding box center [72, 217] width 145 height 21
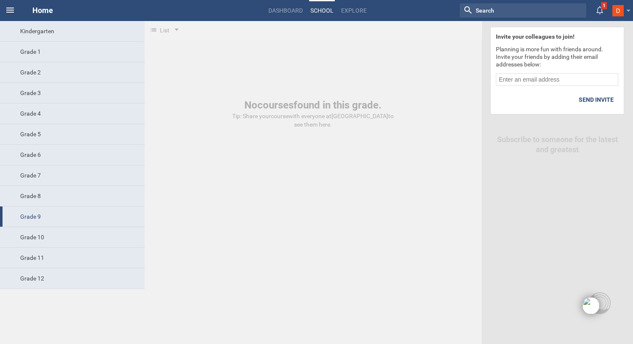
click at [6, 13] on icon at bounding box center [10, 10] width 10 height 10
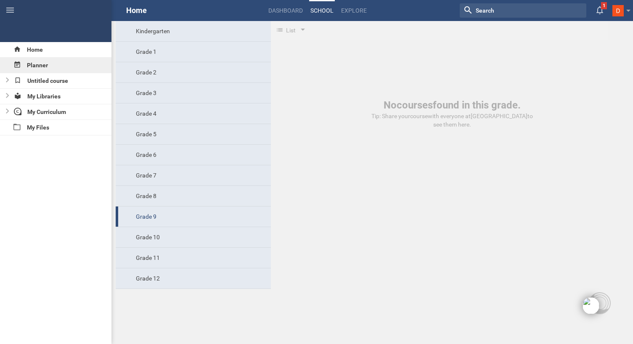
click at [37, 63] on div "Planner" at bounding box center [55, 65] width 111 height 15
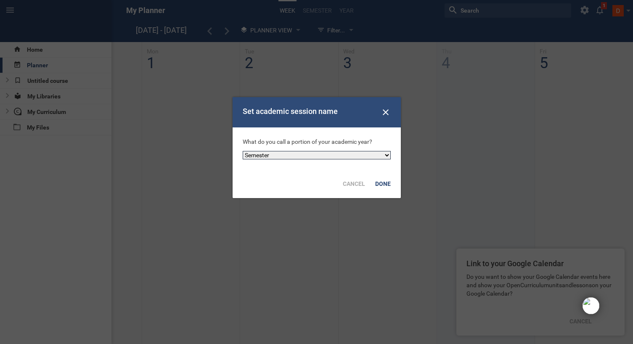
click at [270, 156] on select "Semester Term Quarter Session Period Trimester Other" at bounding box center [317, 155] width 148 height 8
select select "other"
click at [243, 151] on select "Semester Term Quarter Session Period Trimester Other" at bounding box center [317, 155] width 148 height 8
click at [389, 185] on div "Done" at bounding box center [383, 184] width 26 height 19
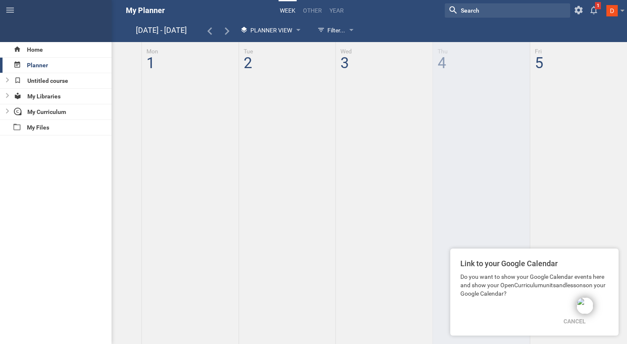
click at [199, 73] on div at bounding box center [371, 58] width 511 height 32
click at [147, 72] on div at bounding box center [371, 58] width 511 height 32
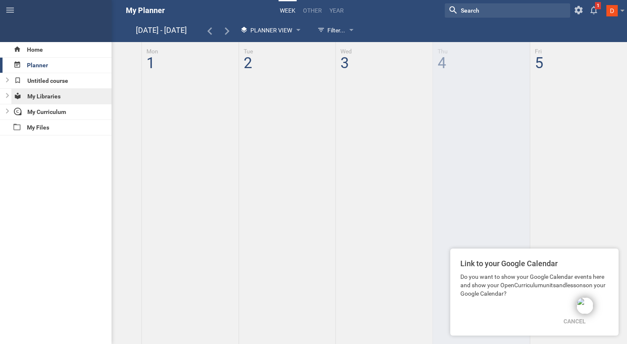
click at [58, 92] on div "My Libraries" at bounding box center [61, 96] width 101 height 15
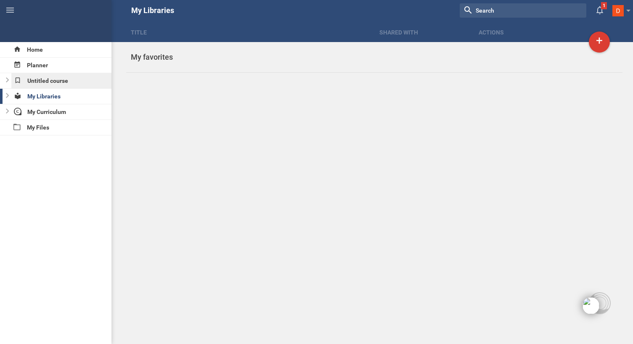
click at [48, 79] on div "Untitled course" at bounding box center [61, 80] width 101 height 15
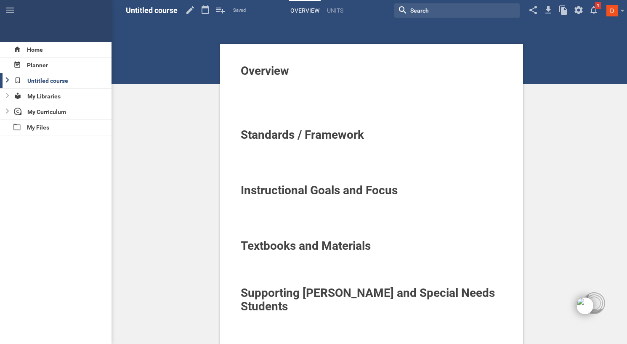
click at [6, 81] on icon at bounding box center [7, 79] width 3 height 5
click at [40, 96] on div "Test unit" at bounding box center [66, 95] width 89 height 15
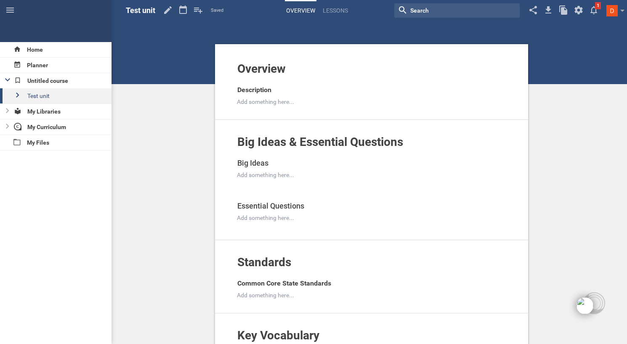
click at [18, 96] on icon at bounding box center [17, 95] width 3 height 5
click at [42, 110] on div "Test Lesson" at bounding box center [69, 110] width 139 height 15
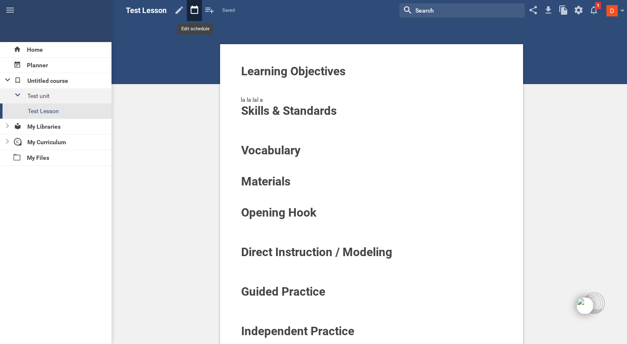
click at [197, 11] on icon at bounding box center [194, 10] width 15 height 20
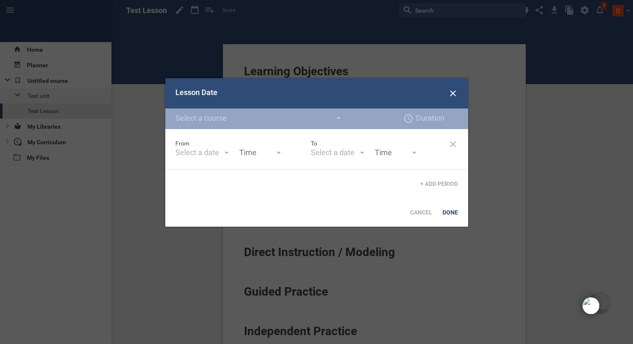
click at [203, 152] on div "Select a date" at bounding box center [197, 153] width 44 height 10
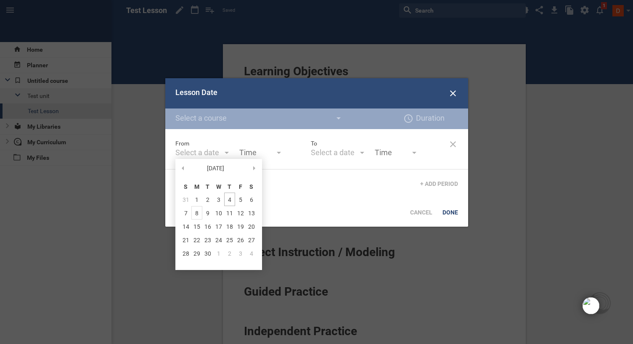
click at [198, 208] on div "8" at bounding box center [196, 212] width 11 height 13
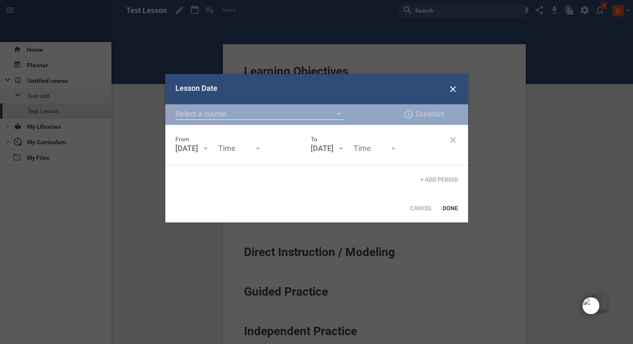
click at [275, 113] on input "text" at bounding box center [259, 114] width 168 height 11
click at [274, 124] on div "Untitled course" at bounding box center [259, 126] width 168 height 13
type input "Untitled course"
click at [417, 115] on input "text" at bounding box center [437, 114] width 42 height 11
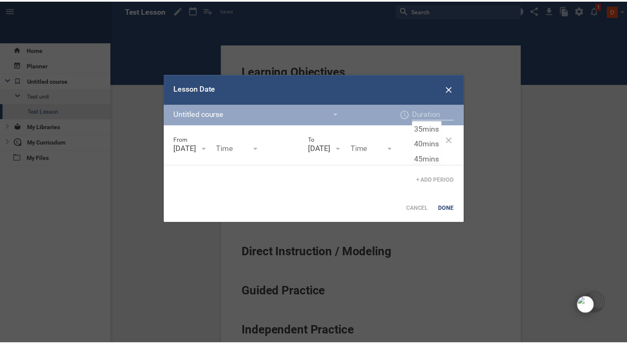
scroll to position [101, 0]
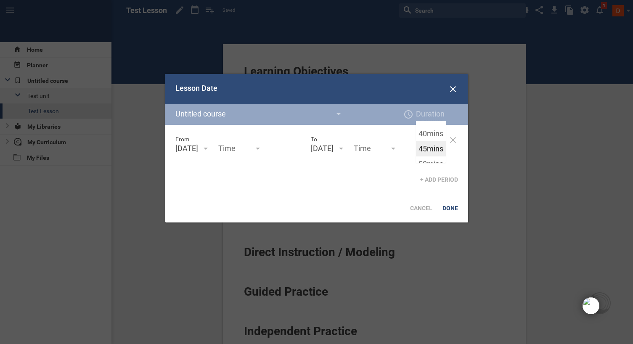
type input "45 mins"
click at [429, 145] on div "Lesson Date Untitled course Create new course titled "Untitled course" 45 mins …" at bounding box center [316, 148] width 303 height 148
click at [450, 217] on div "Done" at bounding box center [450, 208] width 26 height 19
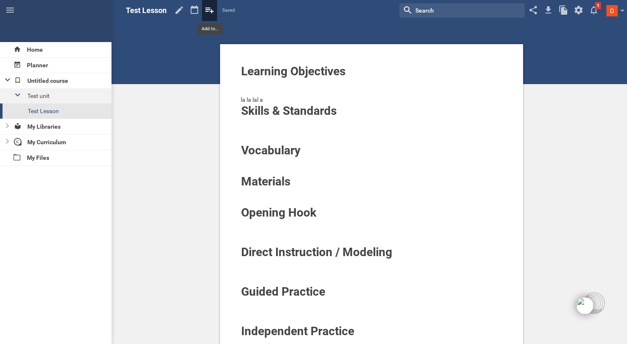
click at [209, 8] on icon at bounding box center [209, 10] width 15 height 20
click at [146, 44] on div "Learning Objectives la la lal a Skills & Standards Vocabulary Materials Opening…" at bounding box center [371, 325] width 511 height 651
click at [86, 66] on div "Planner" at bounding box center [55, 65] width 111 height 15
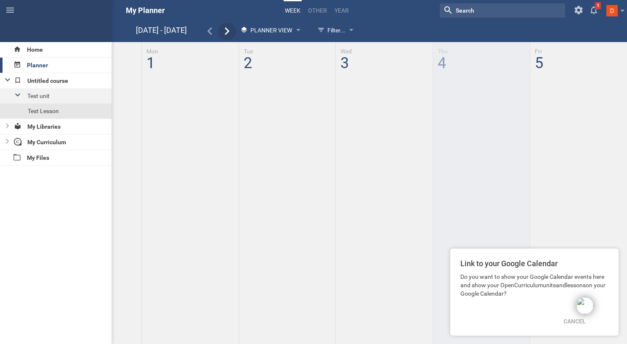
click at [228, 28] on icon at bounding box center [227, 31] width 8 height 8
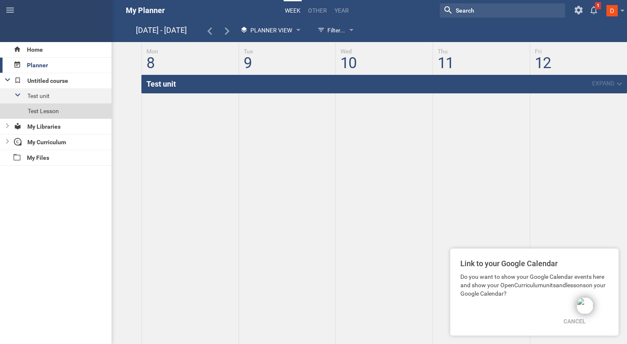
click at [55, 114] on div "Test Lesson" at bounding box center [69, 110] width 139 height 15
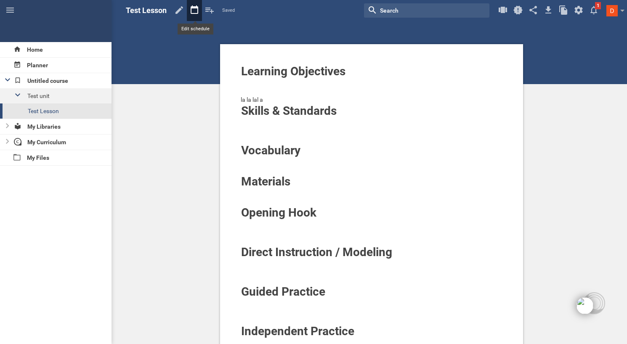
click at [193, 12] on icon at bounding box center [194, 10] width 15 height 20
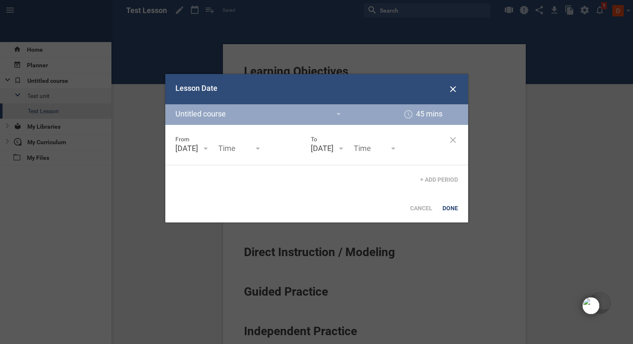
click at [161, 52] on div at bounding box center [316, 172] width 633 height 344
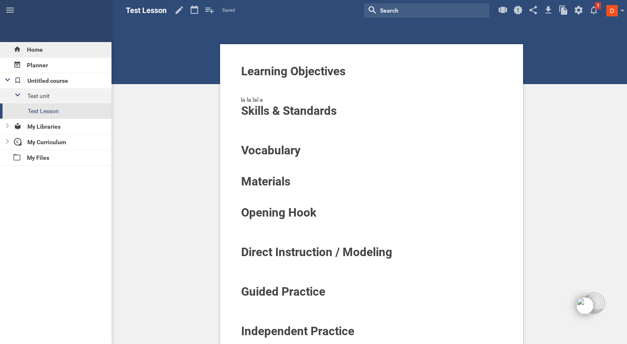
click at [65, 56] on div "Home" at bounding box center [55, 49] width 111 height 15
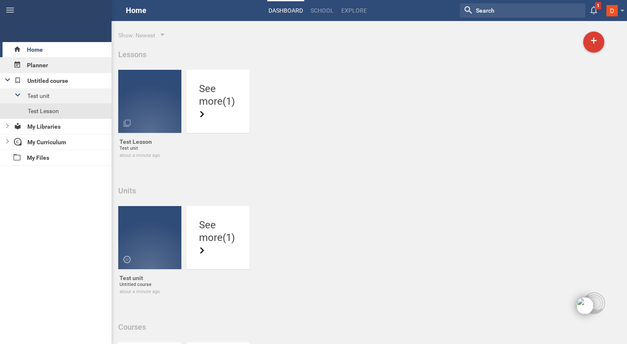
click at [63, 64] on div "Planner" at bounding box center [55, 65] width 111 height 15
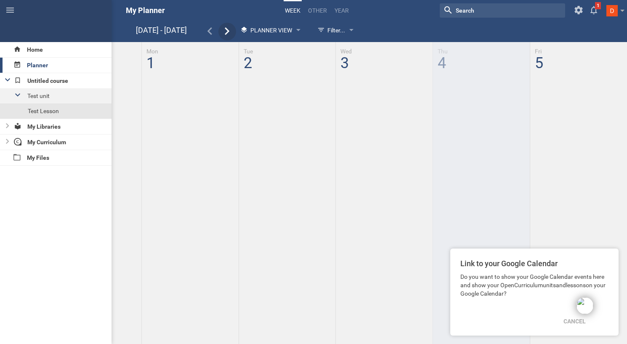
click at [223, 32] on div at bounding box center [227, 32] width 18 height 10
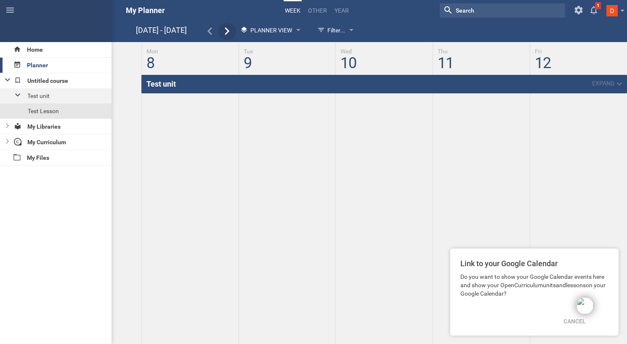
click at [223, 32] on div at bounding box center [227, 32] width 18 height 10
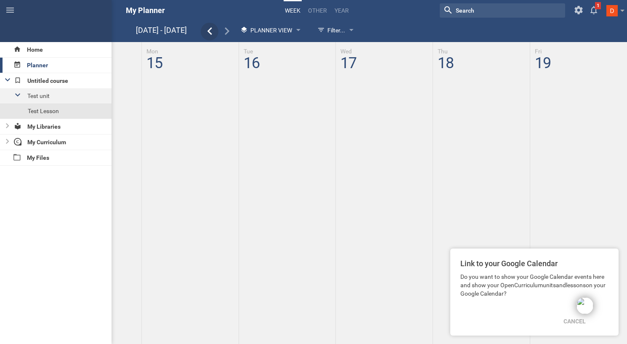
click at [205, 32] on div at bounding box center [210, 32] width 18 height 10
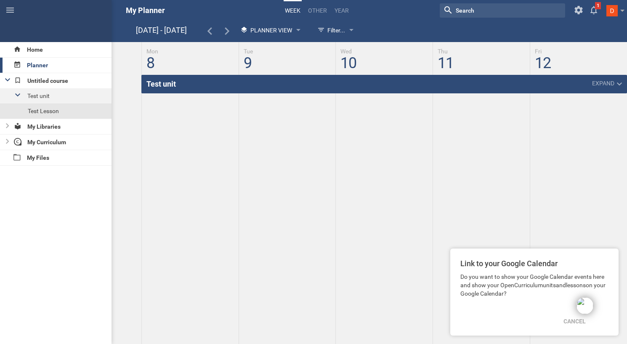
click at [191, 76] on div "Test unit Expand" at bounding box center [383, 84] width 485 height 19
click at [185, 84] on div "Test unit Expand" at bounding box center [383, 84] width 485 height 19
click at [165, 84] on link "Test unit" at bounding box center [161, 84] width 40 height 19
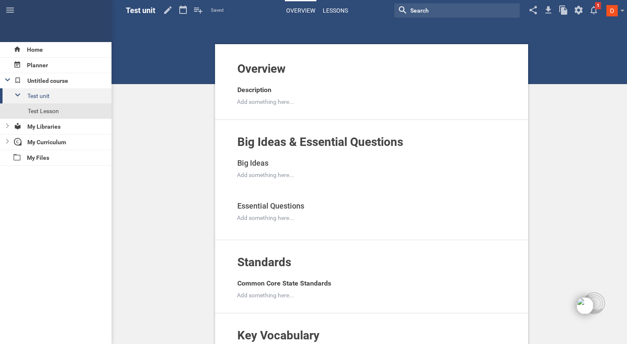
click at [338, 10] on link "Lessons" at bounding box center [335, 10] width 28 height 19
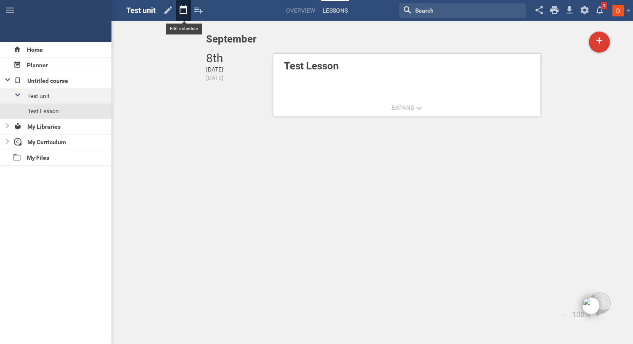
click at [186, 8] on icon at bounding box center [184, 9] width 8 height 8
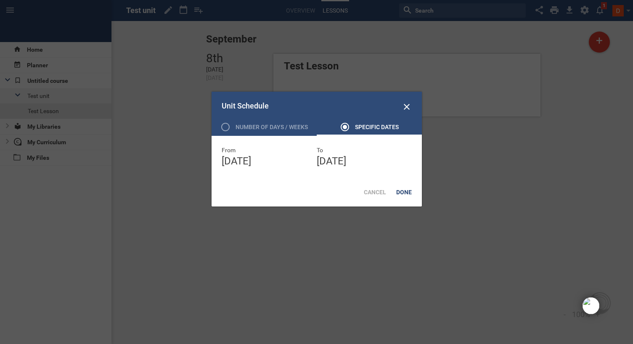
click at [165, 75] on div at bounding box center [316, 172] width 633 height 344
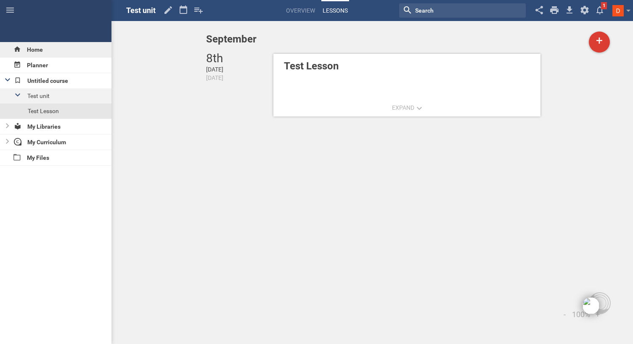
click at [35, 53] on div "Home" at bounding box center [55, 49] width 111 height 15
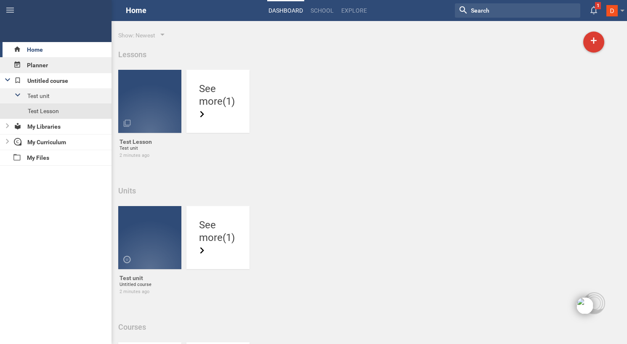
click at [40, 69] on div "Planner" at bounding box center [55, 65] width 111 height 15
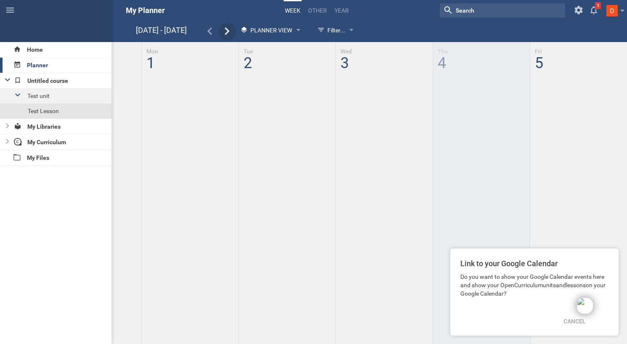
click at [221, 33] on div at bounding box center [227, 32] width 18 height 10
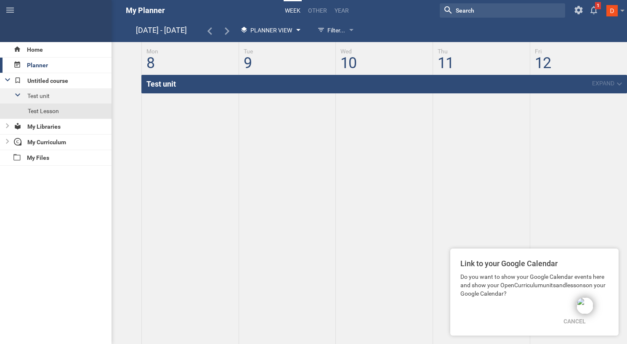
click at [246, 30] on icon at bounding box center [244, 30] width 8 height 8
click at [267, 46] on li "Calendar View" at bounding box center [271, 47] width 70 height 19
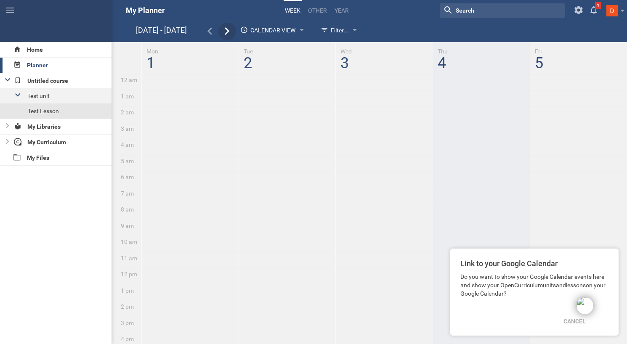
click at [221, 32] on div at bounding box center [227, 32] width 18 height 10
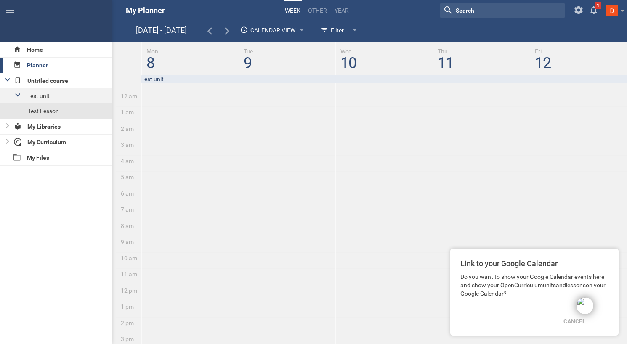
click at [196, 80] on div "Test unit" at bounding box center [383, 79] width 485 height 8
click at [60, 112] on div "Test Lesson" at bounding box center [69, 110] width 139 height 15
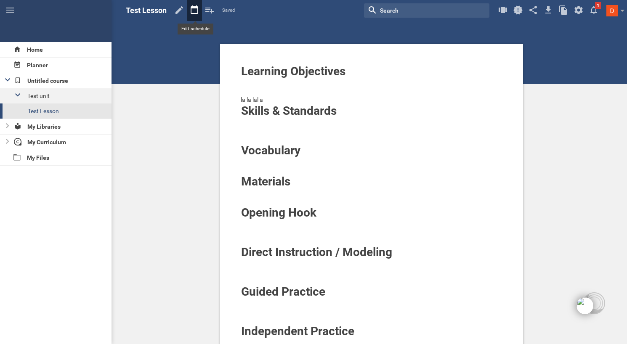
click at [194, 8] on icon at bounding box center [194, 10] width 15 height 20
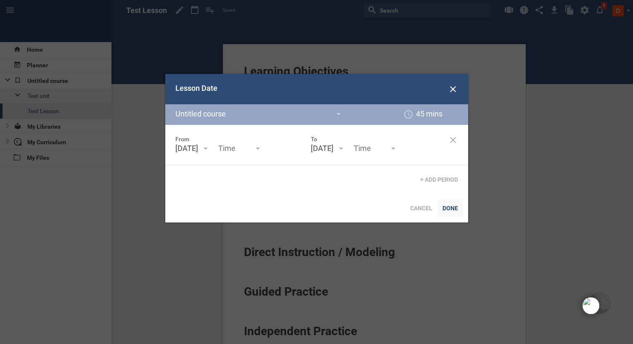
click at [453, 216] on div "Done" at bounding box center [450, 208] width 26 height 19
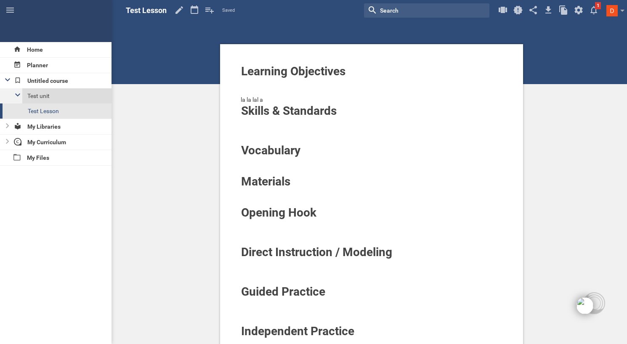
click at [42, 93] on div "Test unit" at bounding box center [66, 95] width 89 height 15
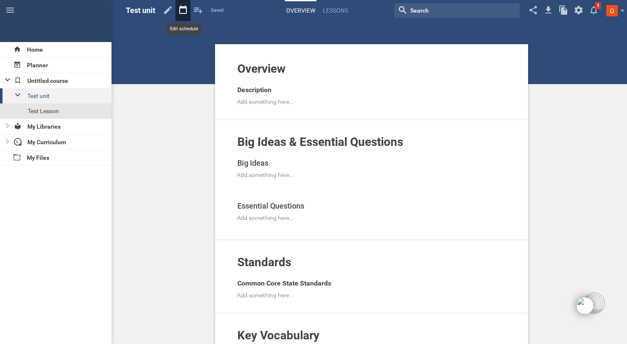
click at [180, 6] on icon at bounding box center [182, 10] width 15 height 20
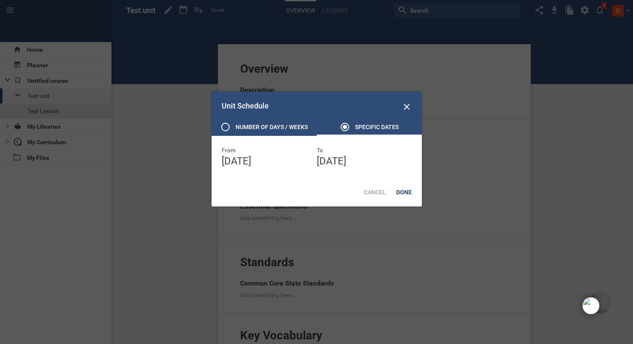
click at [286, 123] on div "Number of days / weeks" at bounding box center [272, 127] width 72 height 10
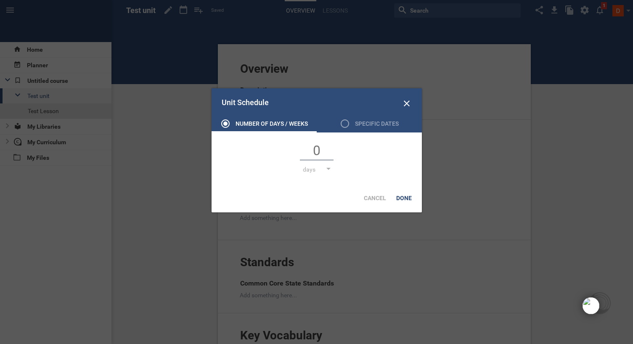
click at [321, 150] on input "text" at bounding box center [317, 152] width 34 height 18
type input "4"
click at [409, 196] on div "Done" at bounding box center [404, 198] width 26 height 19
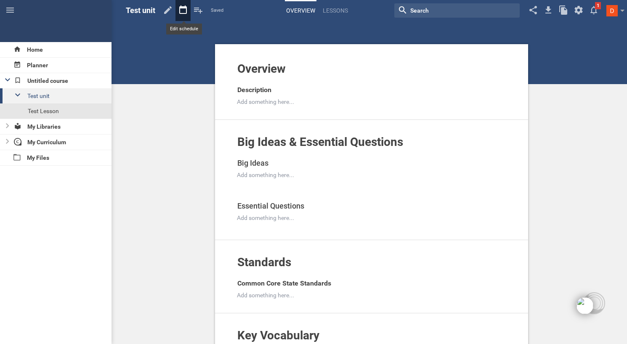
click at [184, 11] on icon at bounding box center [182, 10] width 15 height 20
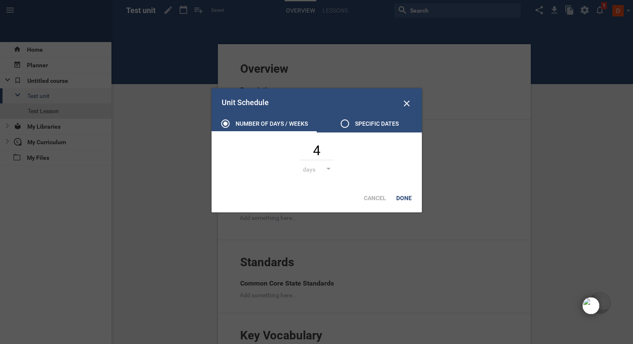
click at [366, 127] on div "Specific dates" at bounding box center [377, 124] width 44 height 10
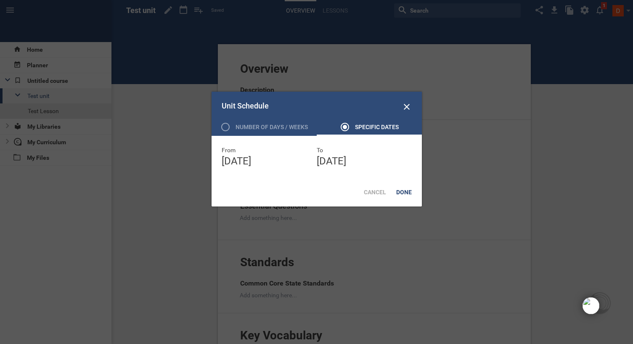
click at [272, 117] on div "Unit Schedule" at bounding box center [317, 107] width 210 height 30
click at [255, 123] on div "Number of days / weeks" at bounding box center [272, 127] width 72 height 10
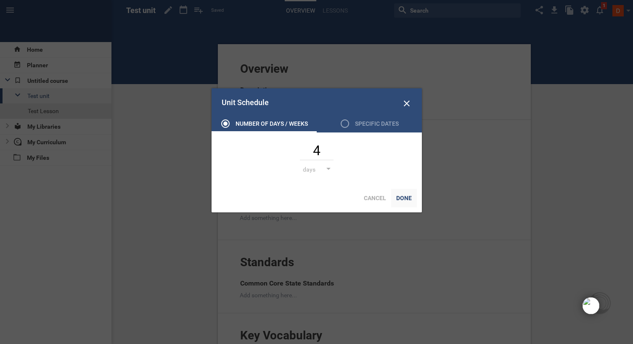
click at [407, 197] on div "Done" at bounding box center [404, 198] width 26 height 19
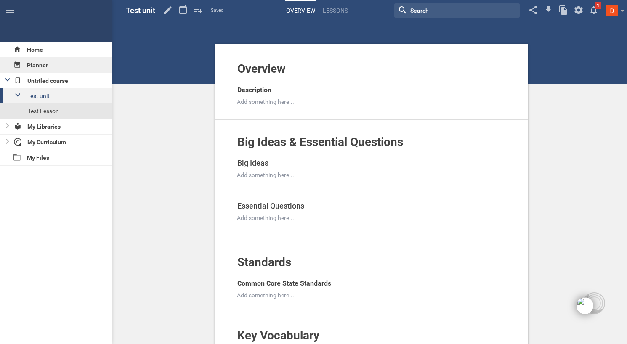
click at [47, 68] on div "Planner" at bounding box center [55, 65] width 111 height 15
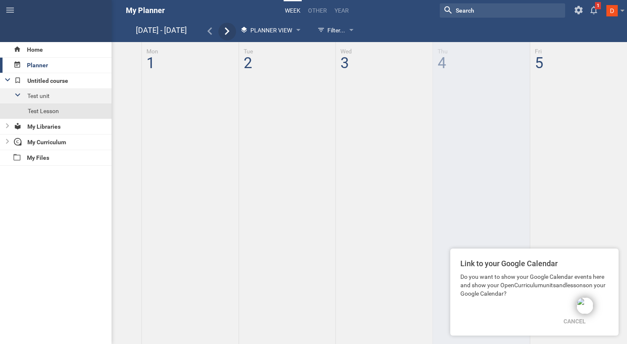
click at [227, 34] on icon at bounding box center [227, 31] width 8 height 8
click at [270, 34] on div "Planner View" at bounding box center [266, 30] width 52 height 10
click at [262, 49] on li "Calendar View" at bounding box center [271, 47] width 70 height 19
click at [226, 34] on icon at bounding box center [227, 31] width 8 height 8
click at [211, 29] on icon at bounding box center [210, 31] width 8 height 8
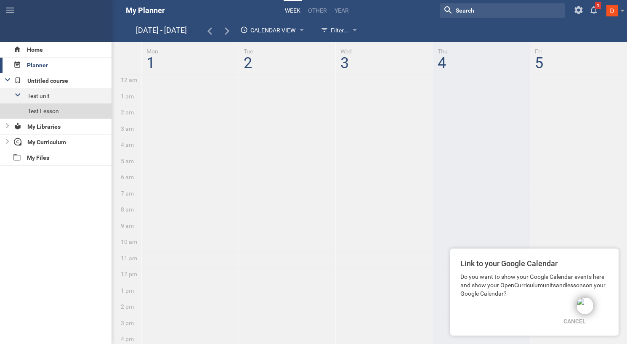
click at [77, 110] on div "Test Lesson" at bounding box center [69, 110] width 139 height 15
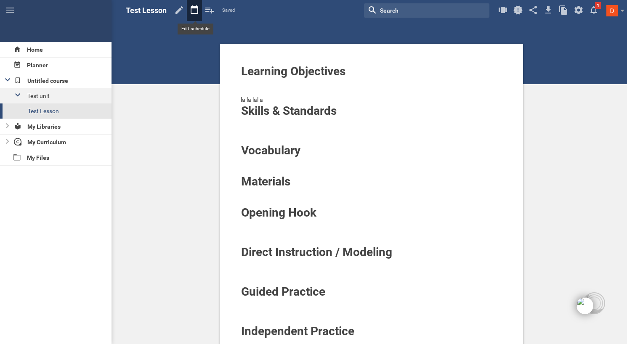
click at [191, 5] on icon at bounding box center [194, 10] width 15 height 20
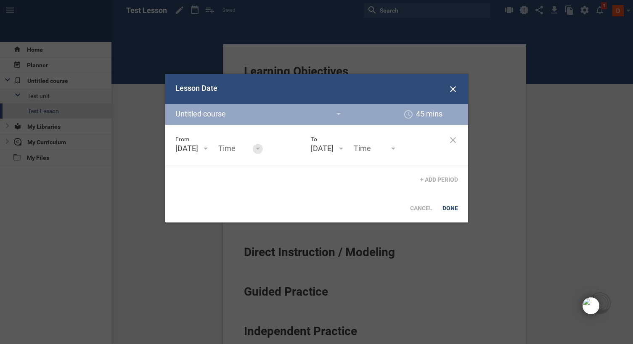
click at [253, 154] on div at bounding box center [258, 149] width 10 height 10
type input "8:00am"
type input "8:45am"
click at [189, 194] on div "From September 8th '25 September 25 S M T W T F S 31 1 2 3 4 5 6 7 8 9 10 11 12…" at bounding box center [316, 159] width 303 height 69
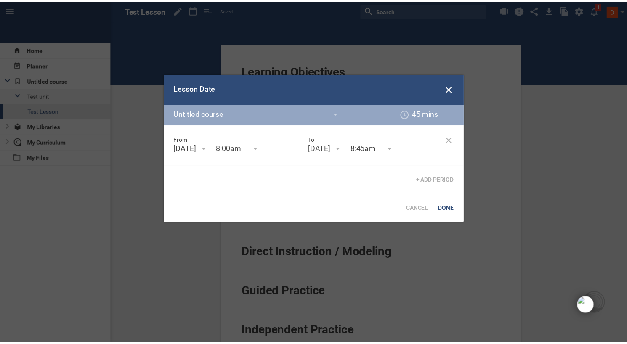
scroll to position [257, 0]
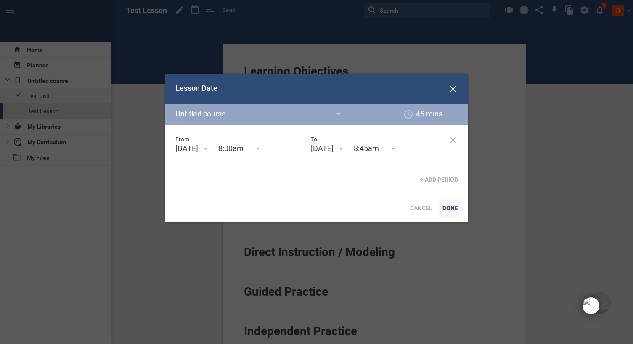
click at [453, 217] on div "Done" at bounding box center [450, 208] width 26 height 19
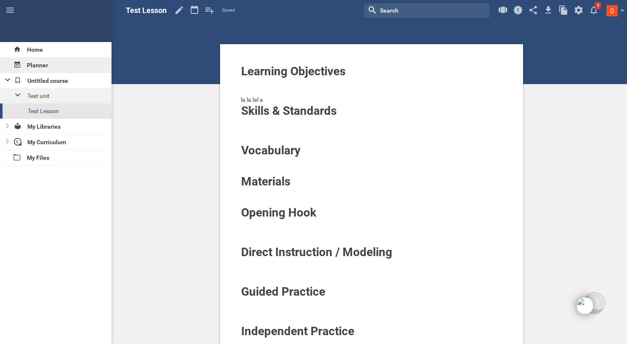
click at [39, 58] on div "Planner" at bounding box center [55, 65] width 111 height 15
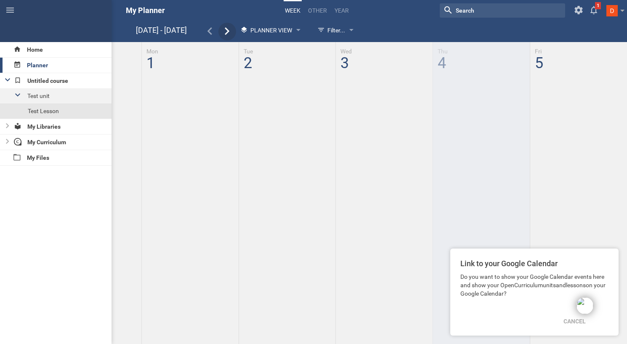
click at [226, 24] on div at bounding box center [227, 32] width 18 height 18
click at [291, 28] on span "Planner View" at bounding box center [271, 30] width 42 height 7
click at [280, 51] on li "Calendar View" at bounding box center [271, 47] width 70 height 19
click at [66, 147] on div "My Curriculum" at bounding box center [61, 142] width 101 height 15
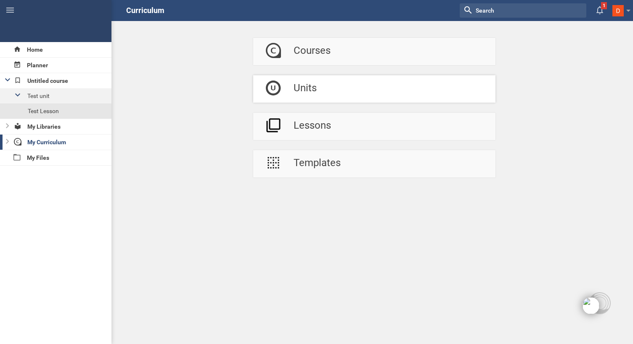
click at [310, 91] on div "Units" at bounding box center [305, 88] width 23 height 27
